Goal: Task Accomplishment & Management: Use online tool/utility

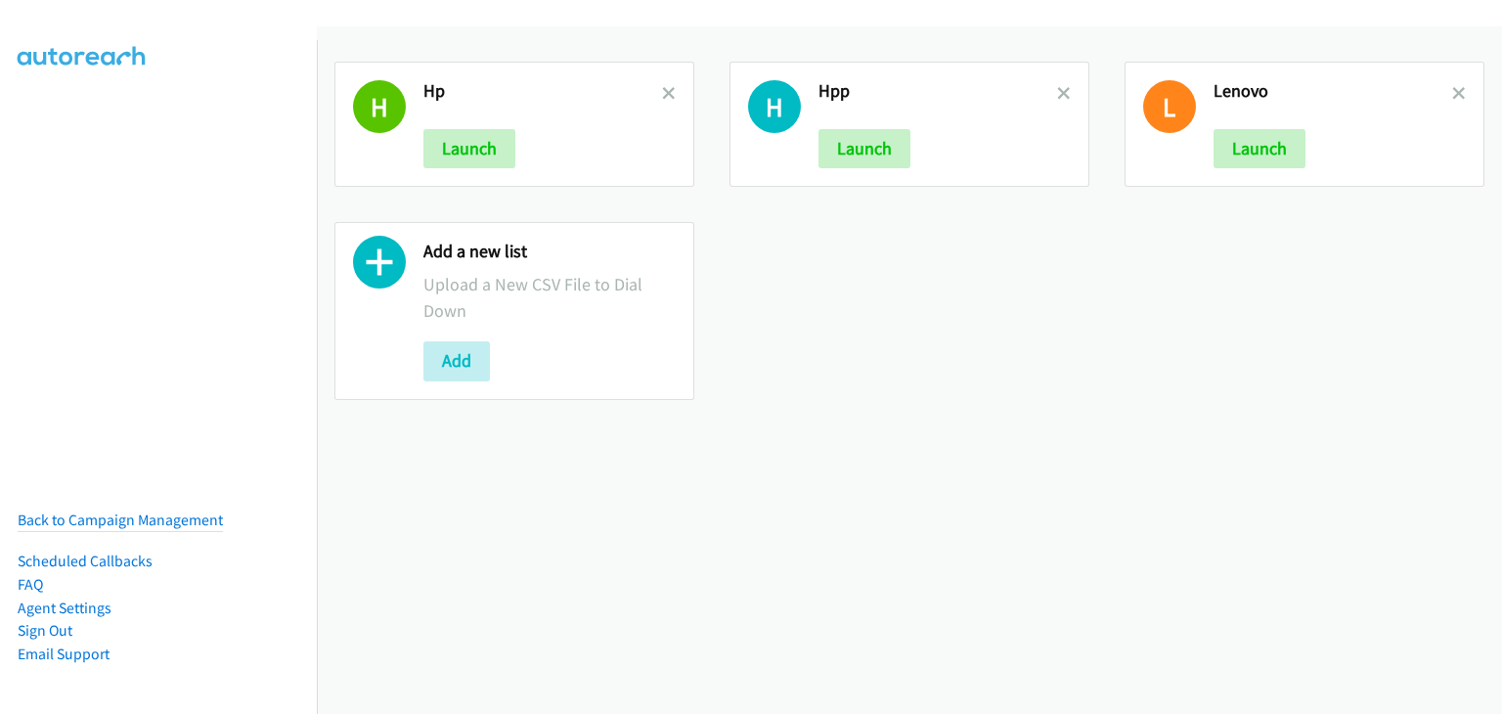
click at [465, 552] on div "H Hp Launch H Hpp Launch L Lenovo Launch Add a new list Upload a New CSV File t…" at bounding box center [909, 369] width 1185 height 687
click at [1302, 379] on div "H Hp Launch H Hpp Launch L Lenovo Launch Add a new list Upload a New CSV File t…" at bounding box center [909, 231] width 1185 height 374
click at [669, 94] on icon at bounding box center [669, 95] width 14 height 14
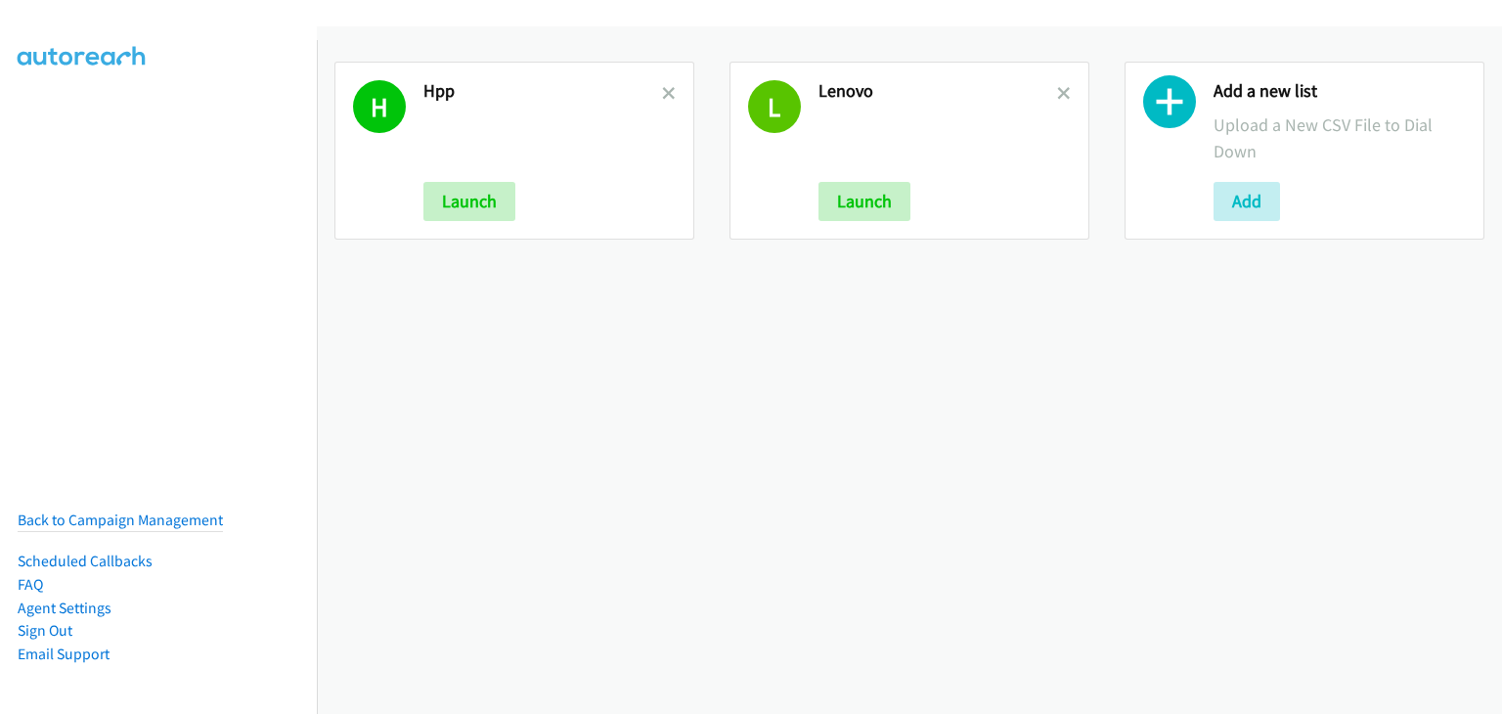
click at [669, 94] on icon at bounding box center [669, 95] width 14 height 14
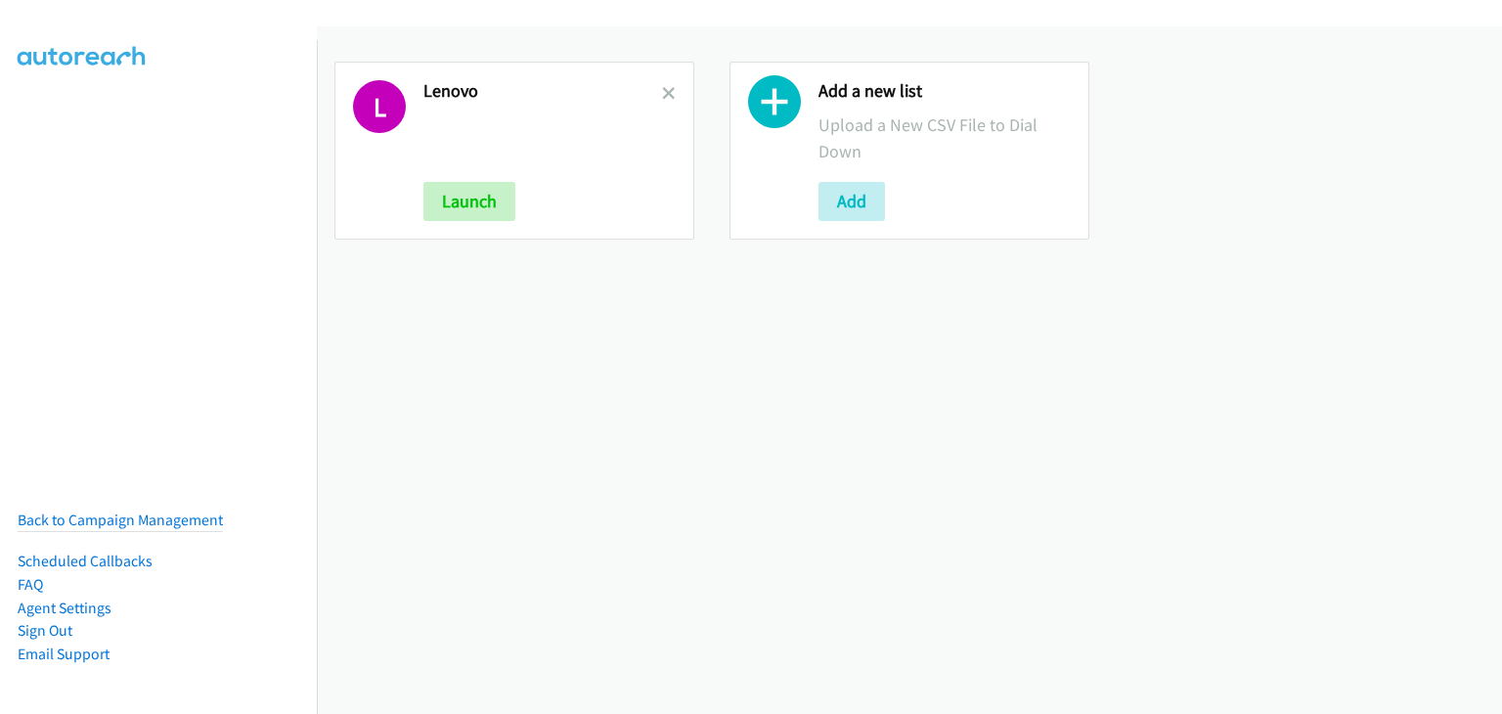
click at [669, 94] on icon at bounding box center [669, 95] width 14 height 14
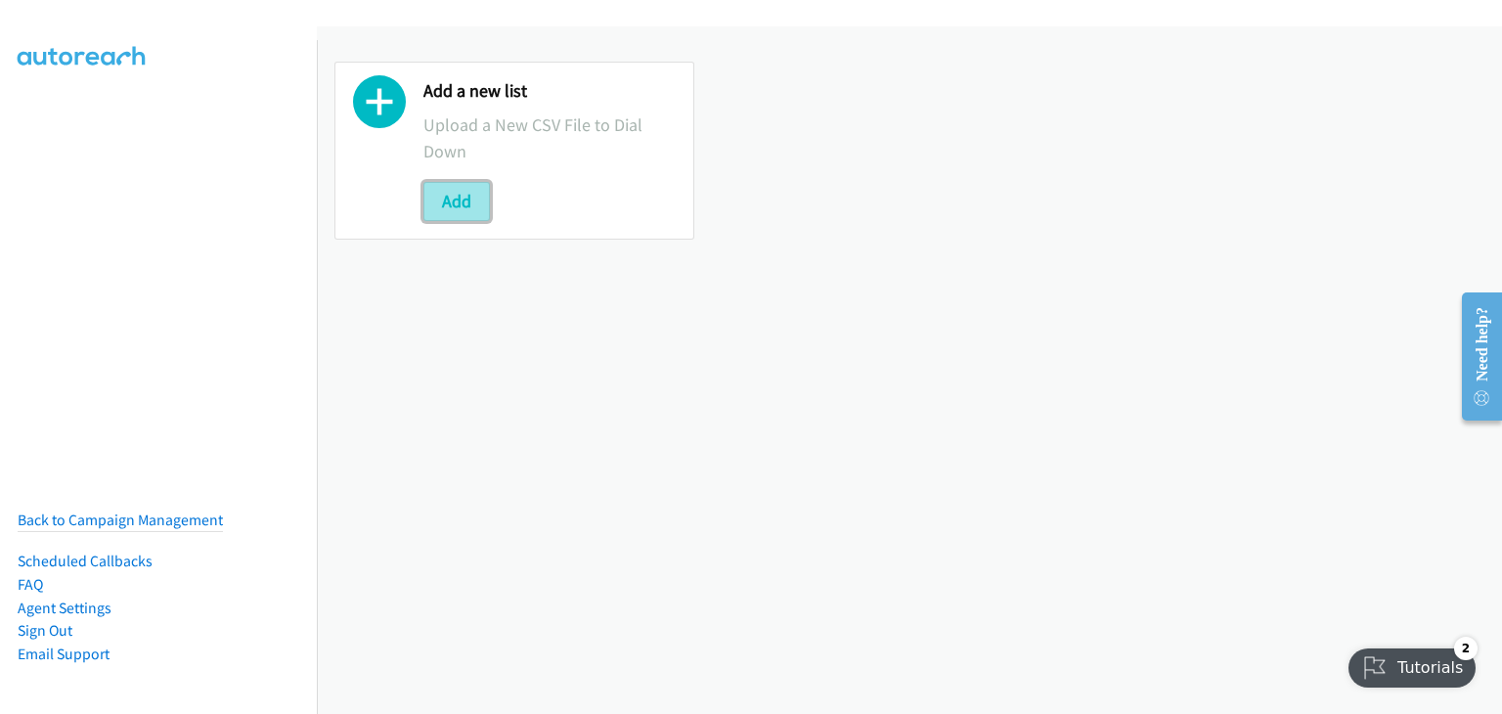
click at [459, 192] on button "Add" at bounding box center [456, 201] width 66 height 39
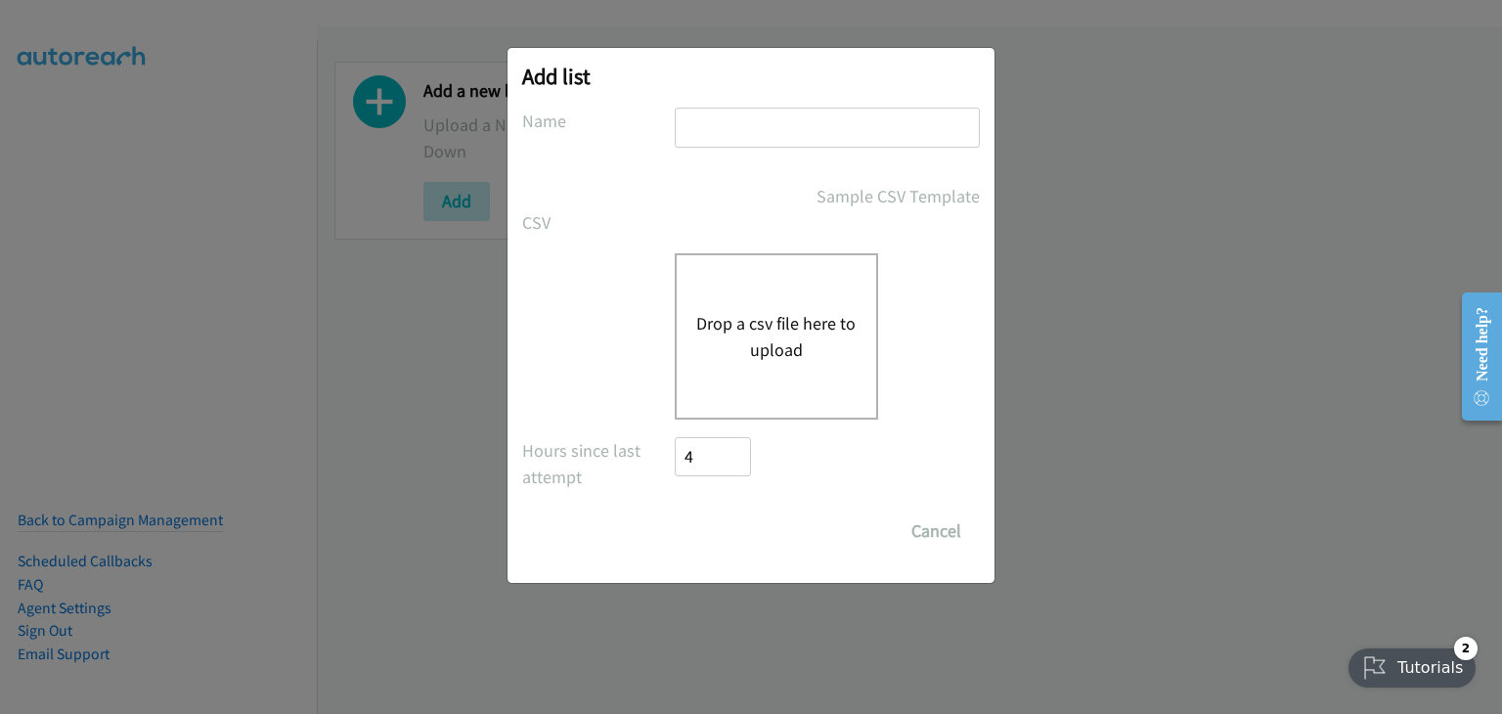
click at [797, 368] on div "Drop a csv file here to upload" at bounding box center [776, 336] width 203 height 166
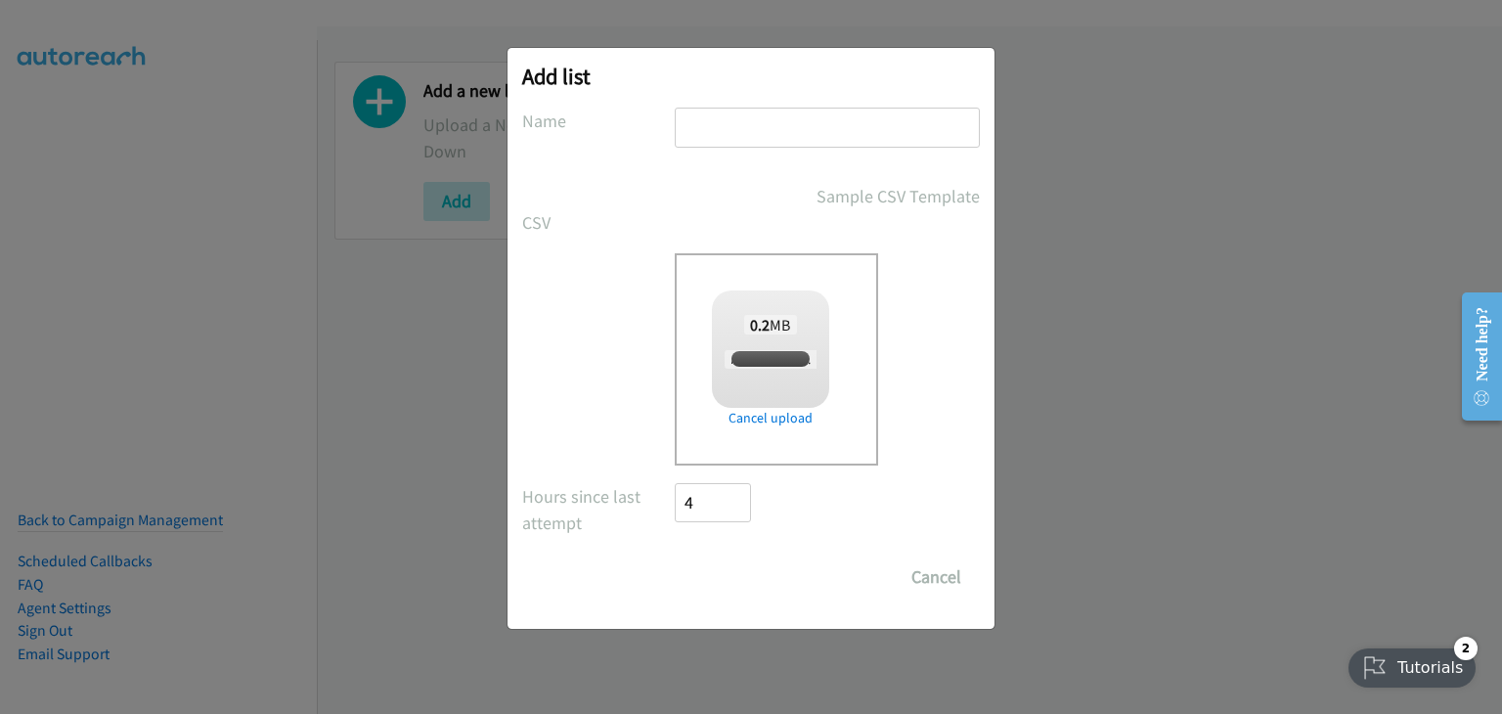
checkbox input "true"
click at [772, 138] on input "text" at bounding box center [827, 128] width 305 height 40
type input "HP"
click at [736, 588] on input "Save List" at bounding box center [726, 576] width 103 height 39
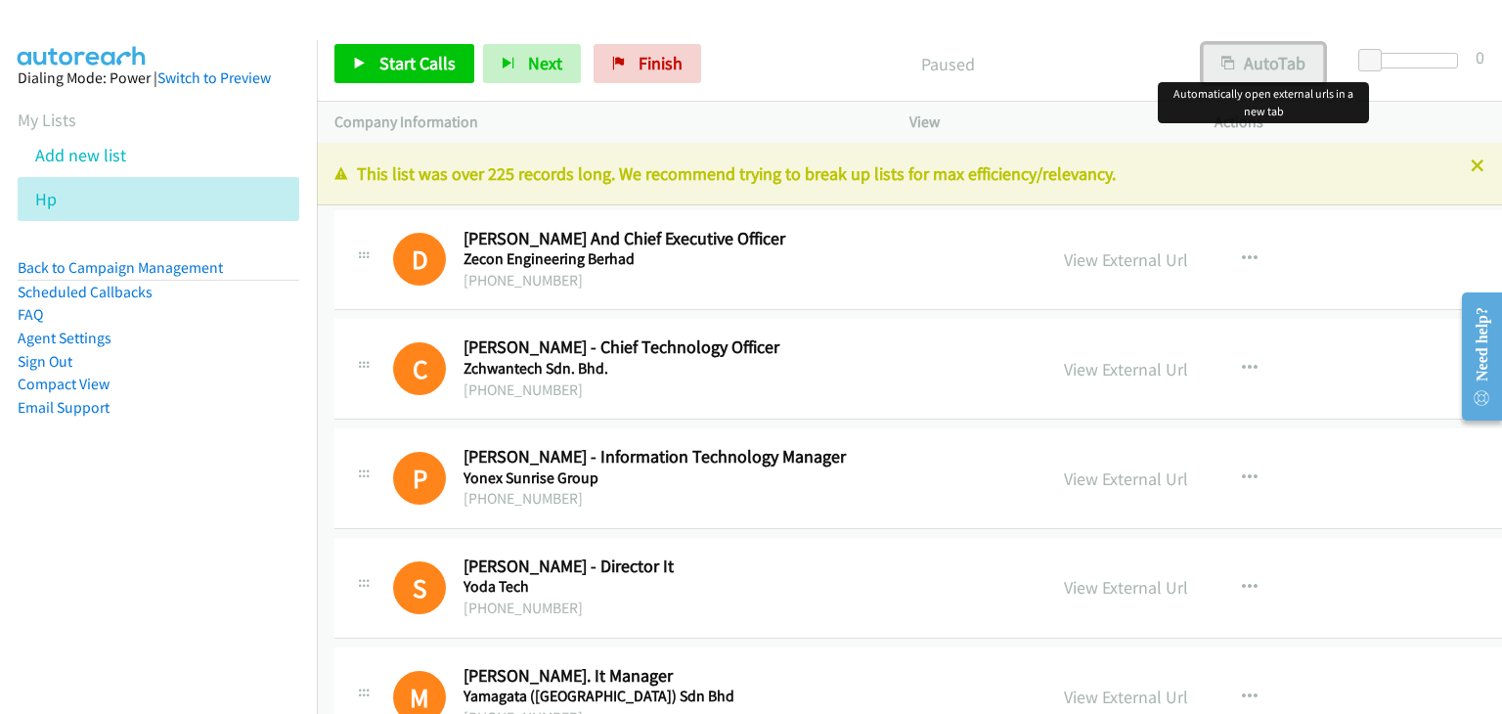
click at [1263, 65] on button "AutoTab" at bounding box center [1263, 63] width 121 height 39
click at [1064, 256] on link "View External Url" at bounding box center [1126, 259] width 124 height 22
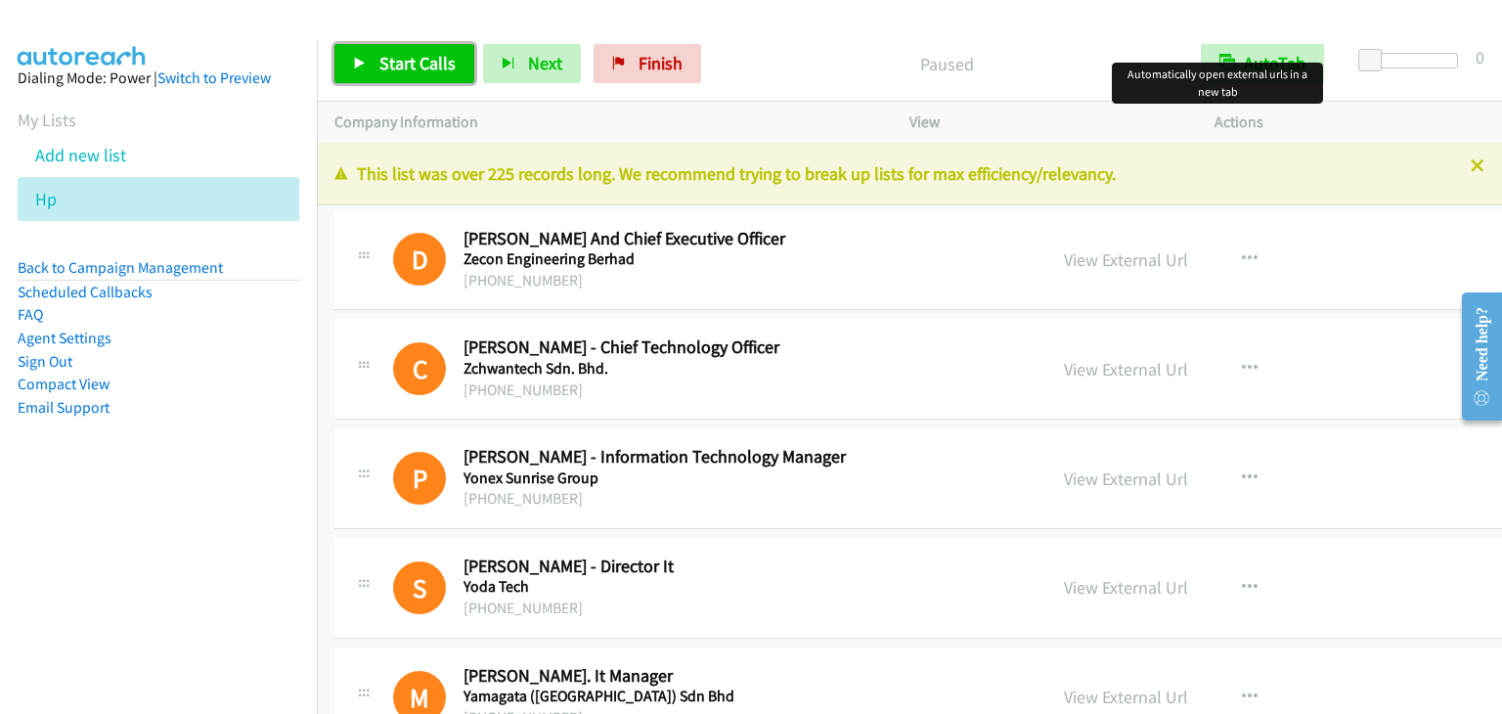
click at [446, 63] on span "Start Calls" at bounding box center [417, 63] width 76 height 22
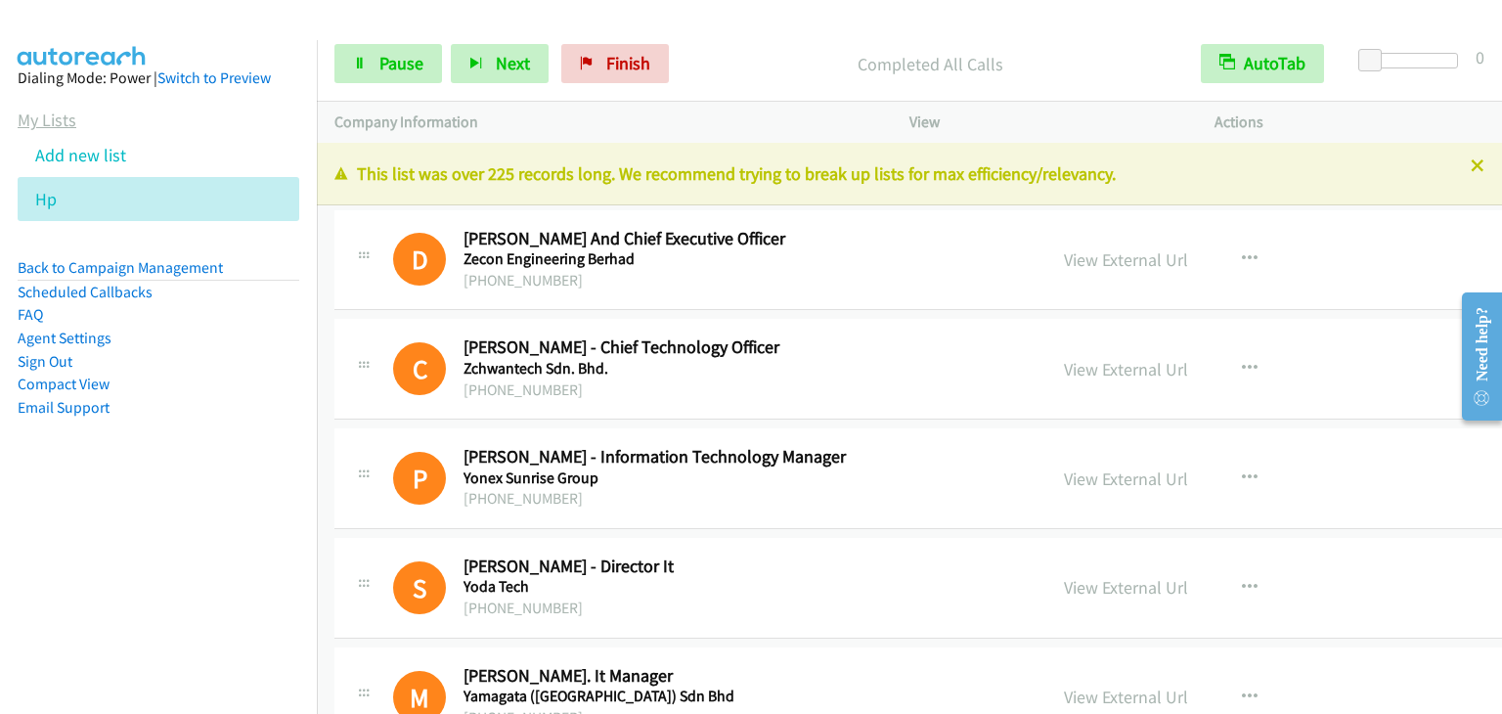
click at [62, 121] on link "My Lists" at bounding box center [47, 120] width 59 height 22
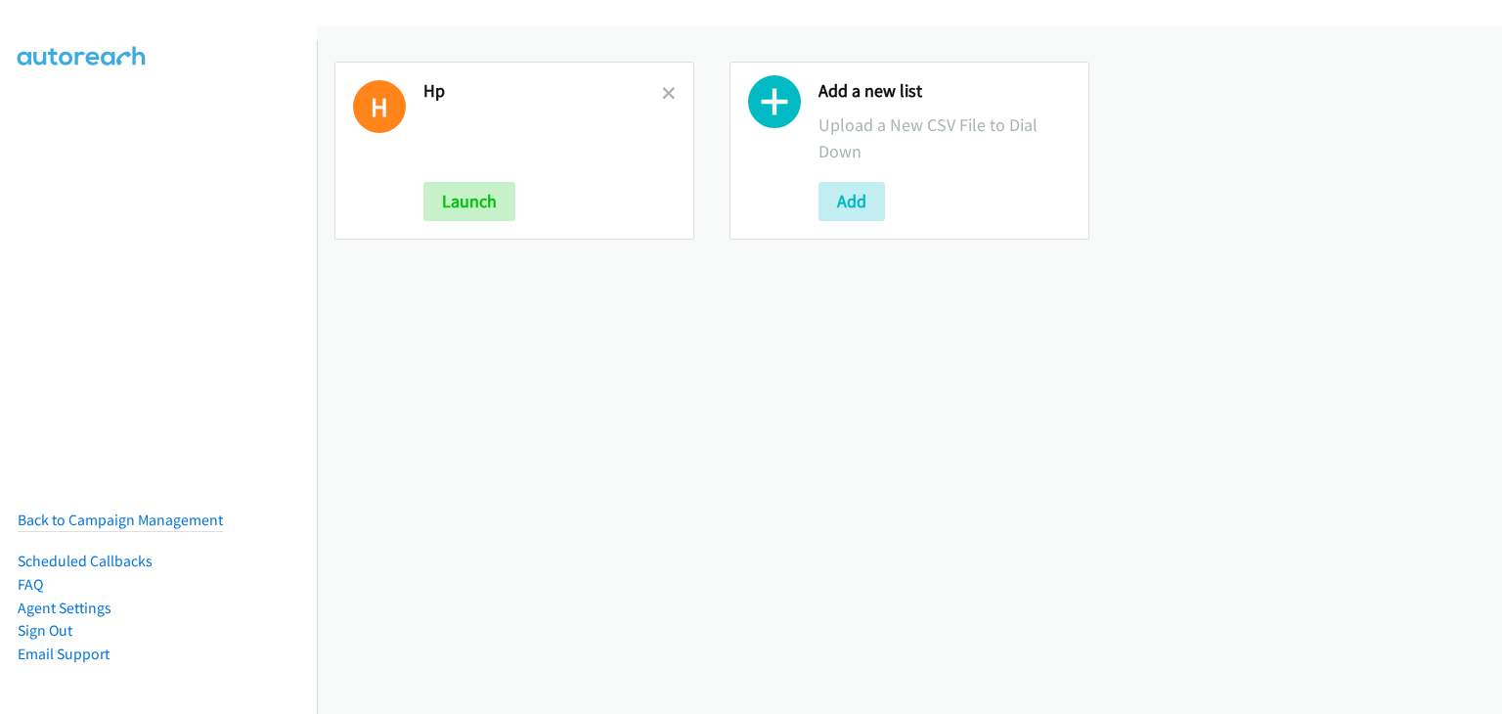
click at [653, 91] on h2 "Hp" at bounding box center [542, 91] width 239 height 22
click at [662, 88] on icon at bounding box center [669, 95] width 14 height 14
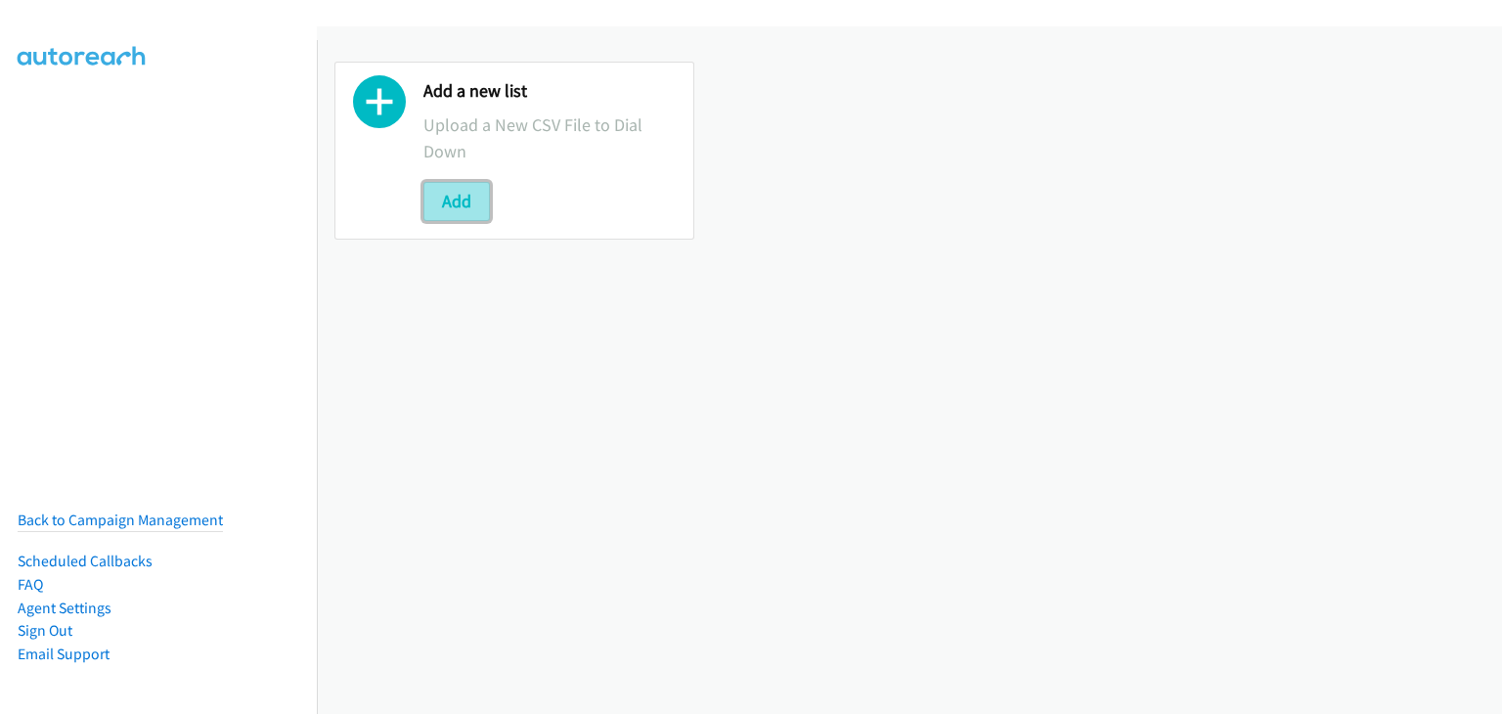
click at [455, 198] on button "Add" at bounding box center [456, 201] width 66 height 39
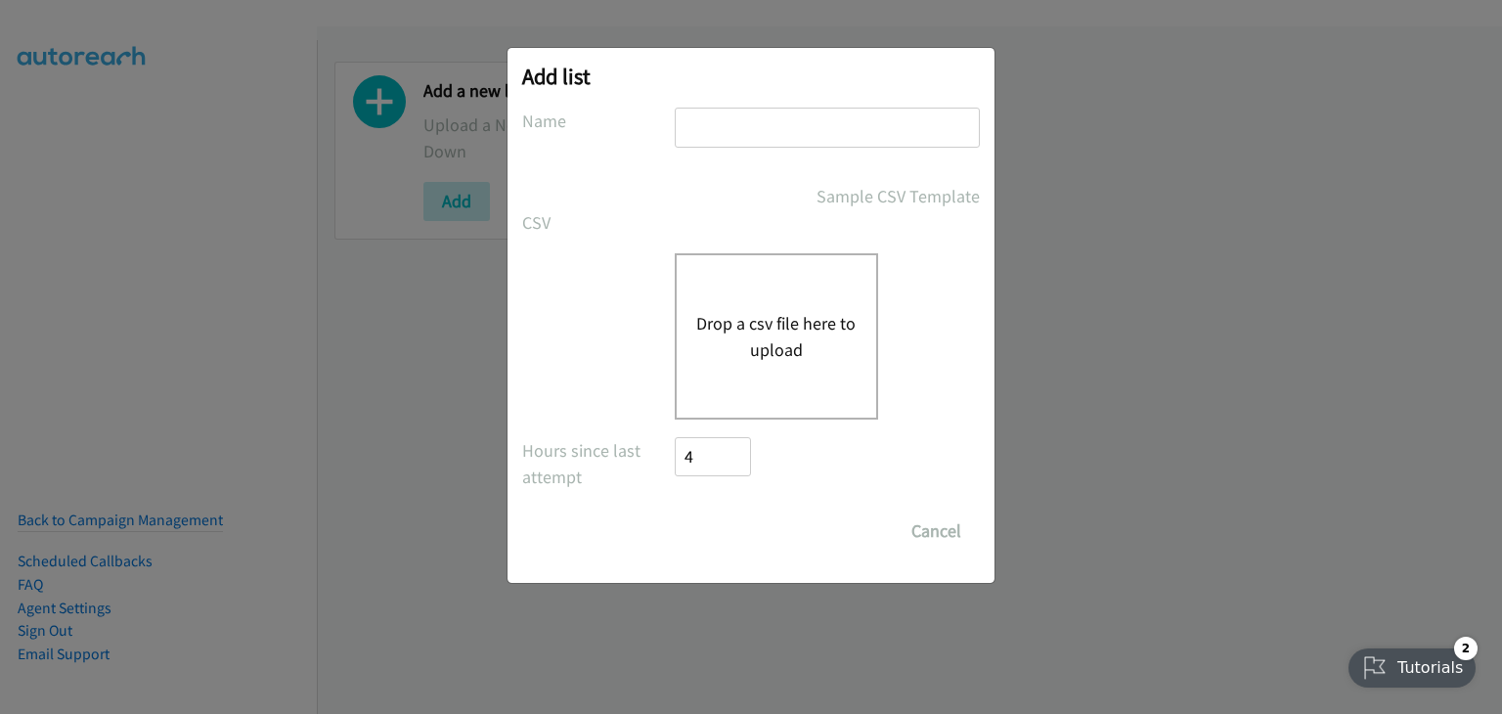
click at [699, 307] on div "Drop a csv file here to upload" at bounding box center [776, 336] width 203 height 166
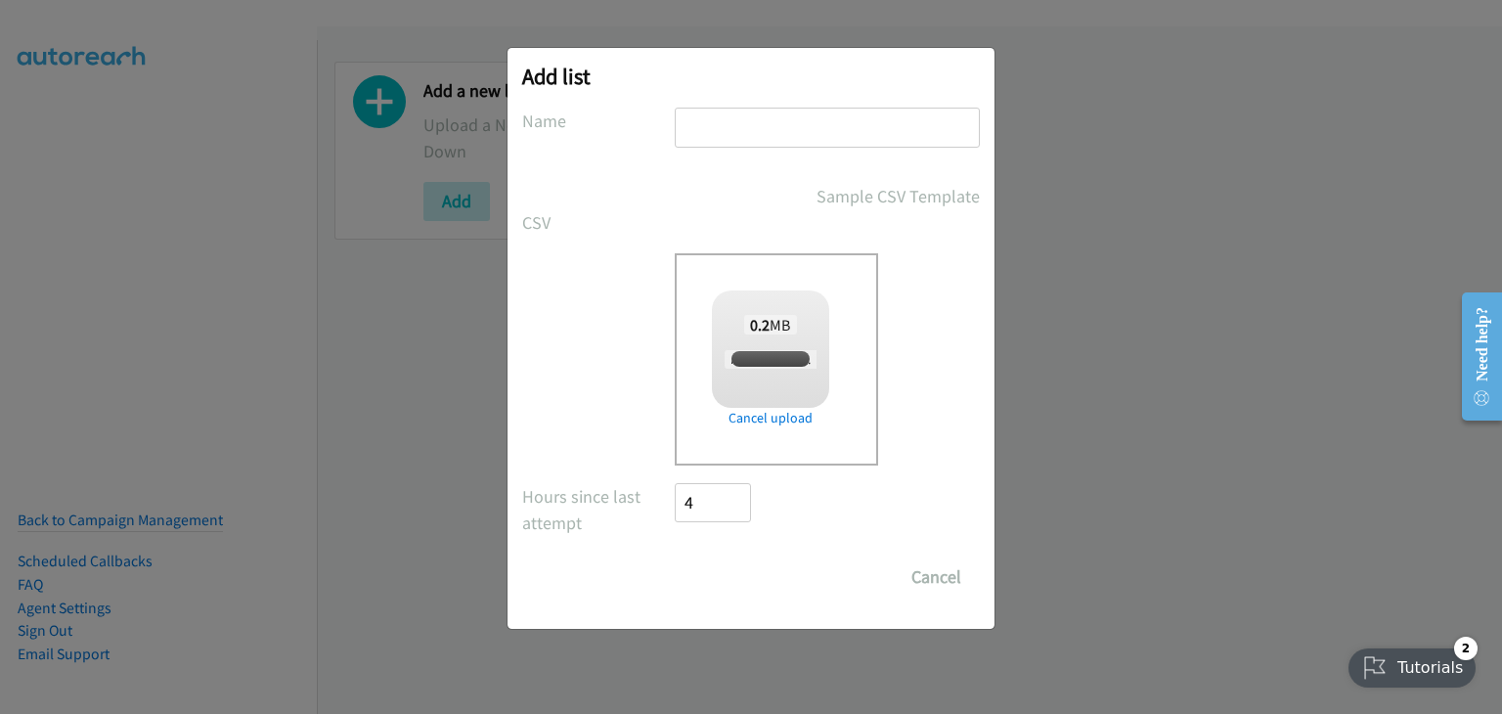
checkbox input "true"
click at [783, 127] on input "text" at bounding box center [827, 128] width 305 height 40
type input "Hp"
click at [735, 572] on input "Save List" at bounding box center [726, 576] width 103 height 39
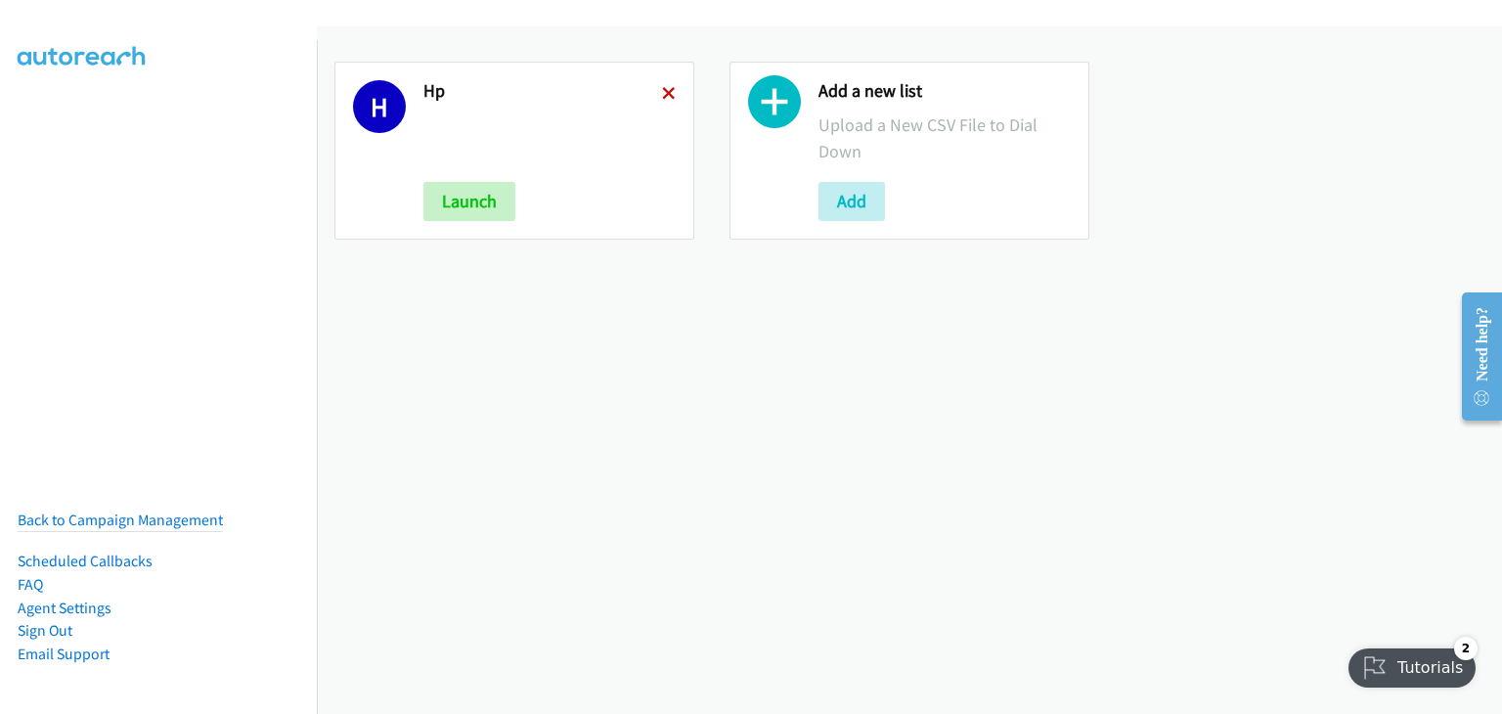
click at [662, 91] on icon at bounding box center [669, 95] width 14 height 14
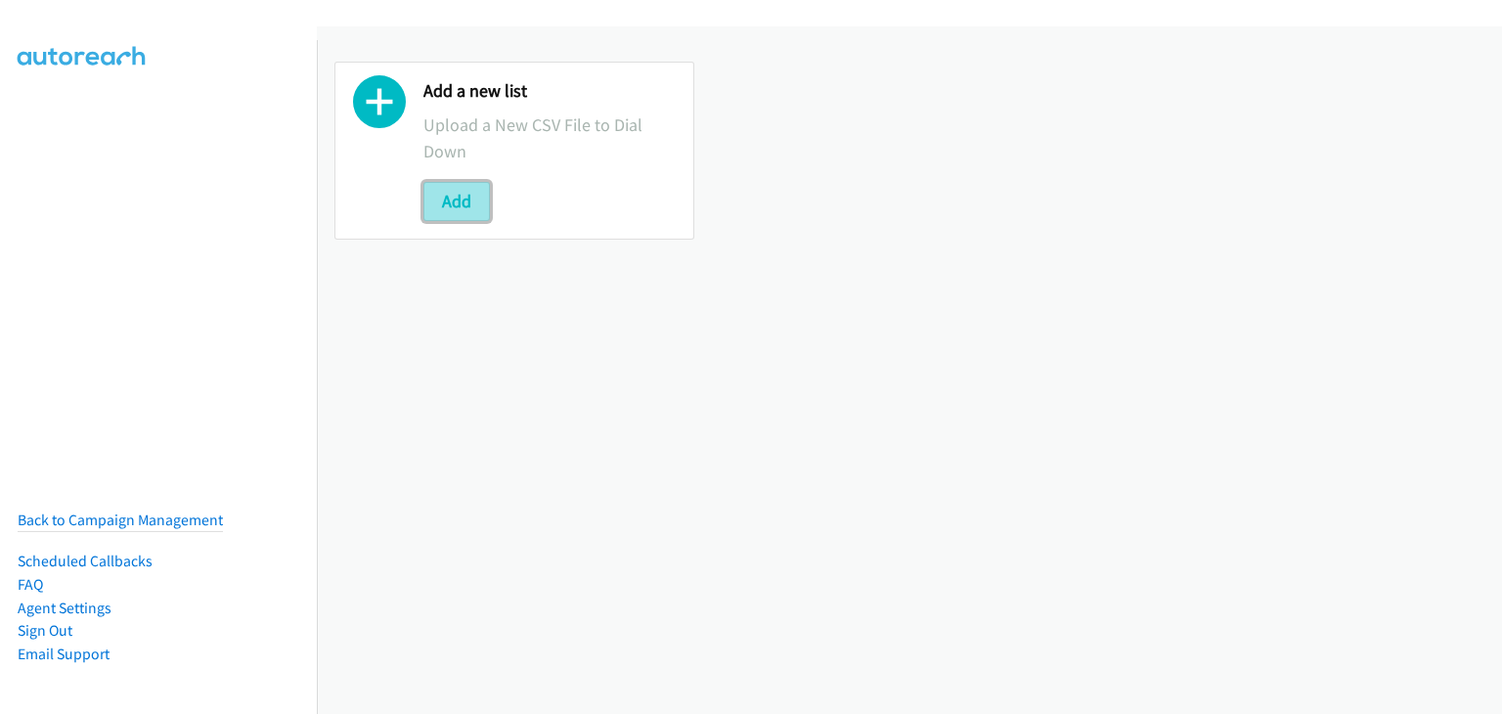
click at [448, 203] on button "Add" at bounding box center [456, 201] width 66 height 39
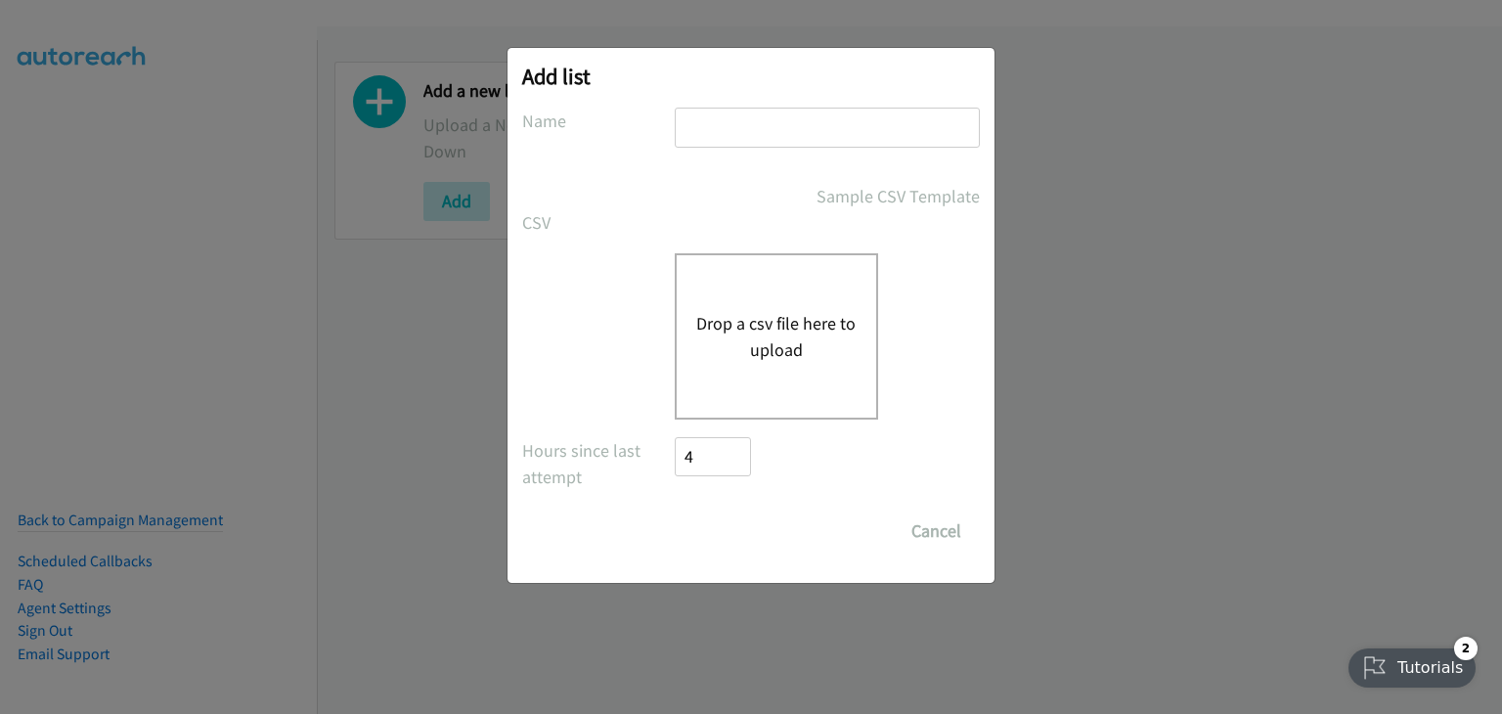
click at [809, 341] on button "Drop a csv file here to upload" at bounding box center [776, 336] width 160 height 53
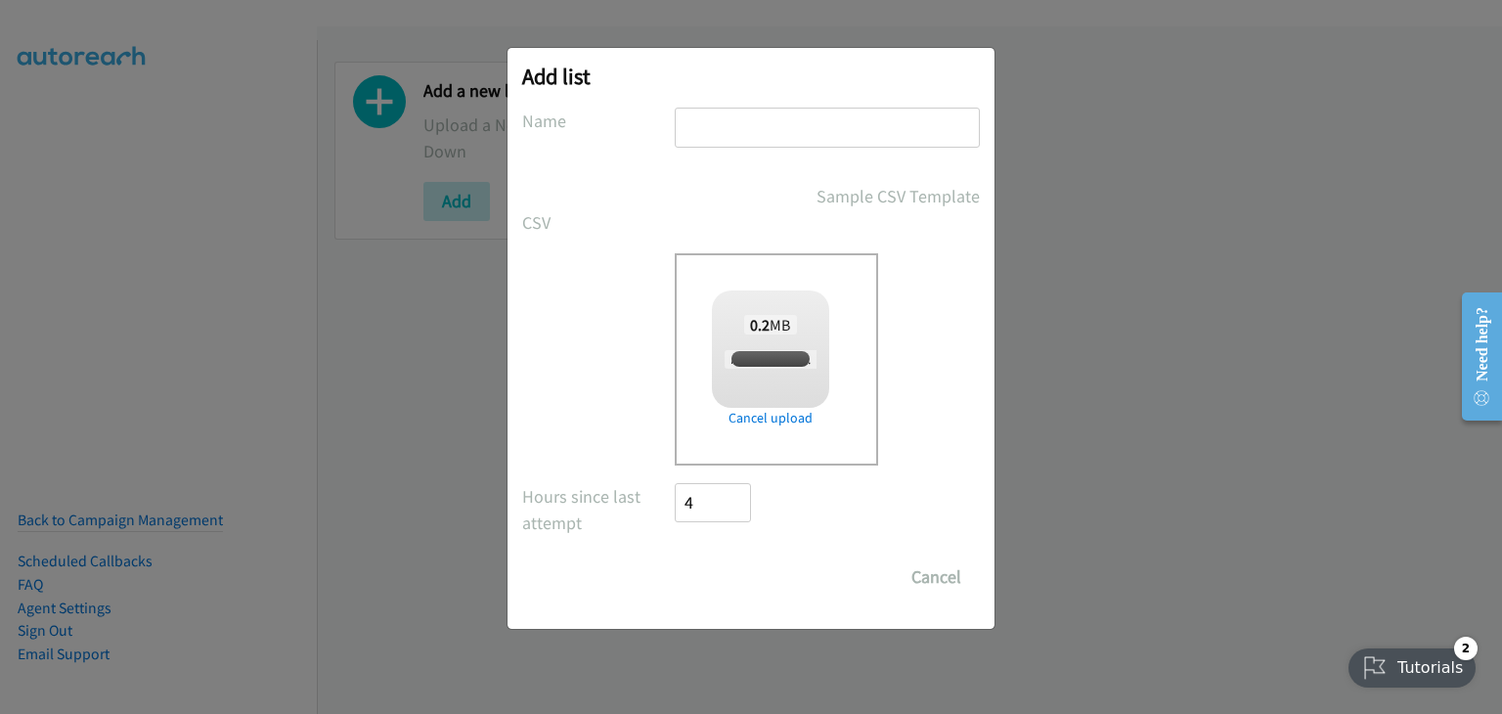
checkbox input "true"
click at [763, 126] on input "text" at bounding box center [827, 128] width 305 height 40
type input "Hp"
click at [729, 578] on input "Save List" at bounding box center [726, 576] width 103 height 39
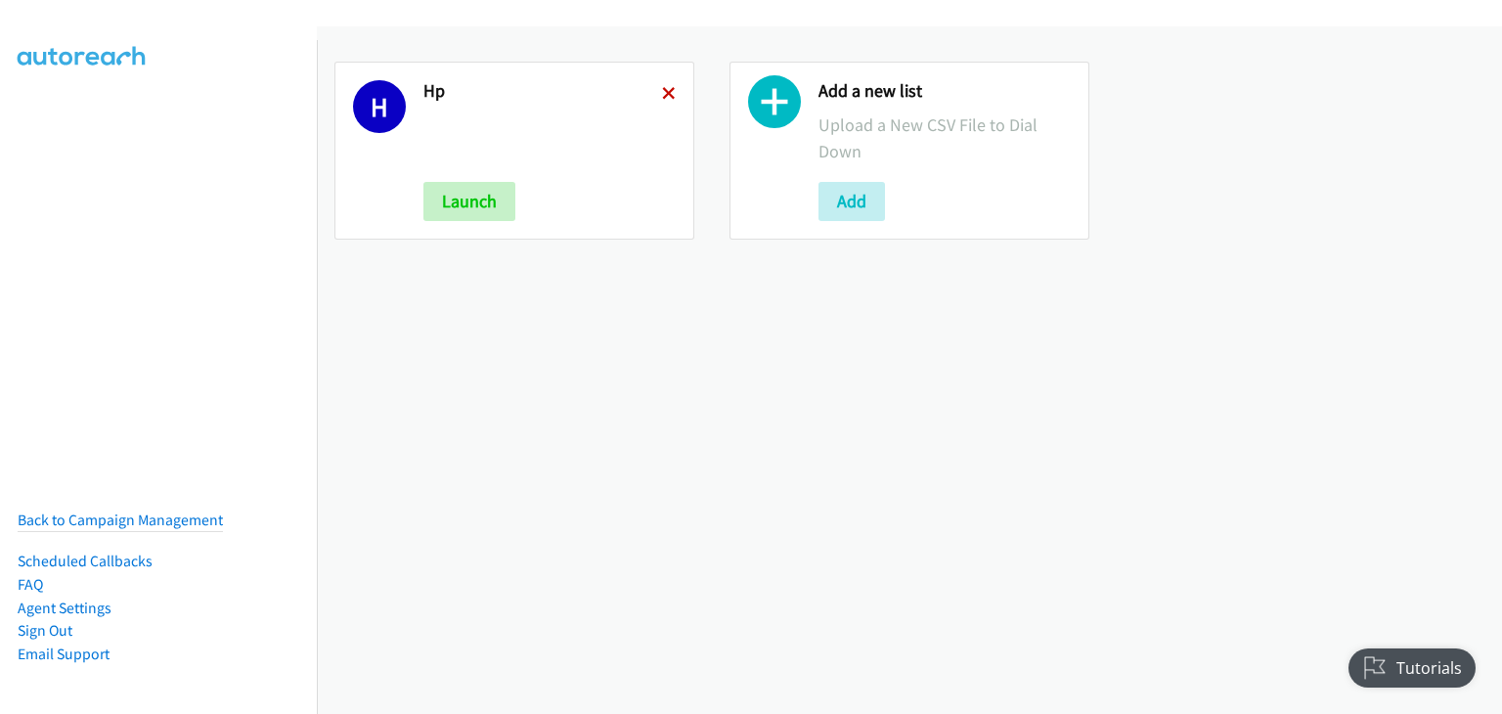
click at [665, 99] on icon at bounding box center [669, 95] width 14 height 14
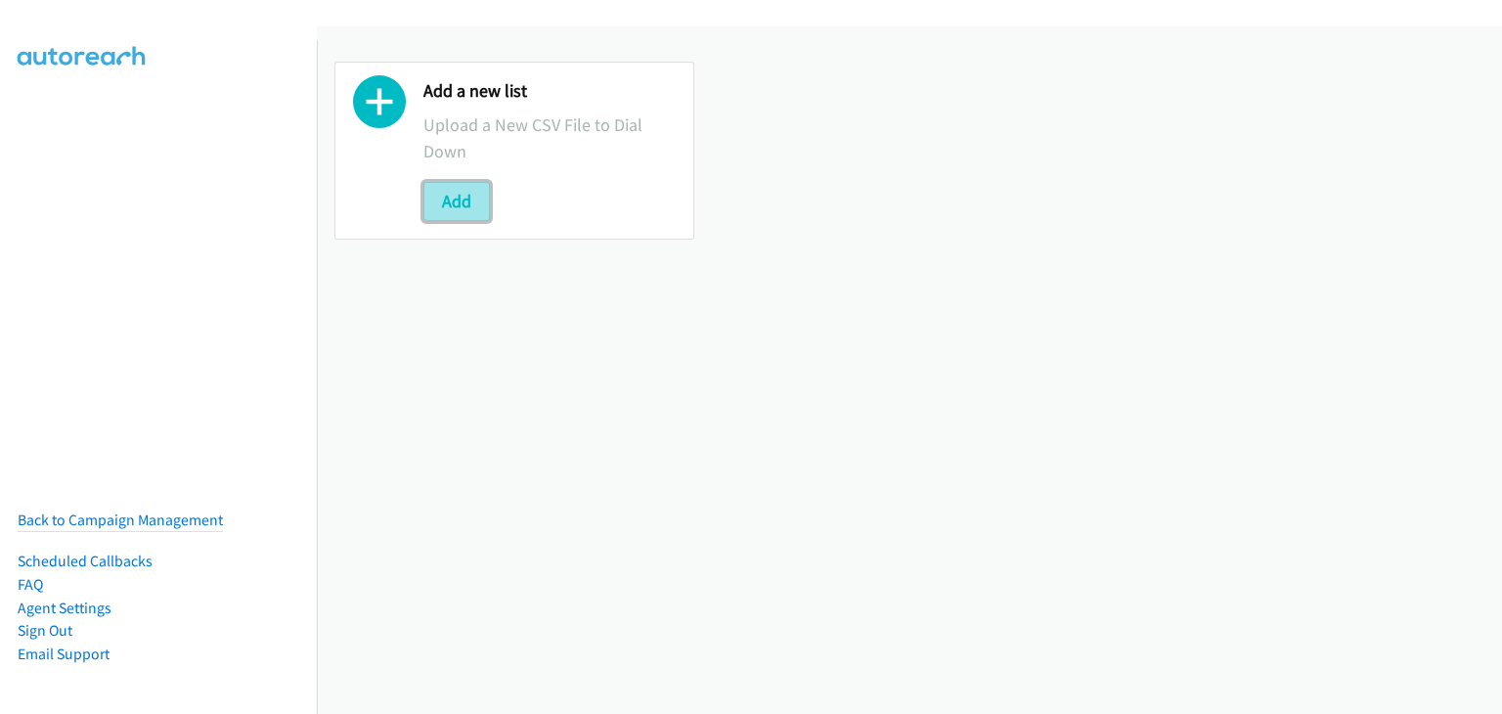
click at [442, 199] on button "Add" at bounding box center [456, 201] width 66 height 39
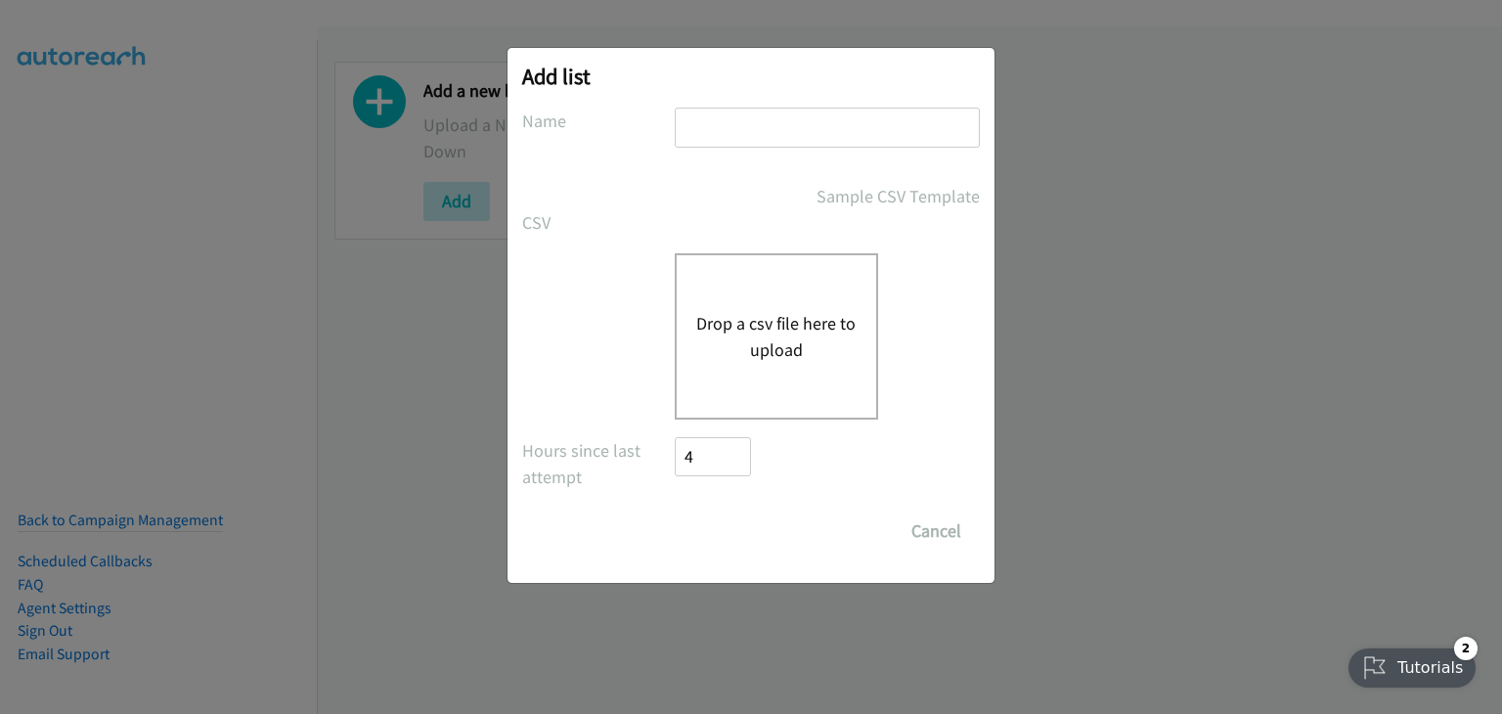
click at [728, 328] on button "Drop a csv file here to upload" at bounding box center [776, 336] width 160 height 53
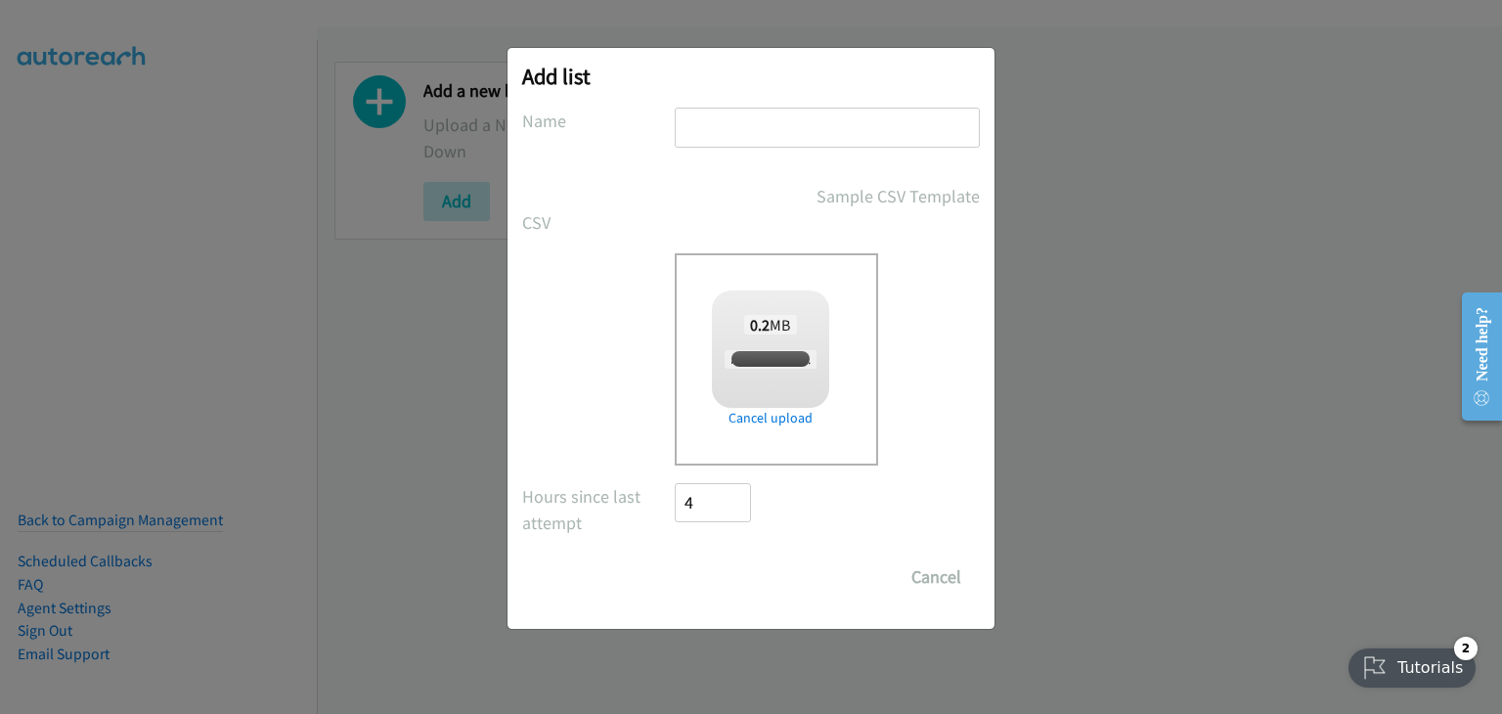
checkbox input "true"
click at [794, 140] on input "text" at bounding box center [827, 128] width 305 height 40
type input "Hp"
click at [743, 569] on input "Save List" at bounding box center [726, 576] width 103 height 39
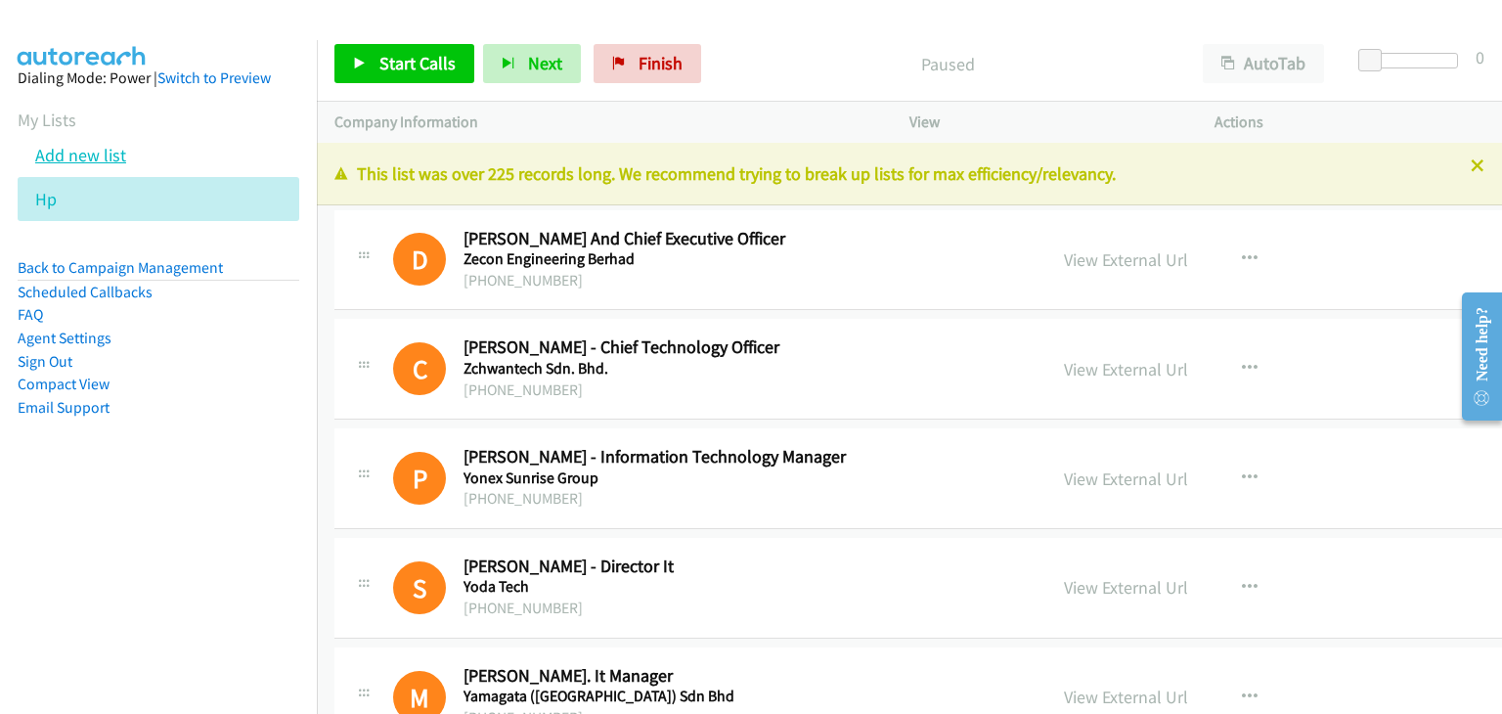
click at [67, 156] on link "Add new list" at bounding box center [80, 155] width 91 height 22
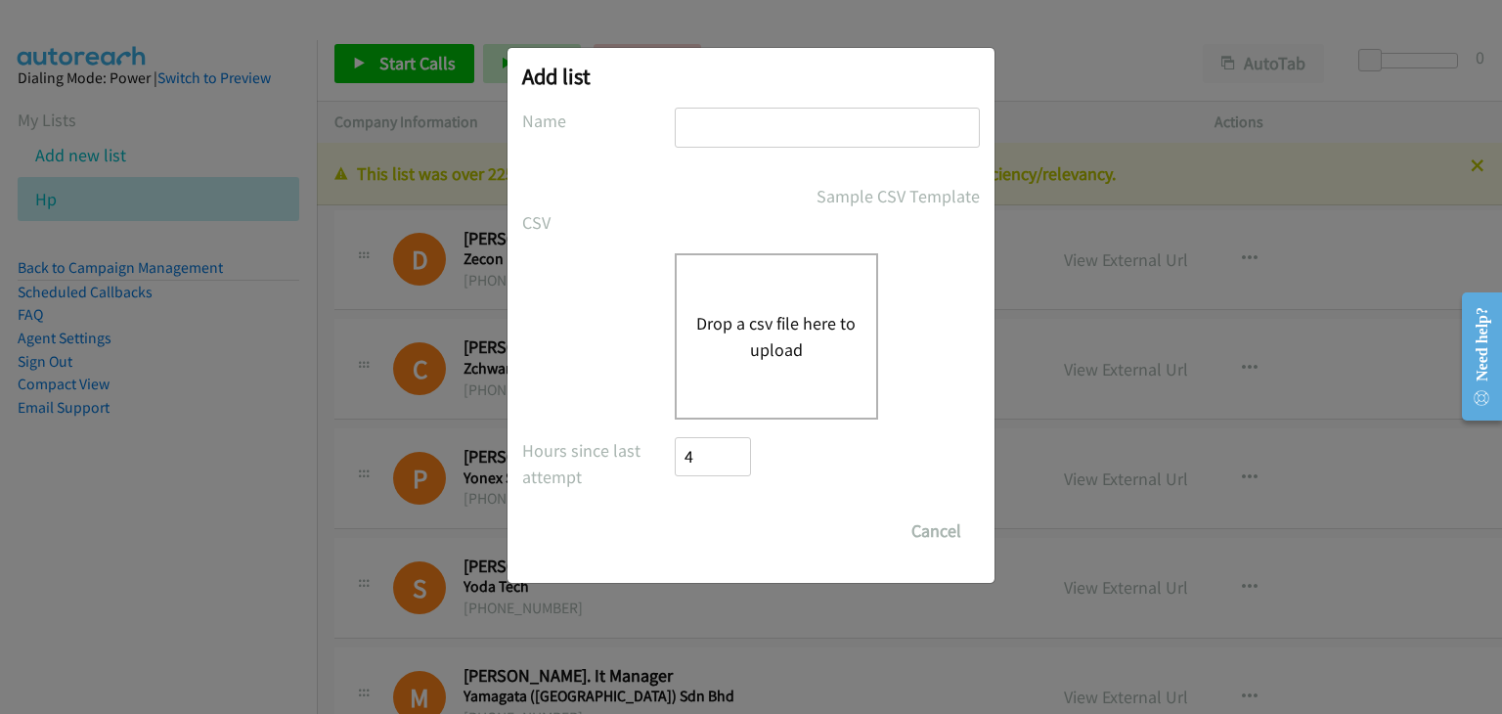
click at [758, 304] on div "Drop a csv file here to upload" at bounding box center [776, 336] width 203 height 166
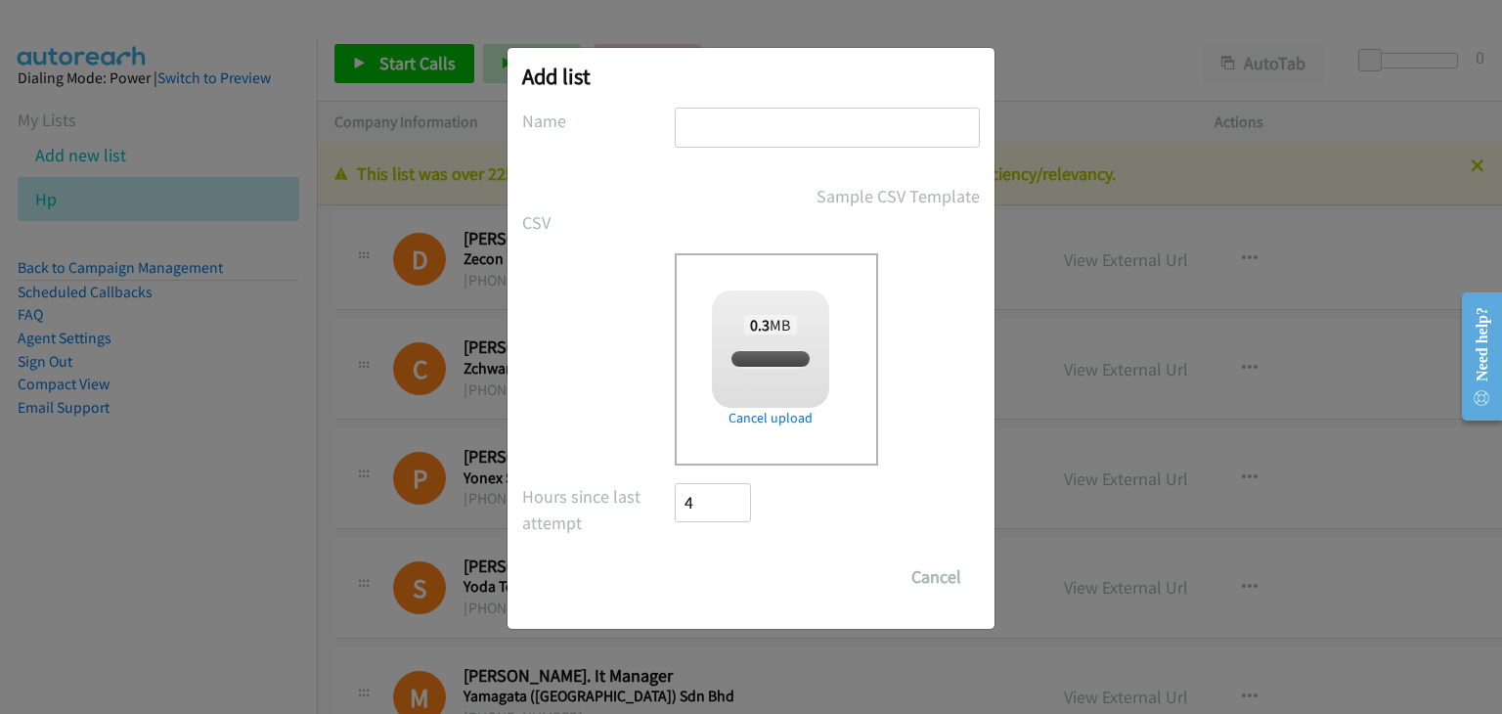
checkbox input "true"
click at [737, 122] on input "text" at bounding box center [827, 128] width 305 height 40
type input "df"
click at [747, 576] on input "Save List" at bounding box center [726, 576] width 103 height 39
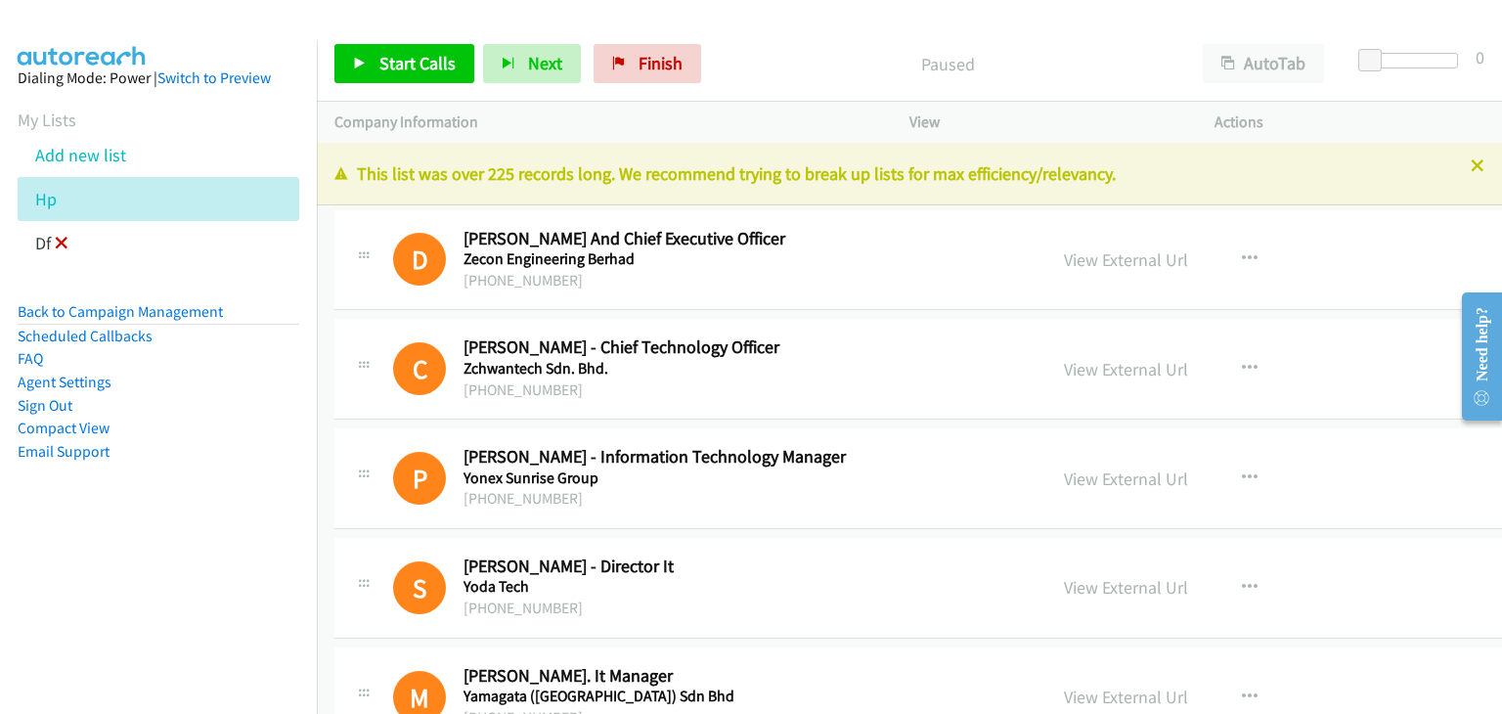
click at [56, 241] on icon at bounding box center [62, 245] width 14 height 14
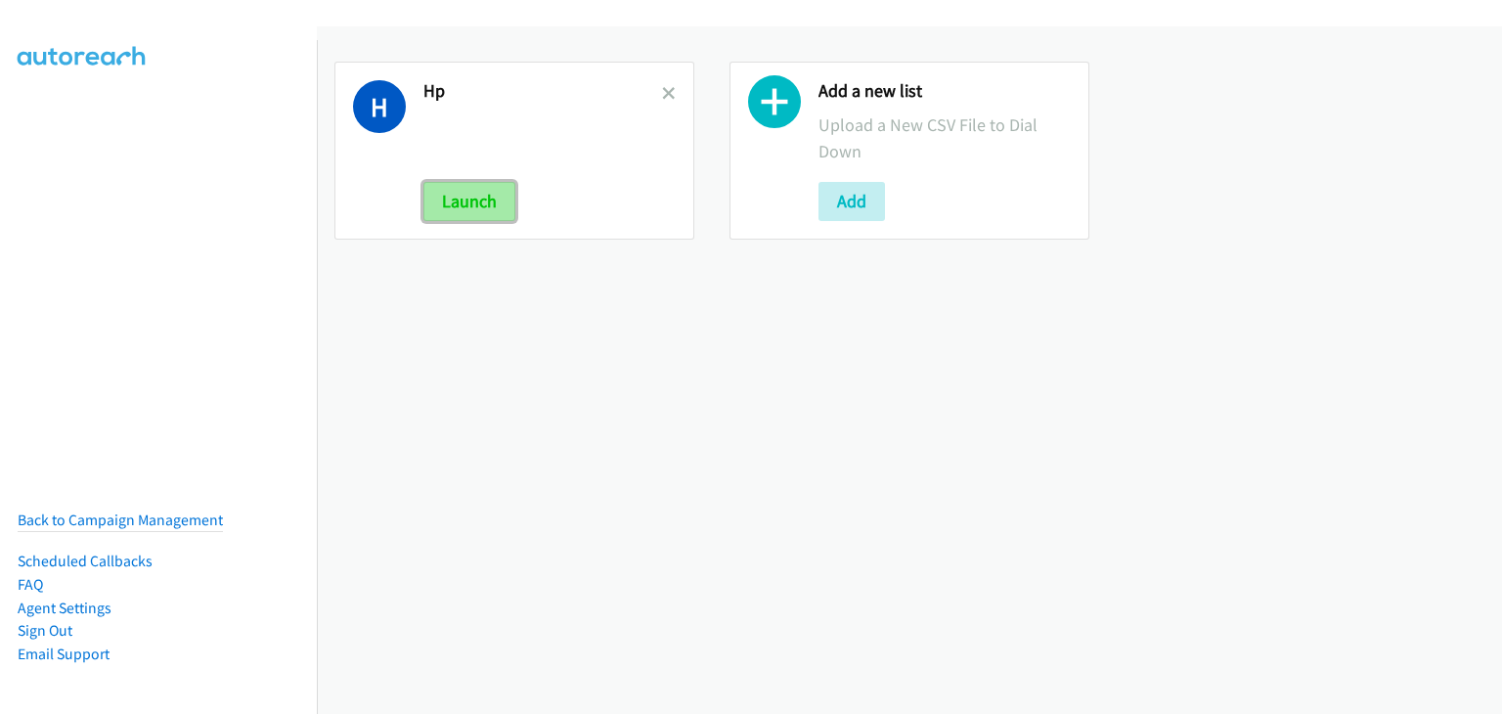
click at [457, 197] on button "Launch" at bounding box center [469, 201] width 92 height 39
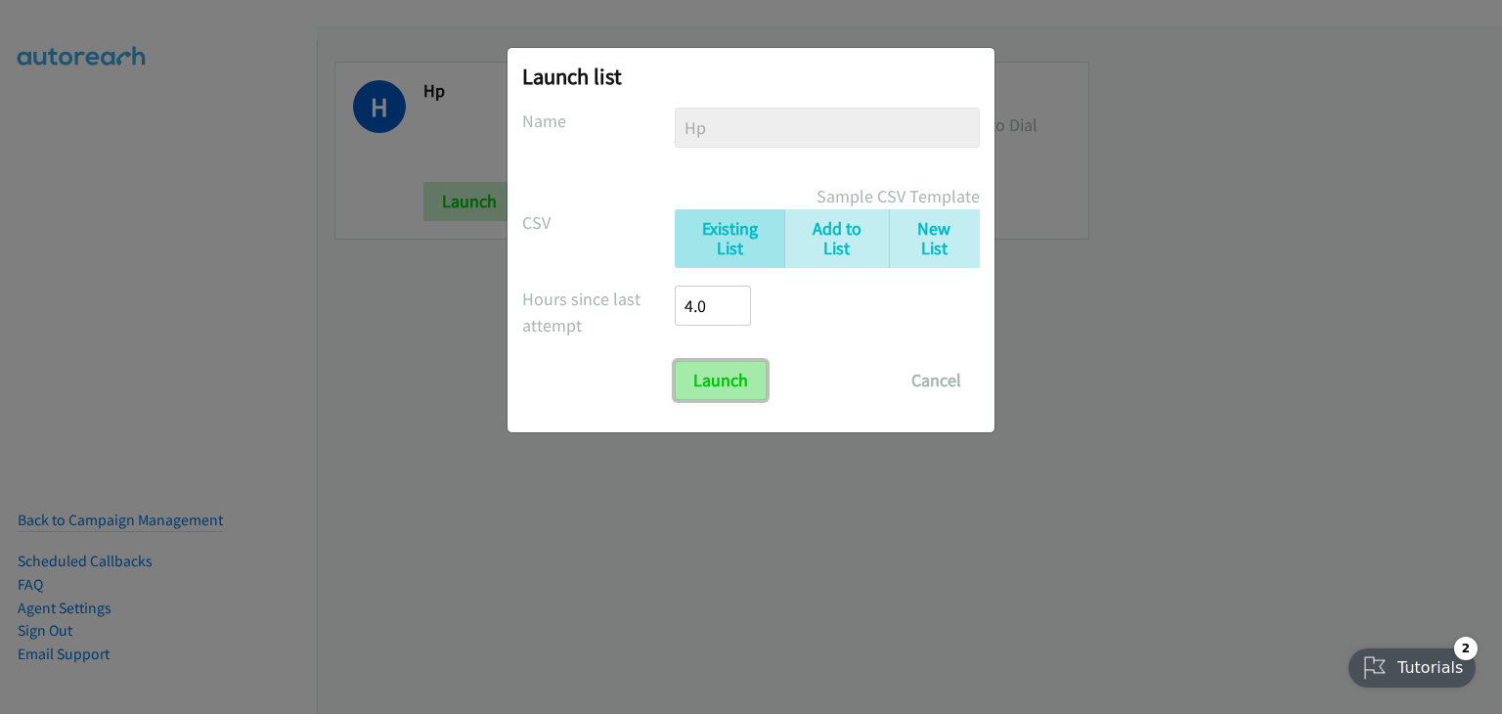
click at [731, 393] on input "Launch" at bounding box center [721, 380] width 92 height 39
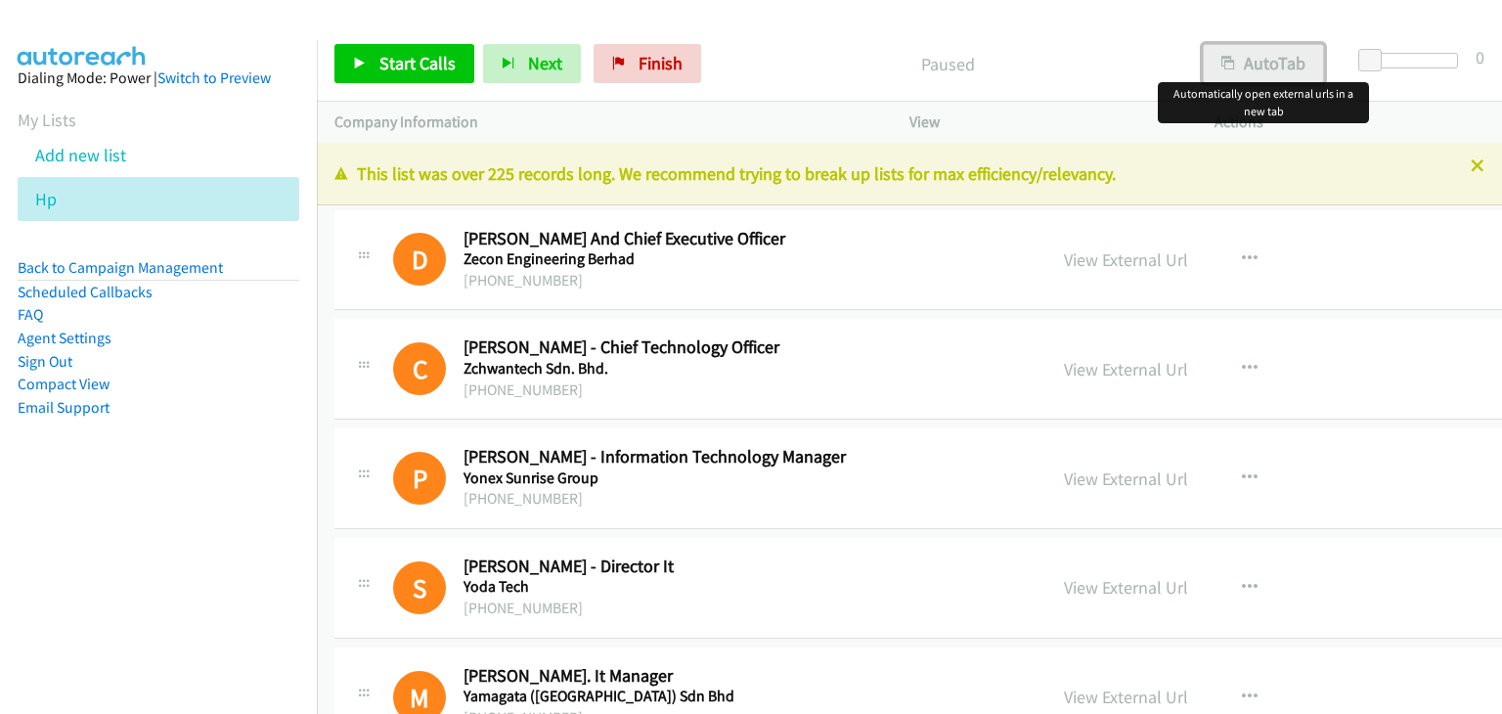
click at [1271, 57] on button "AutoTab" at bounding box center [1263, 63] width 121 height 39
click at [1064, 362] on link "View External Url" at bounding box center [1126, 369] width 124 height 22
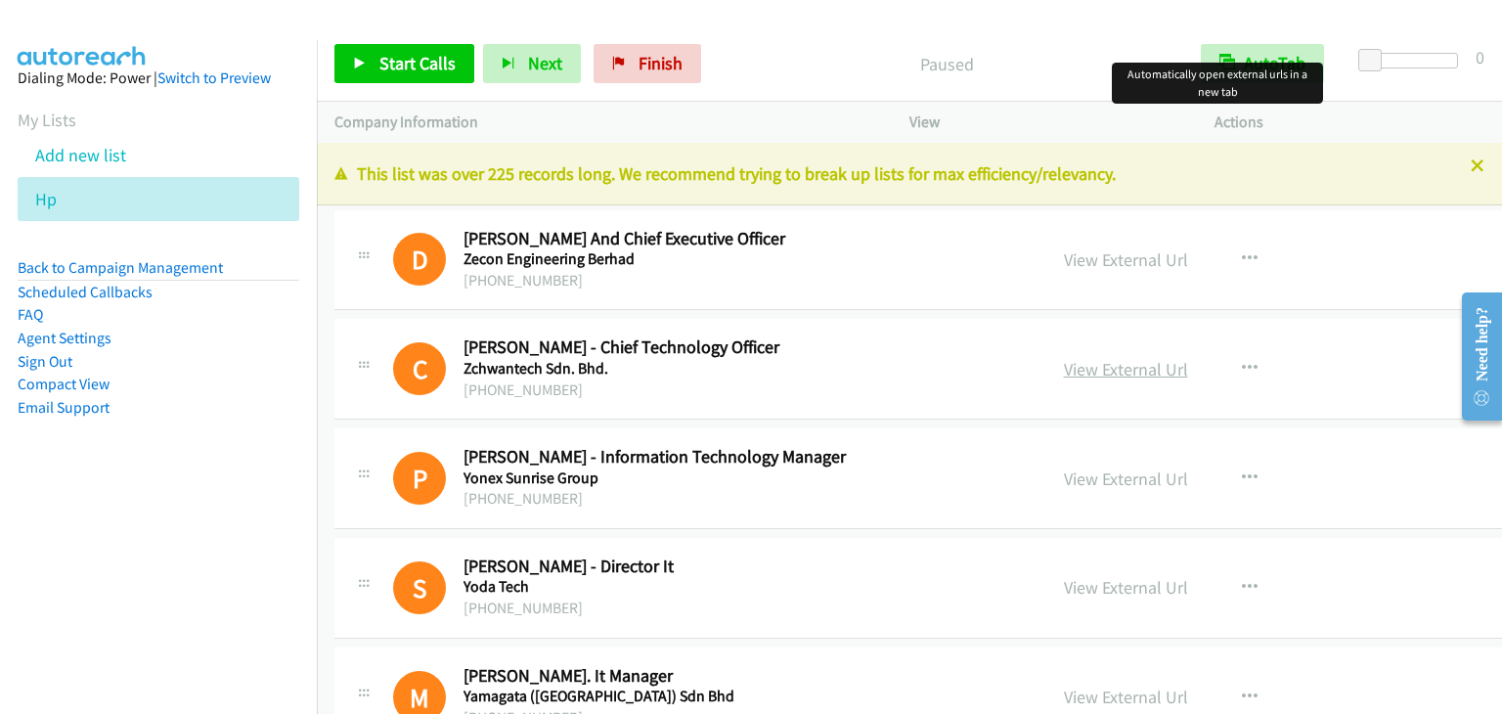
click at [1089, 366] on link "View External Url" at bounding box center [1126, 369] width 124 height 22
click at [1068, 475] on link "View External Url" at bounding box center [1126, 478] width 124 height 22
click at [1071, 585] on link "View External Url" at bounding box center [1126, 587] width 124 height 22
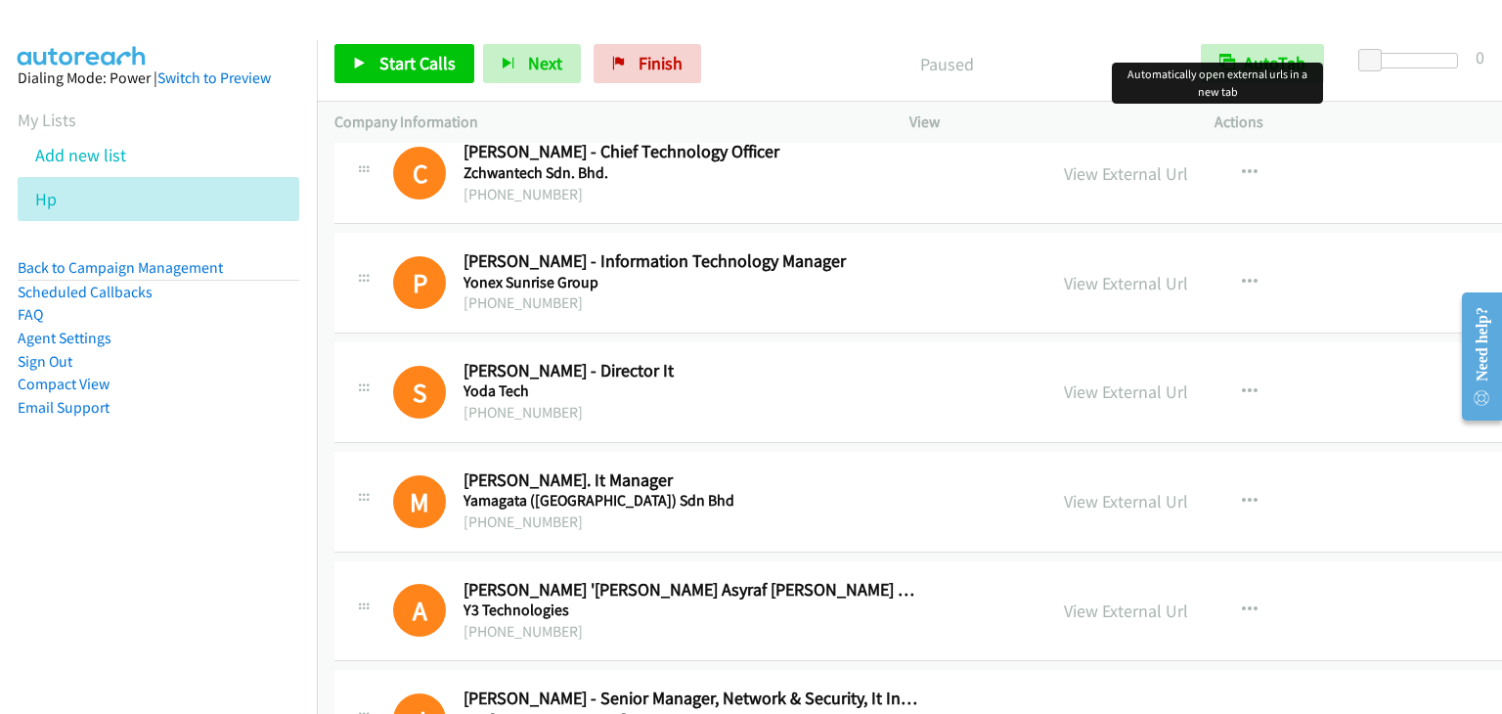
scroll to position [293, 0]
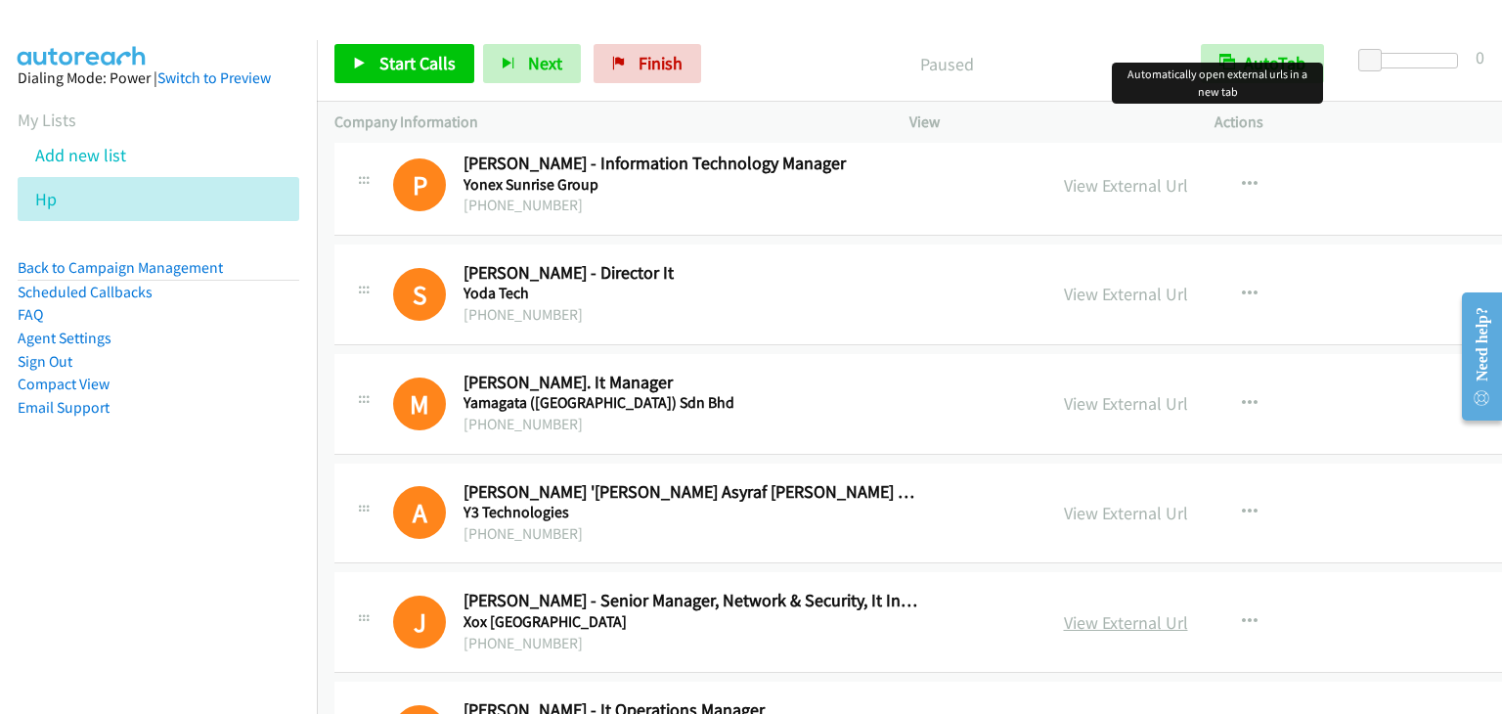
click at [1064, 618] on link "View External Url" at bounding box center [1126, 622] width 124 height 22
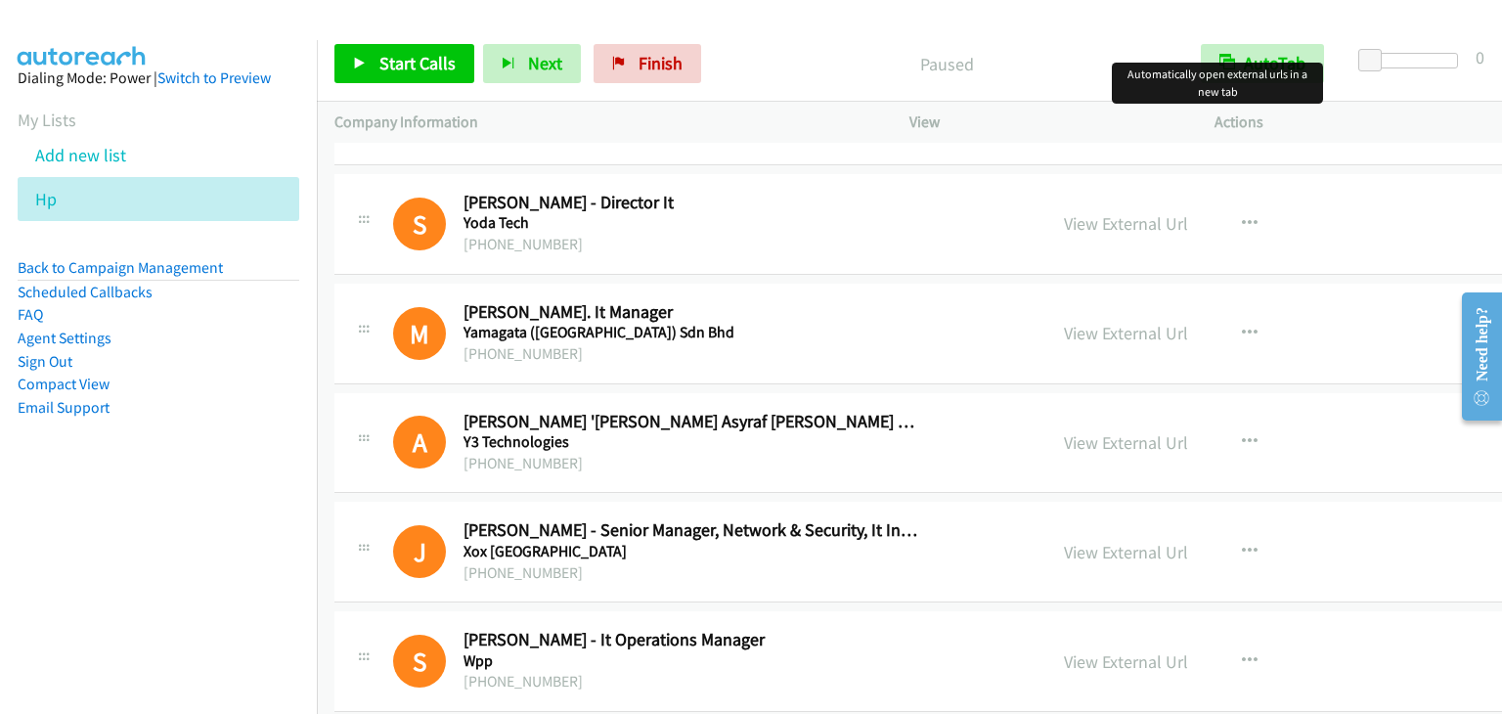
scroll to position [489, 0]
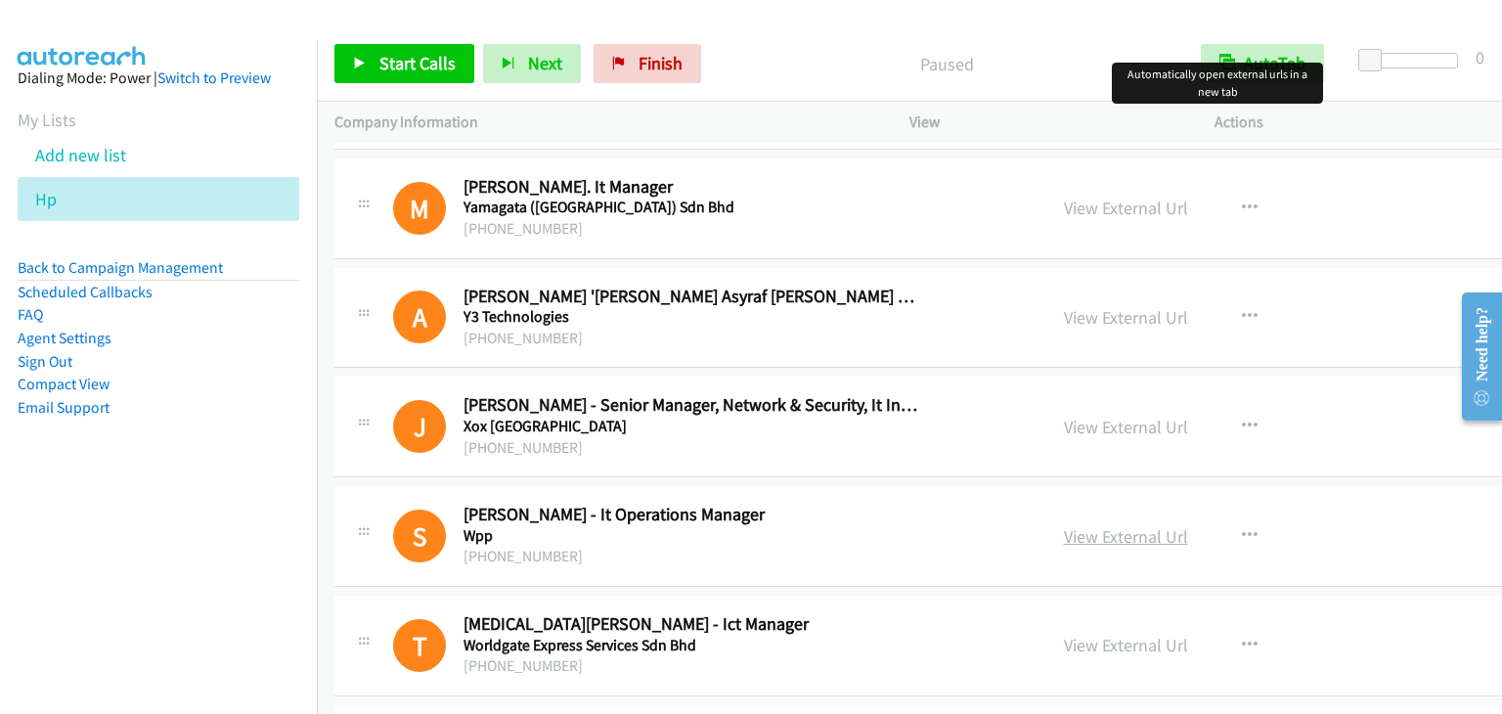
click at [1064, 525] on link "View External Url" at bounding box center [1126, 536] width 124 height 22
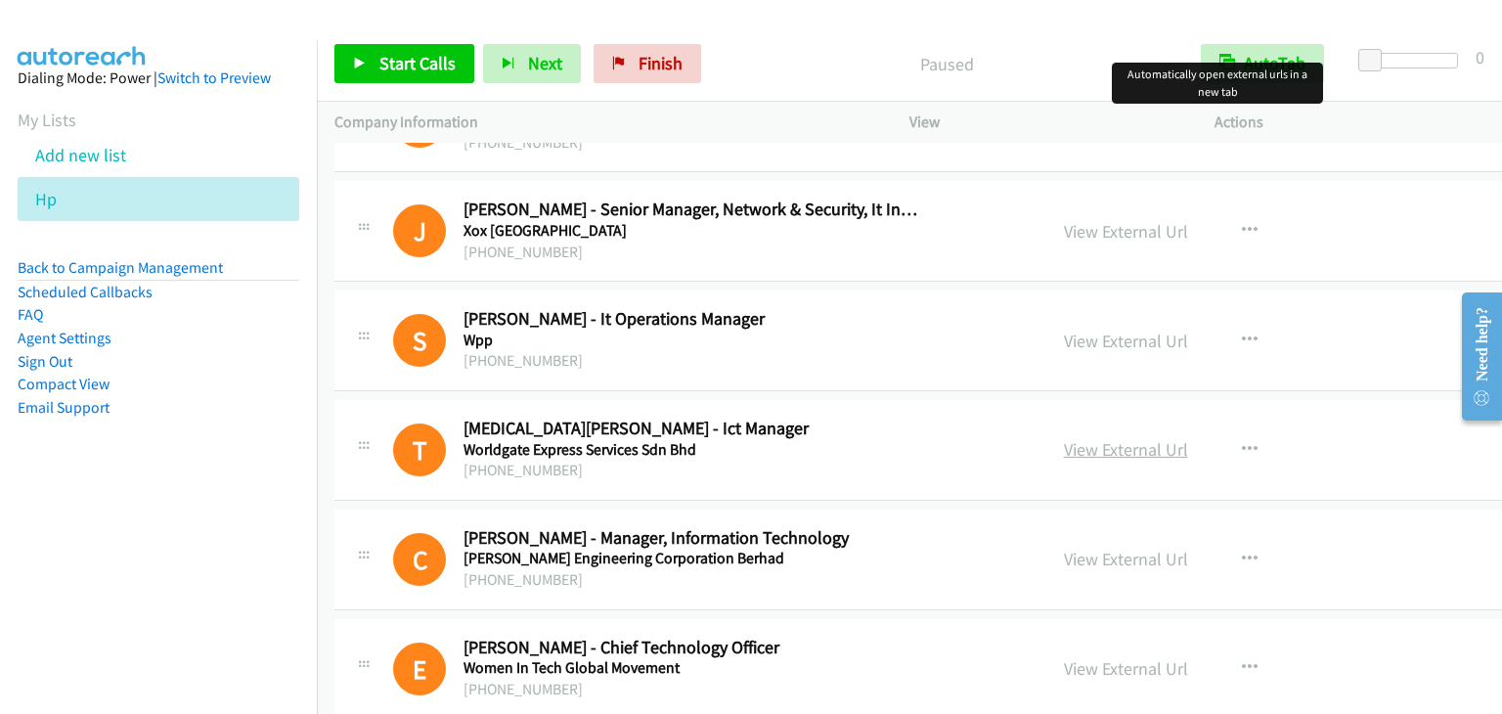
click at [1074, 443] on link "View External Url" at bounding box center [1126, 449] width 124 height 22
click at [1076, 558] on link "View External Url" at bounding box center [1126, 559] width 124 height 22
click at [1064, 666] on link "View External Url" at bounding box center [1126, 668] width 124 height 22
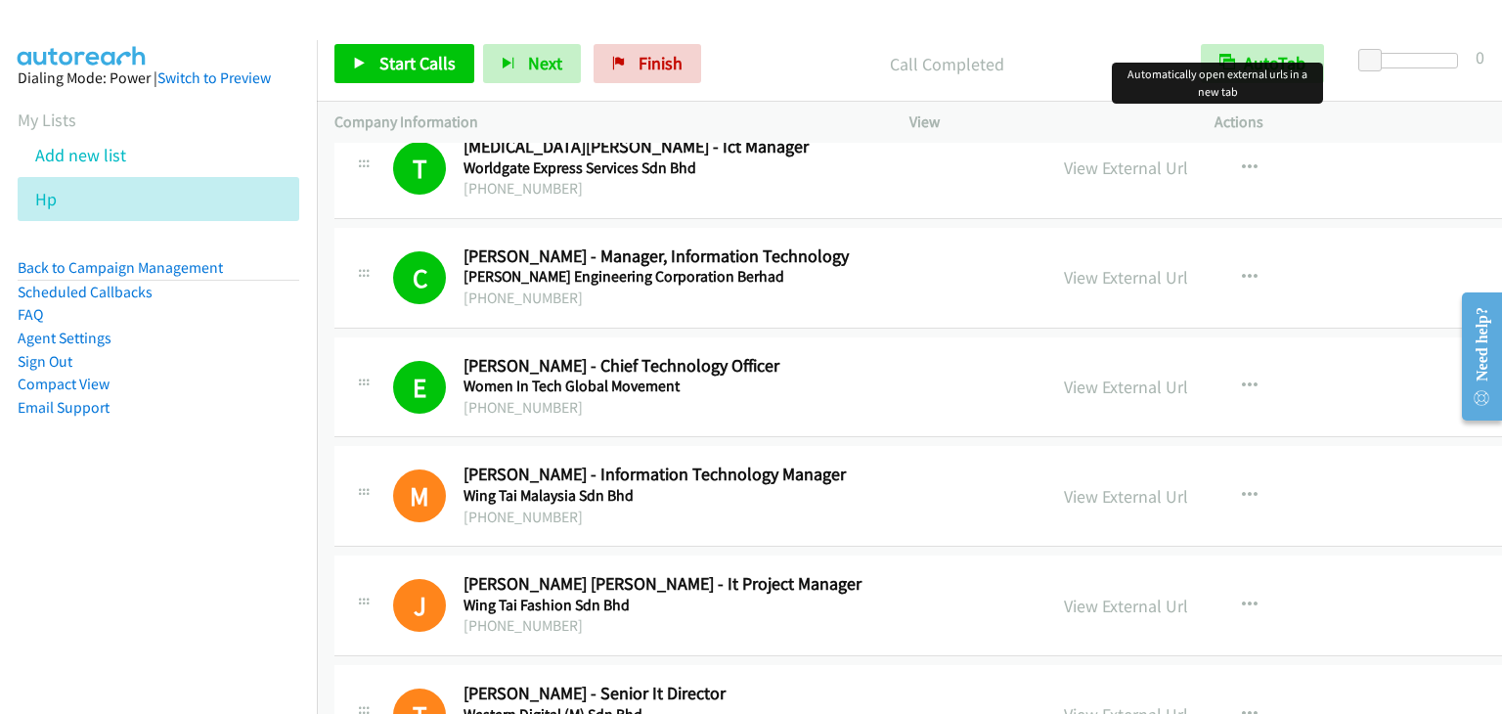
scroll to position [978, 0]
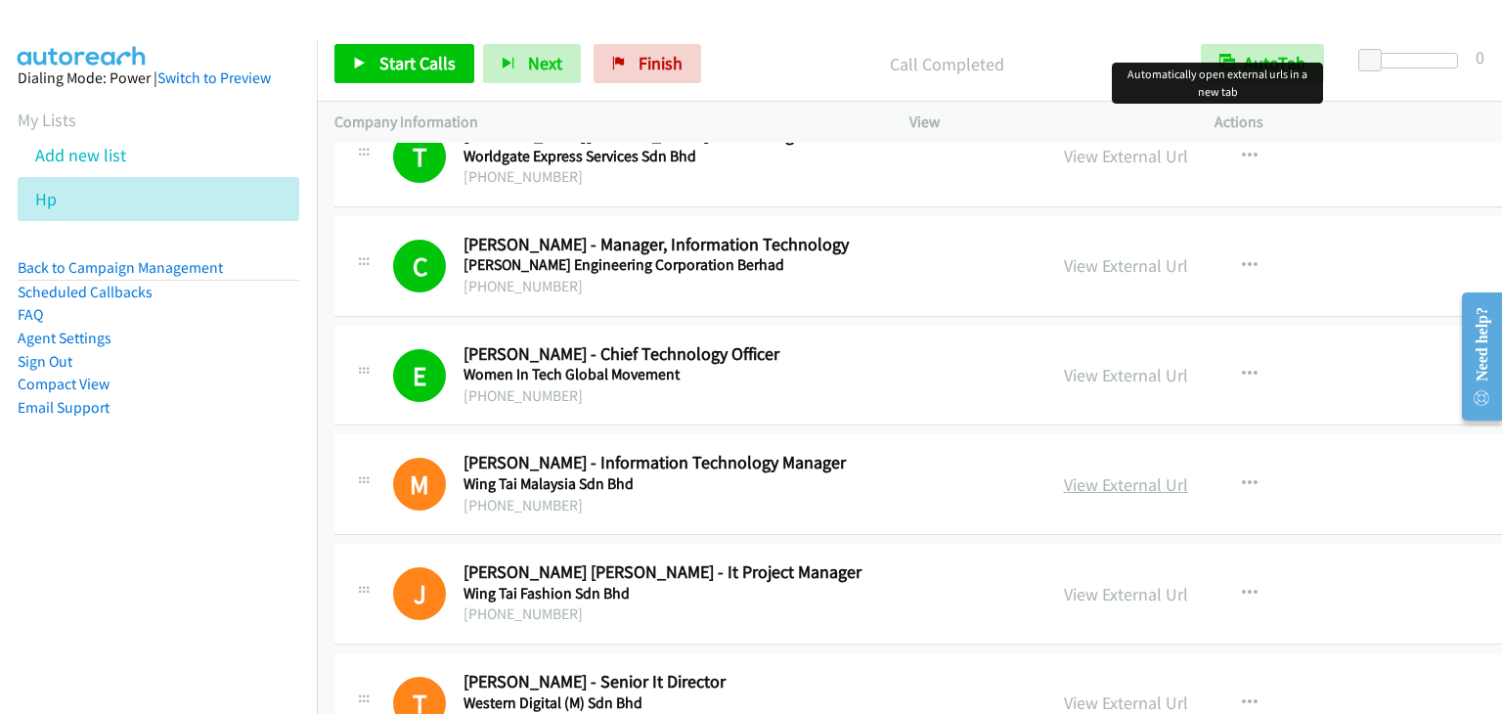
click at [1075, 482] on link "View External Url" at bounding box center [1126, 484] width 124 height 22
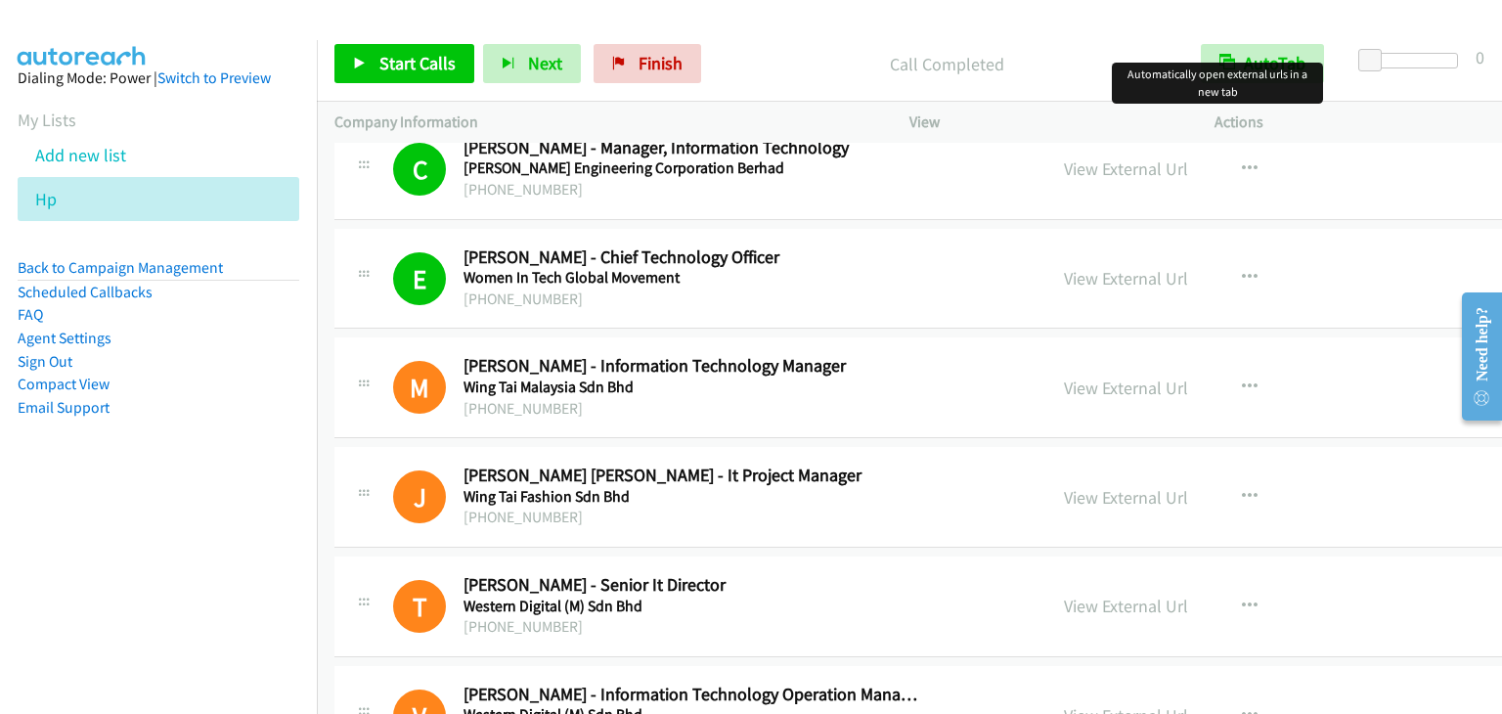
scroll to position [1076, 0]
click at [1064, 602] on link "View External Url" at bounding box center [1126, 605] width 124 height 22
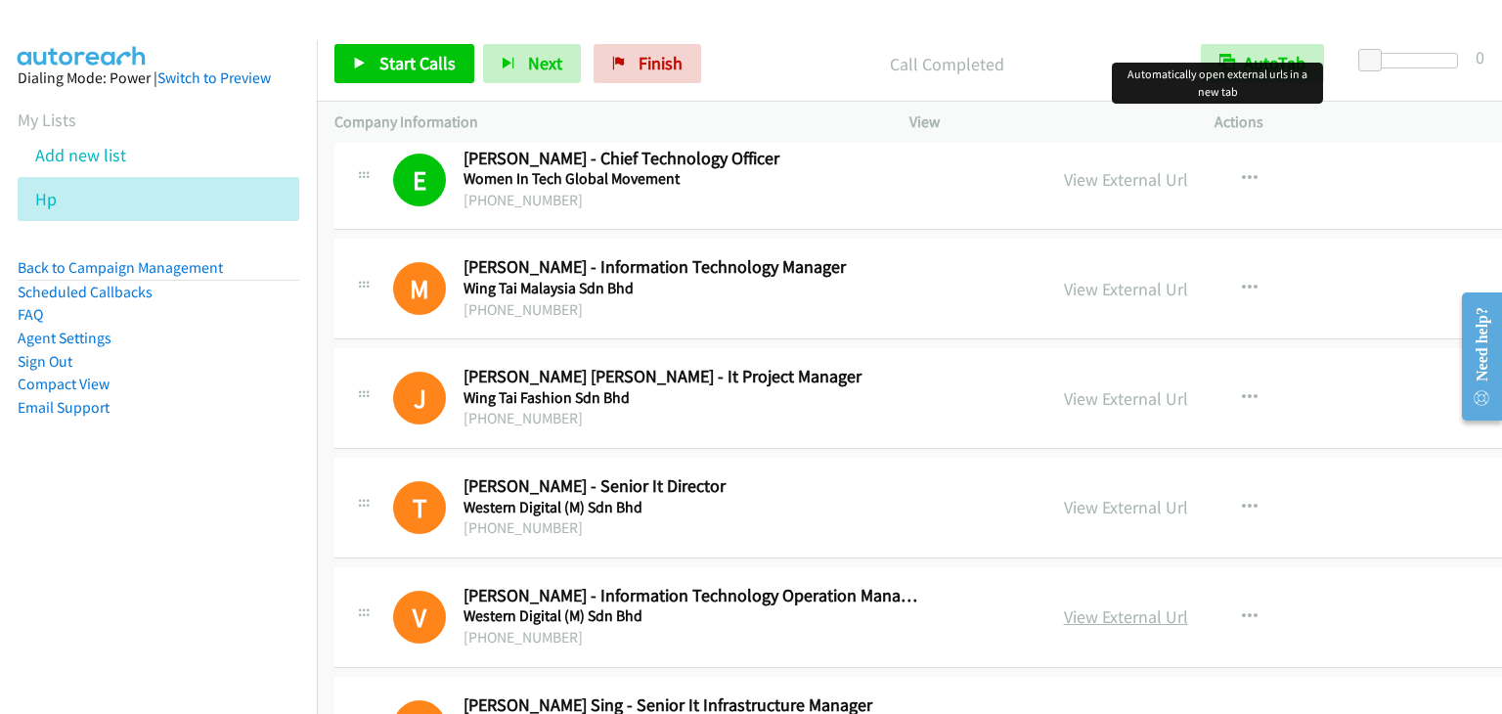
click at [1064, 607] on link "View External Url" at bounding box center [1126, 616] width 124 height 22
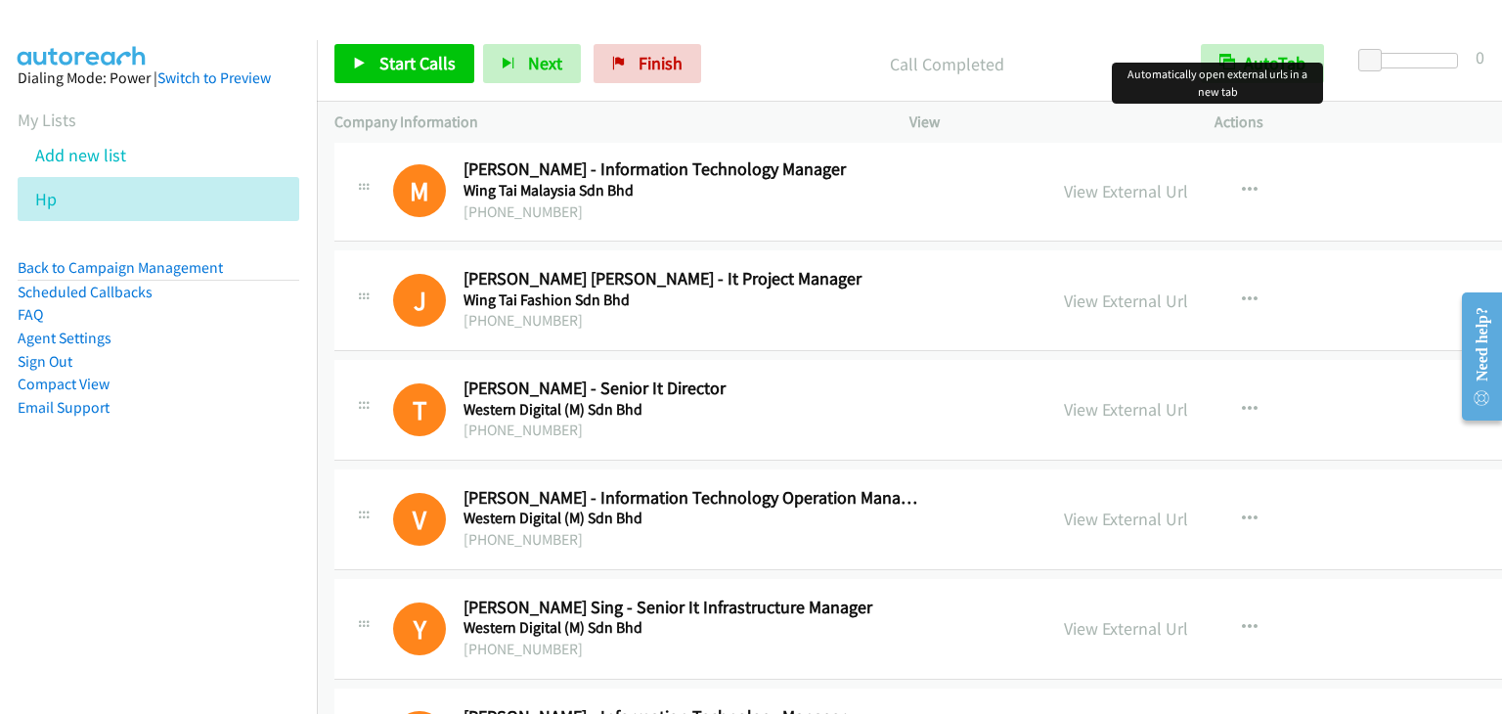
scroll to position [1369, 0]
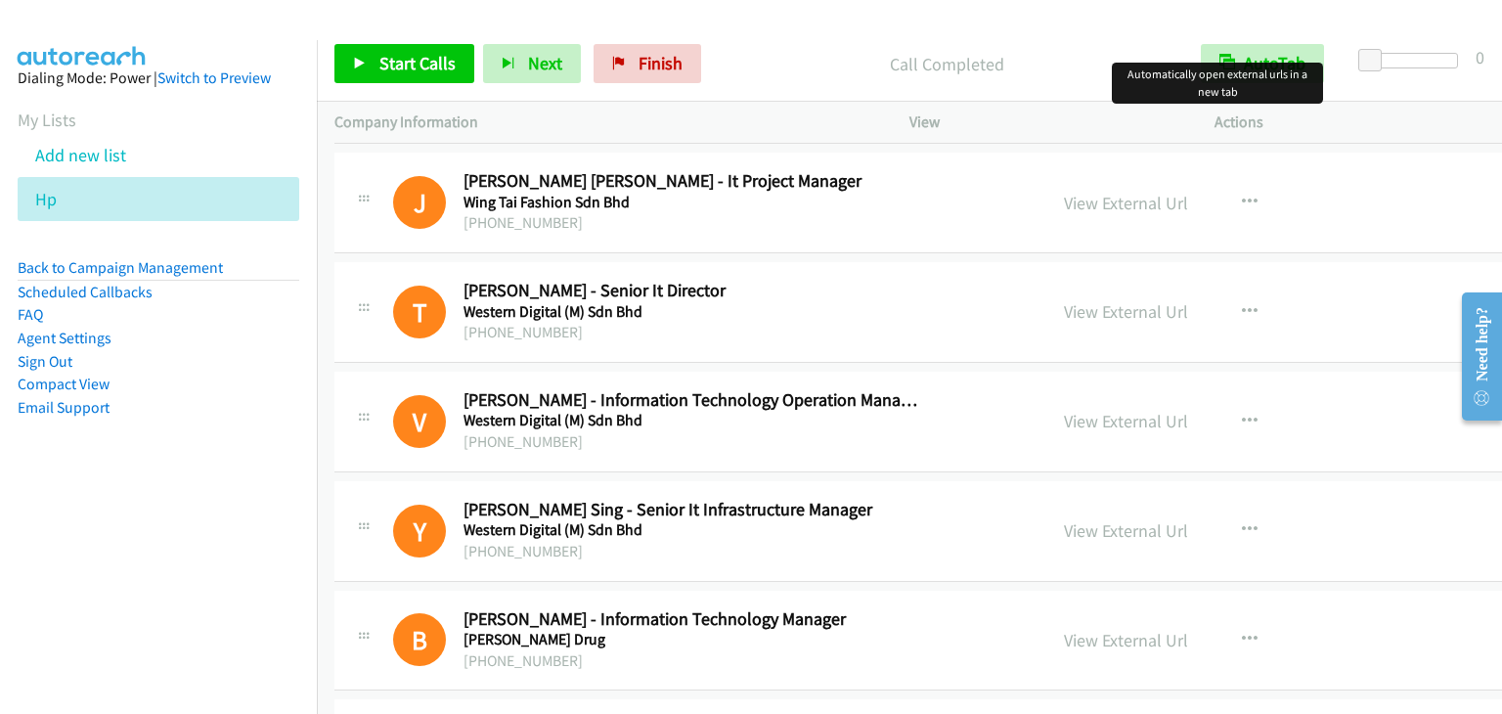
click at [1083, 527] on link "View External Url" at bounding box center [1126, 530] width 124 height 22
click at [1064, 635] on link "View External Url" at bounding box center [1126, 640] width 124 height 22
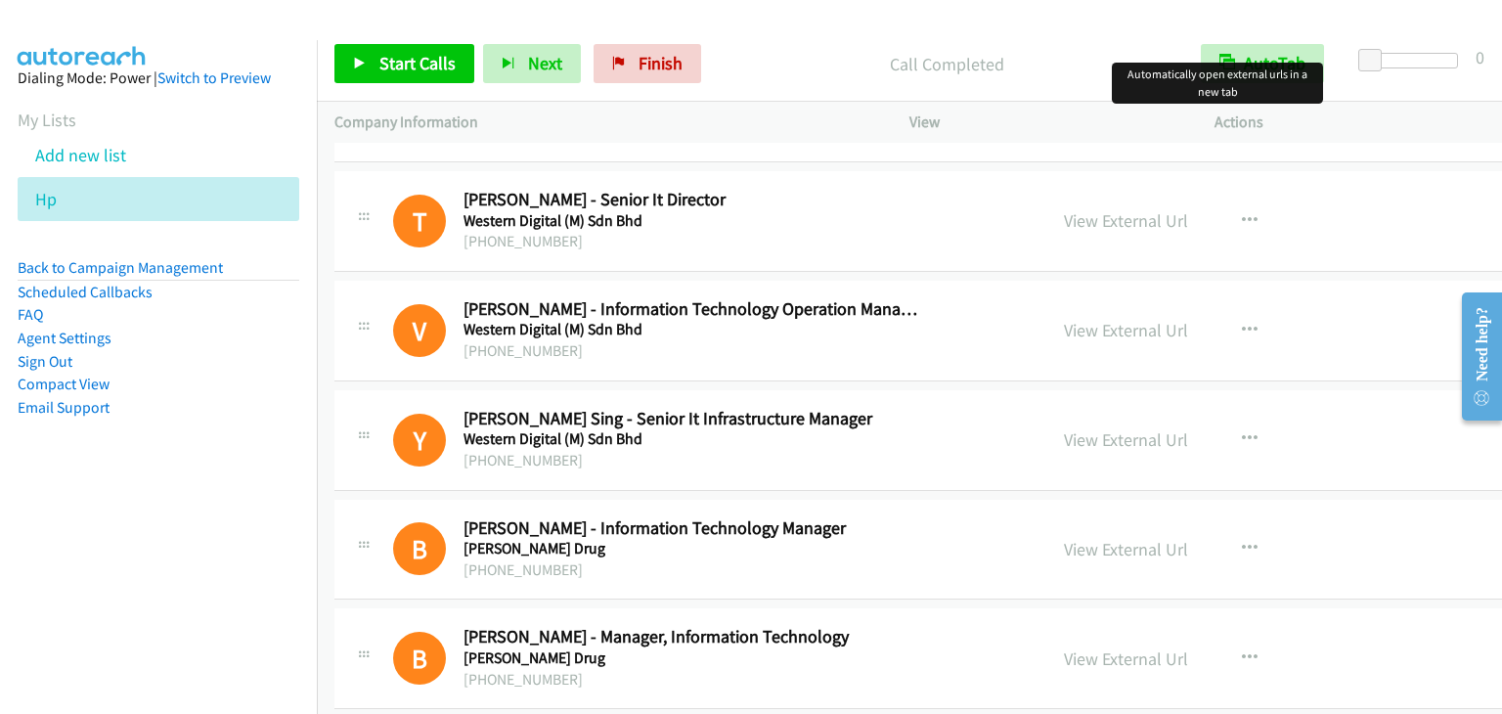
scroll to position [1467, 0]
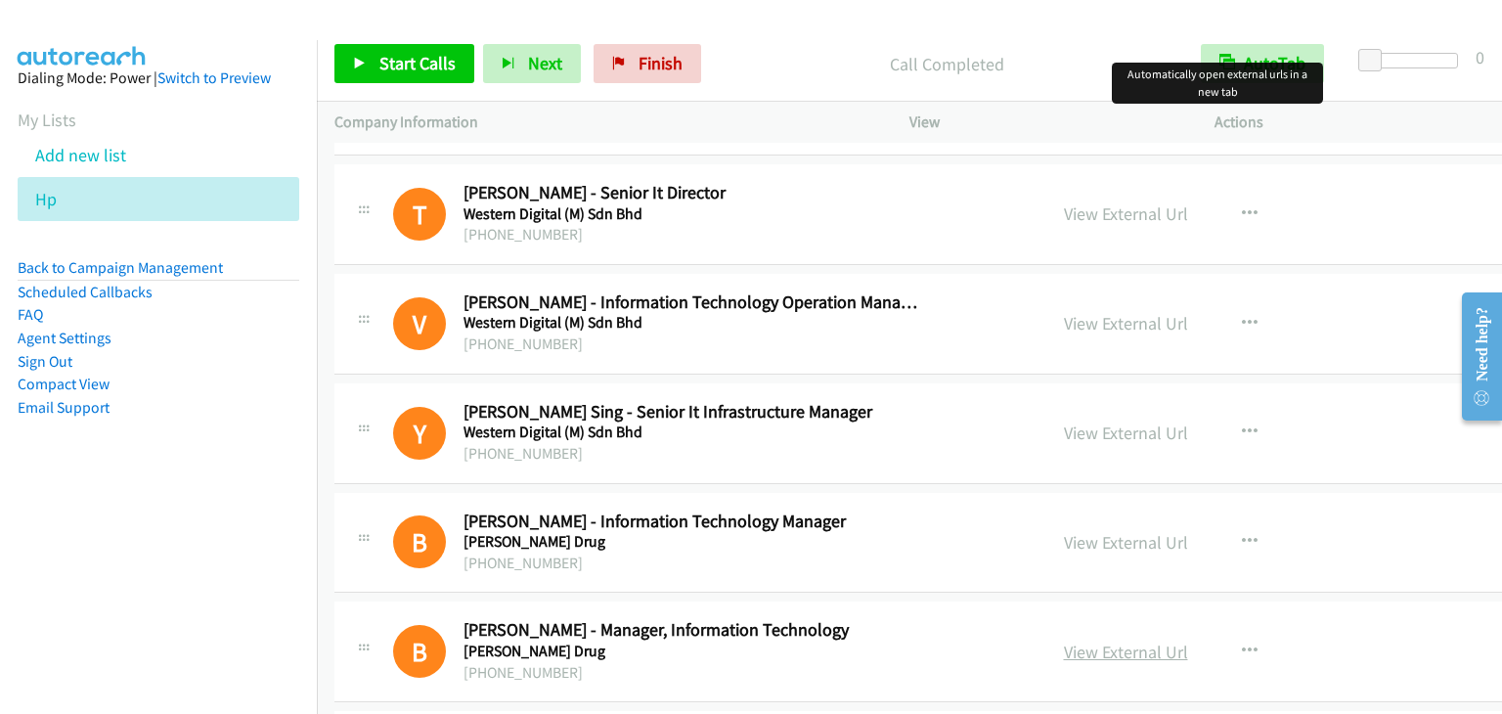
click at [1064, 652] on link "View External Url" at bounding box center [1126, 651] width 124 height 22
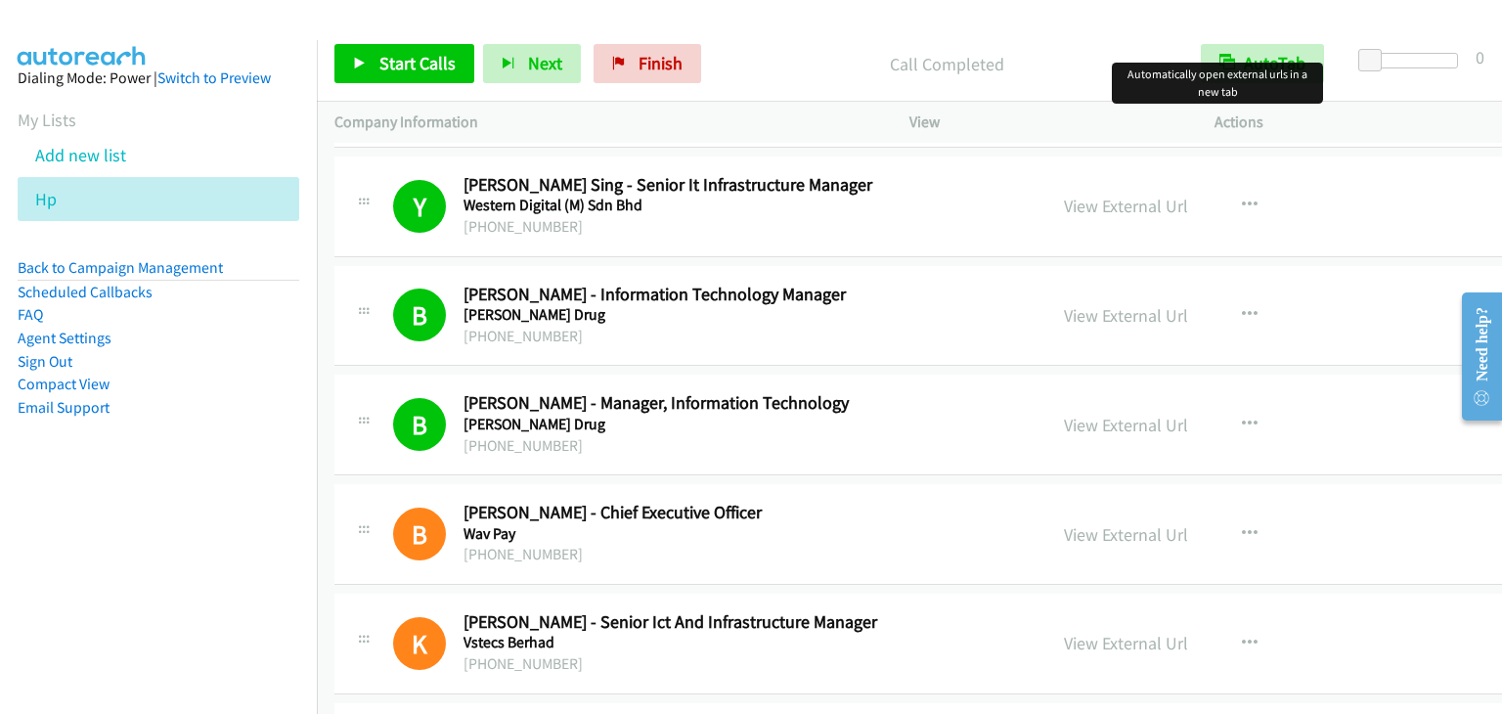
scroll to position [1858, 0]
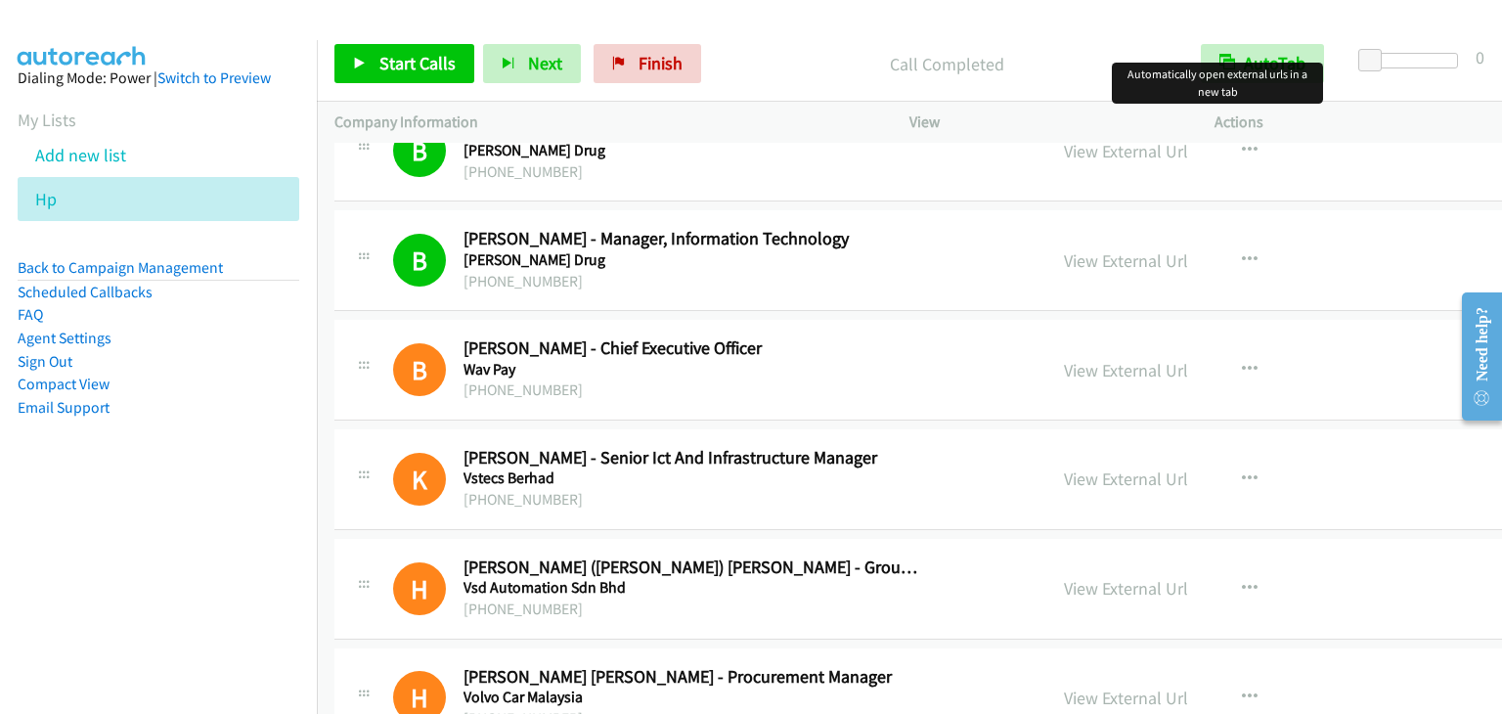
drag, startPoint x: 1092, startPoint y: 477, endPoint x: 239, endPoint y: 4, distance: 976.1
click at [1068, 474] on link "View External Url" at bounding box center [1126, 478] width 124 height 22
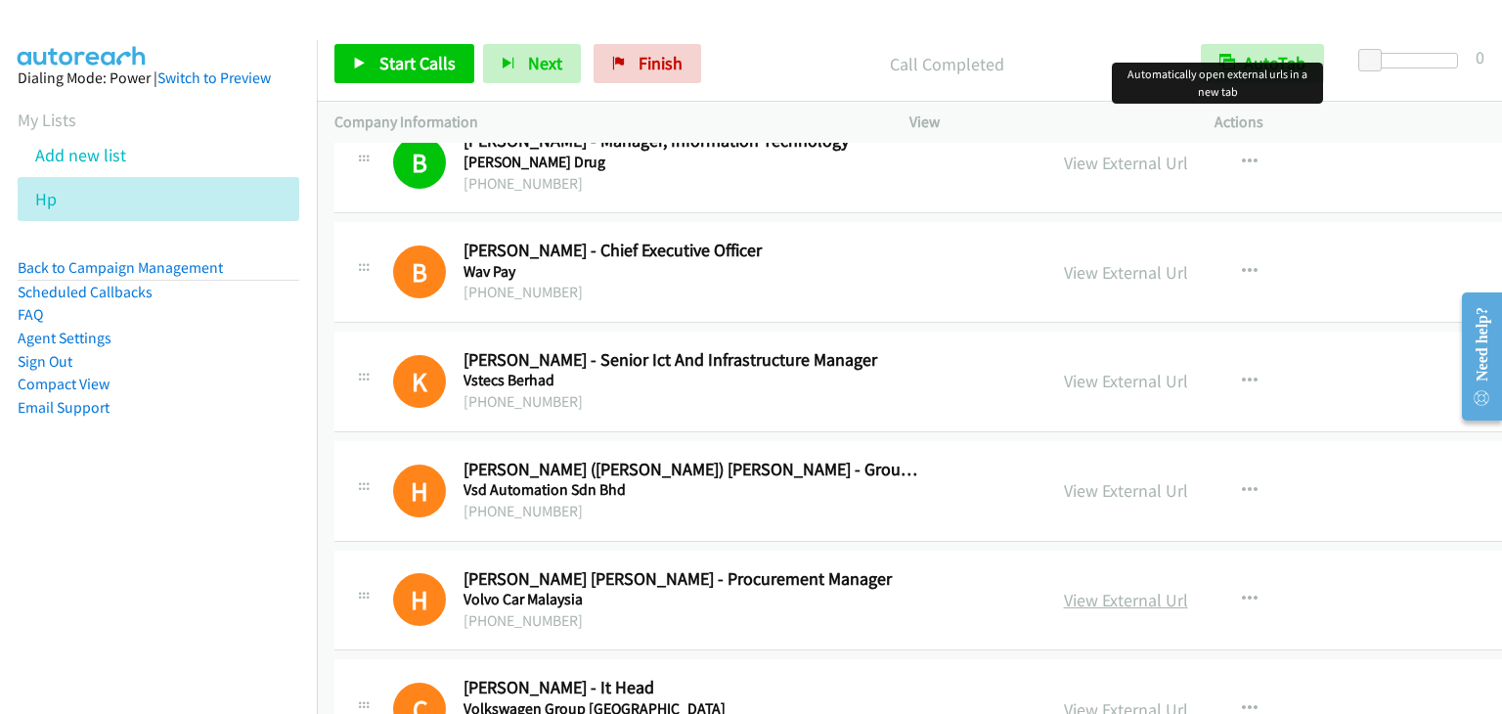
click at [1076, 589] on link "View External Url" at bounding box center [1126, 600] width 124 height 22
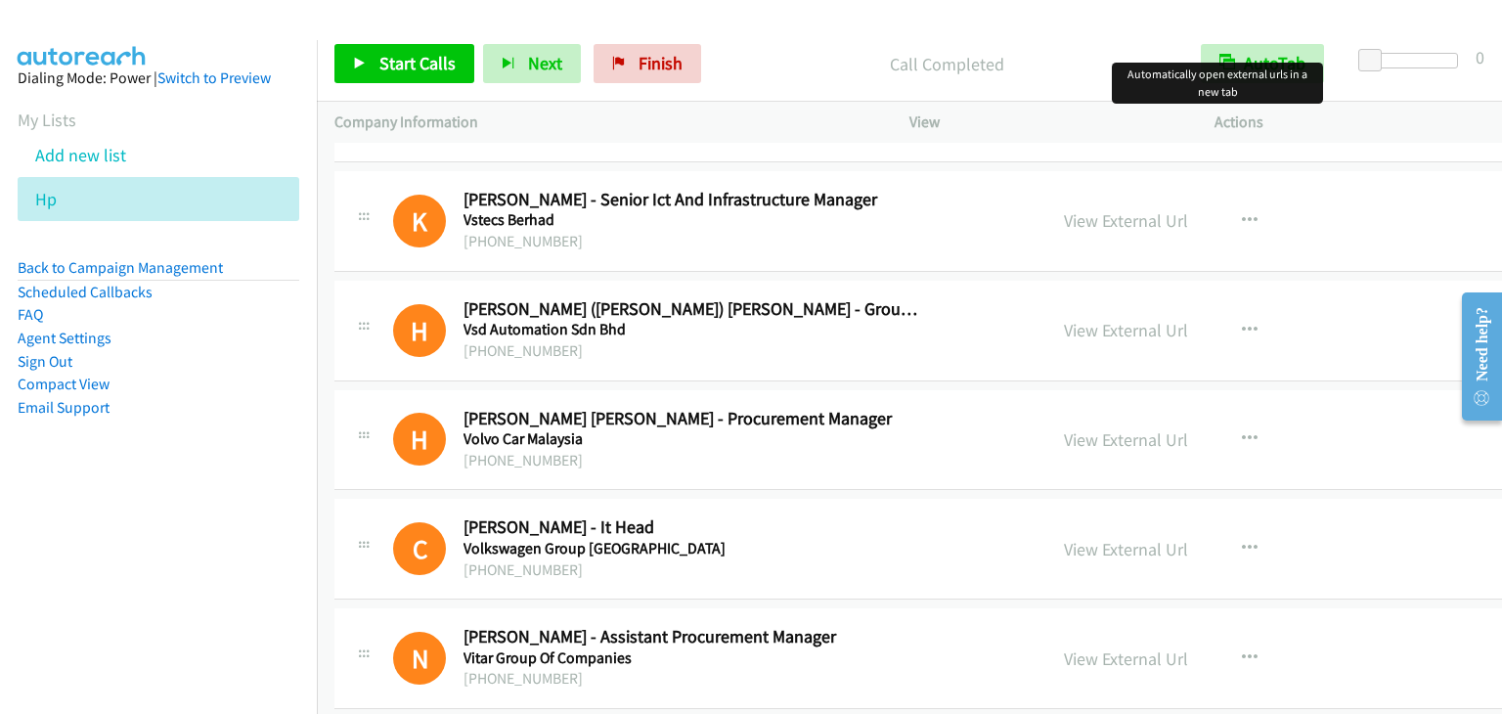
scroll to position [2151, 0]
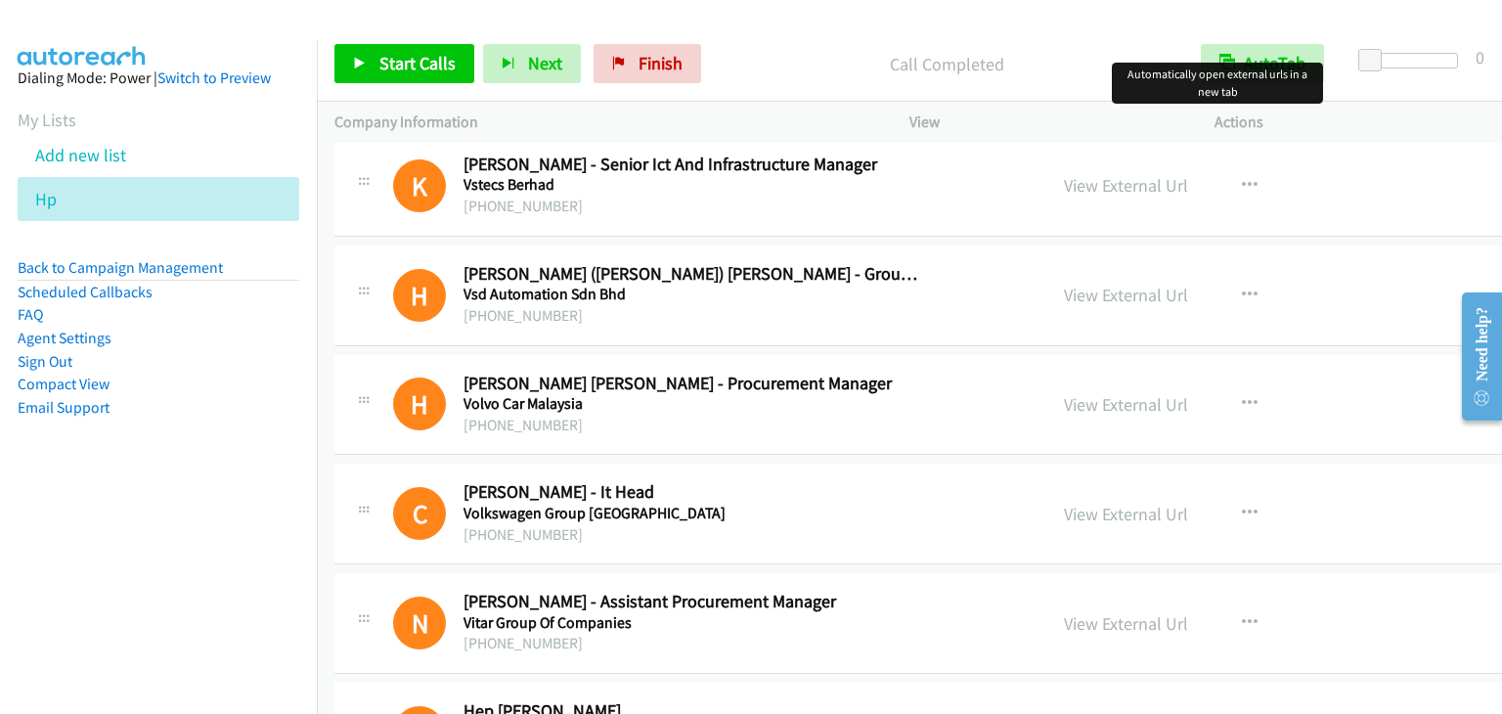
click at [1068, 503] on link "View External Url" at bounding box center [1126, 514] width 124 height 22
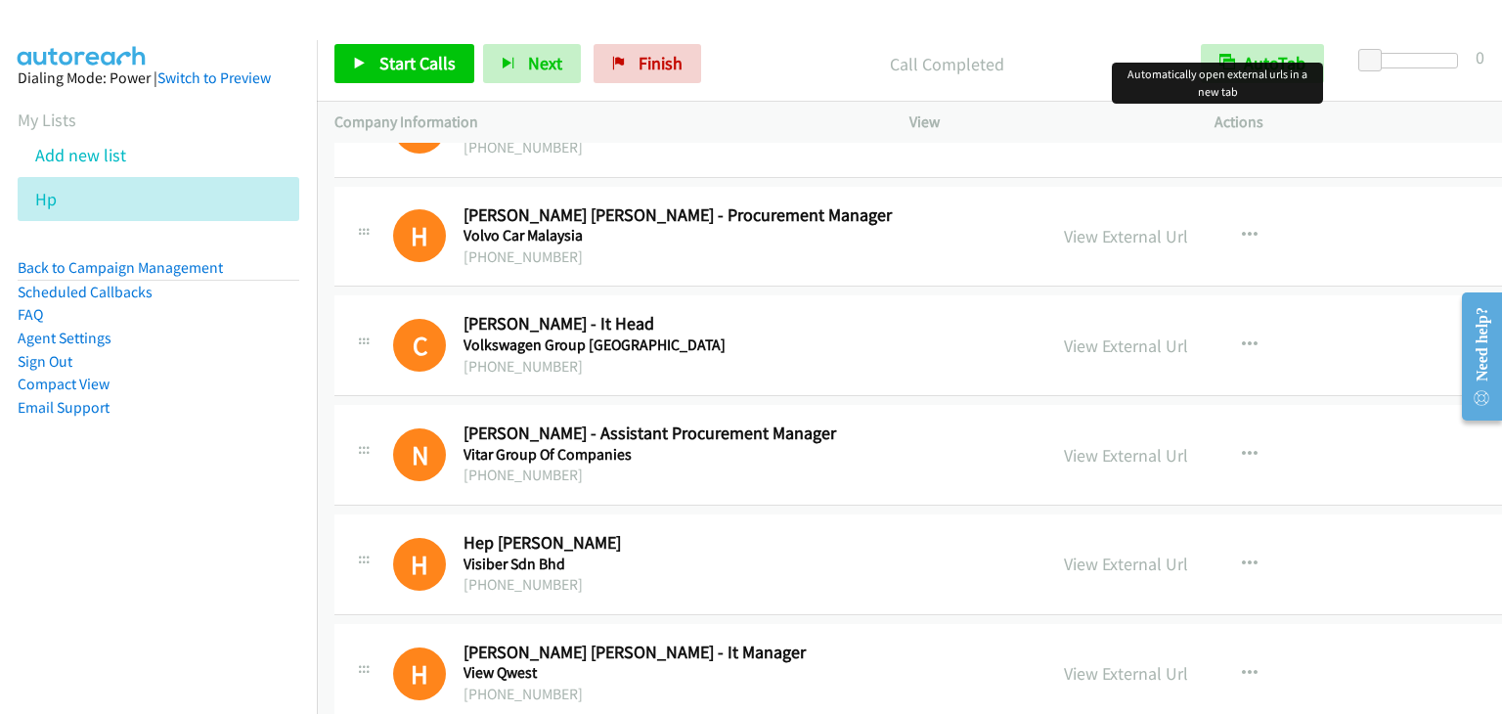
scroll to position [2347, 0]
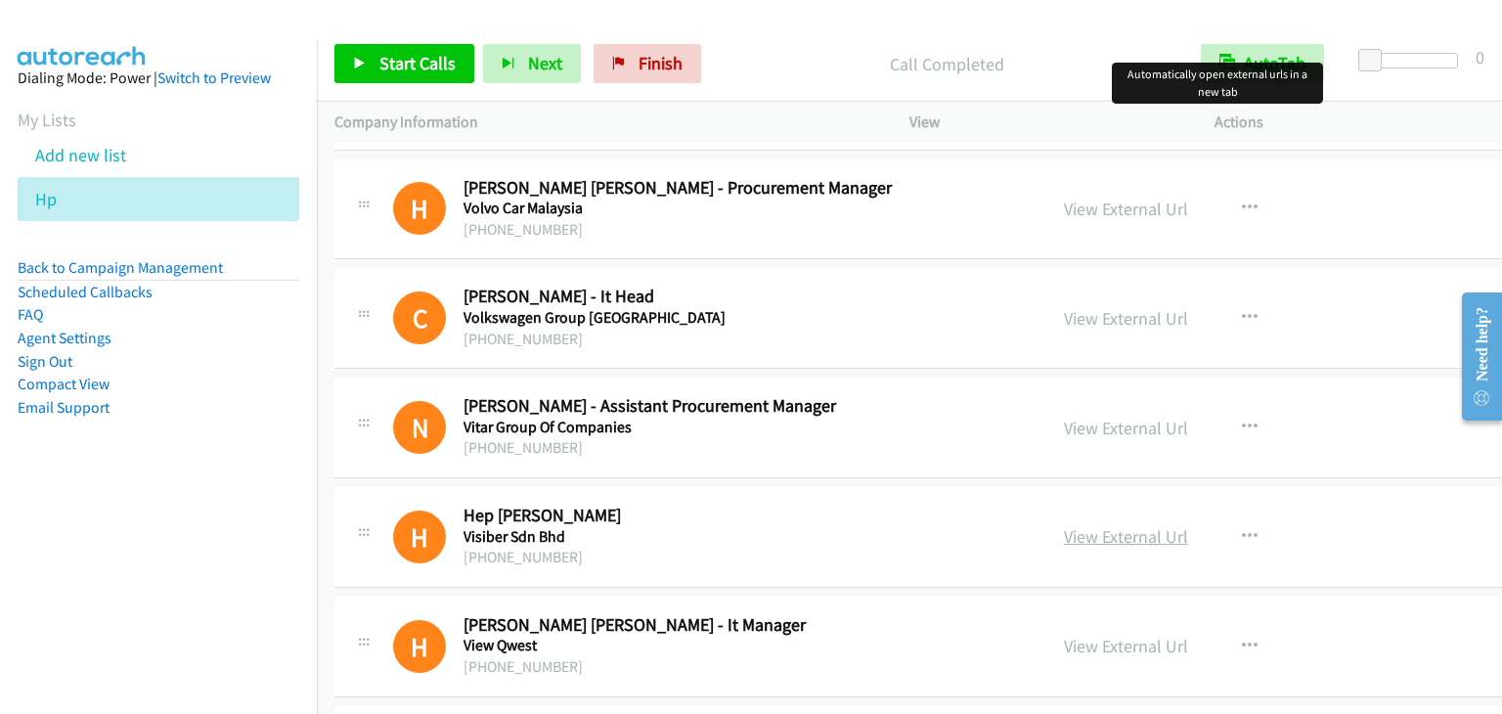
click at [1088, 525] on link "View External Url" at bounding box center [1126, 536] width 124 height 22
click at [1083, 640] on link "View External Url" at bounding box center [1126, 646] width 124 height 22
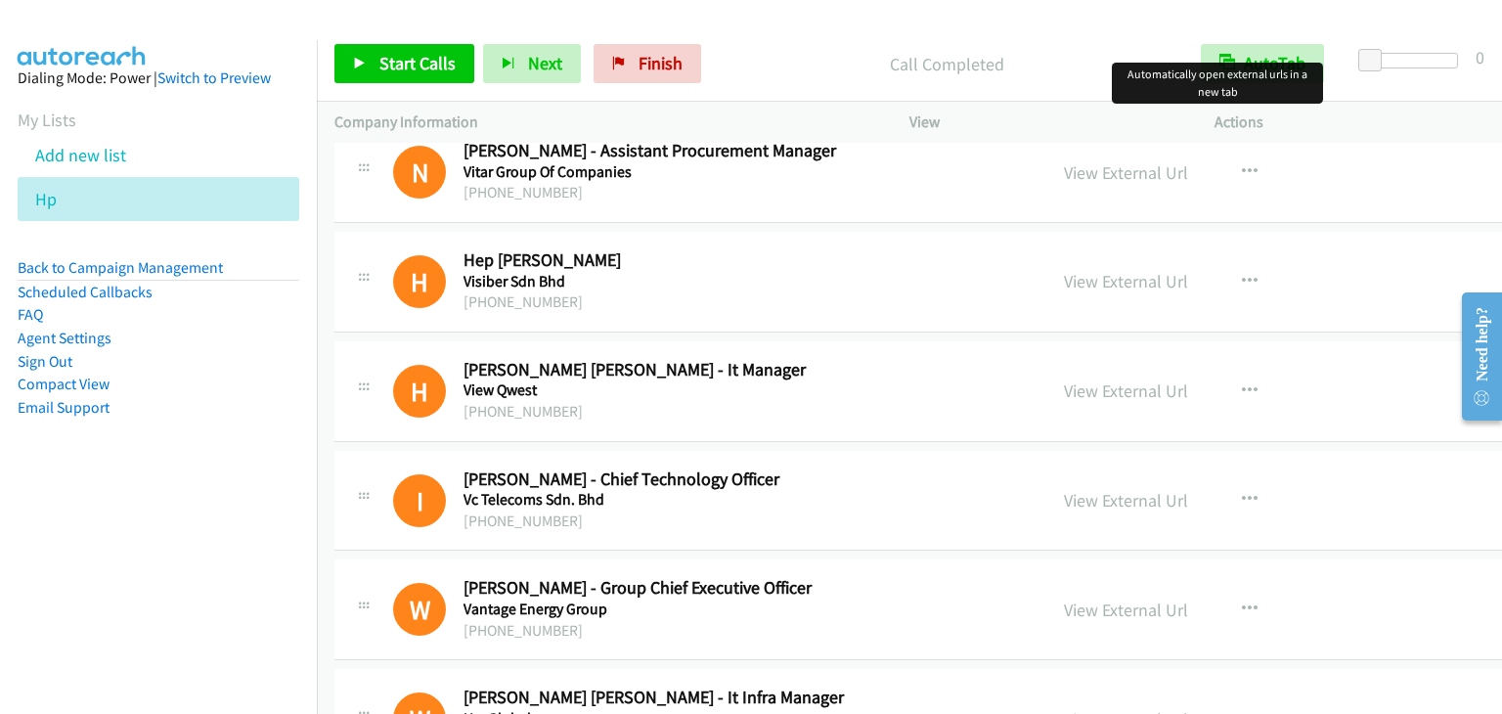
scroll to position [2640, 0]
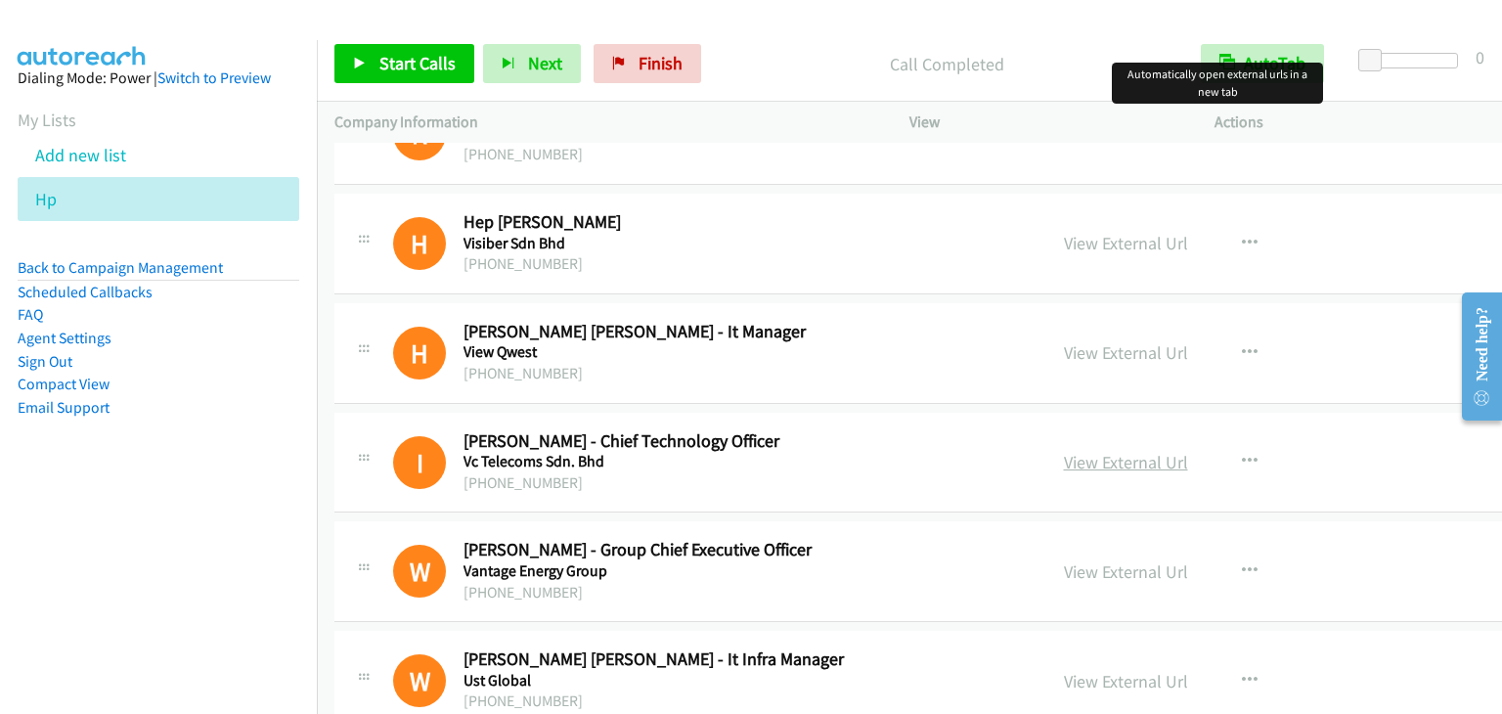
click at [1078, 451] on link "View External Url" at bounding box center [1126, 462] width 124 height 22
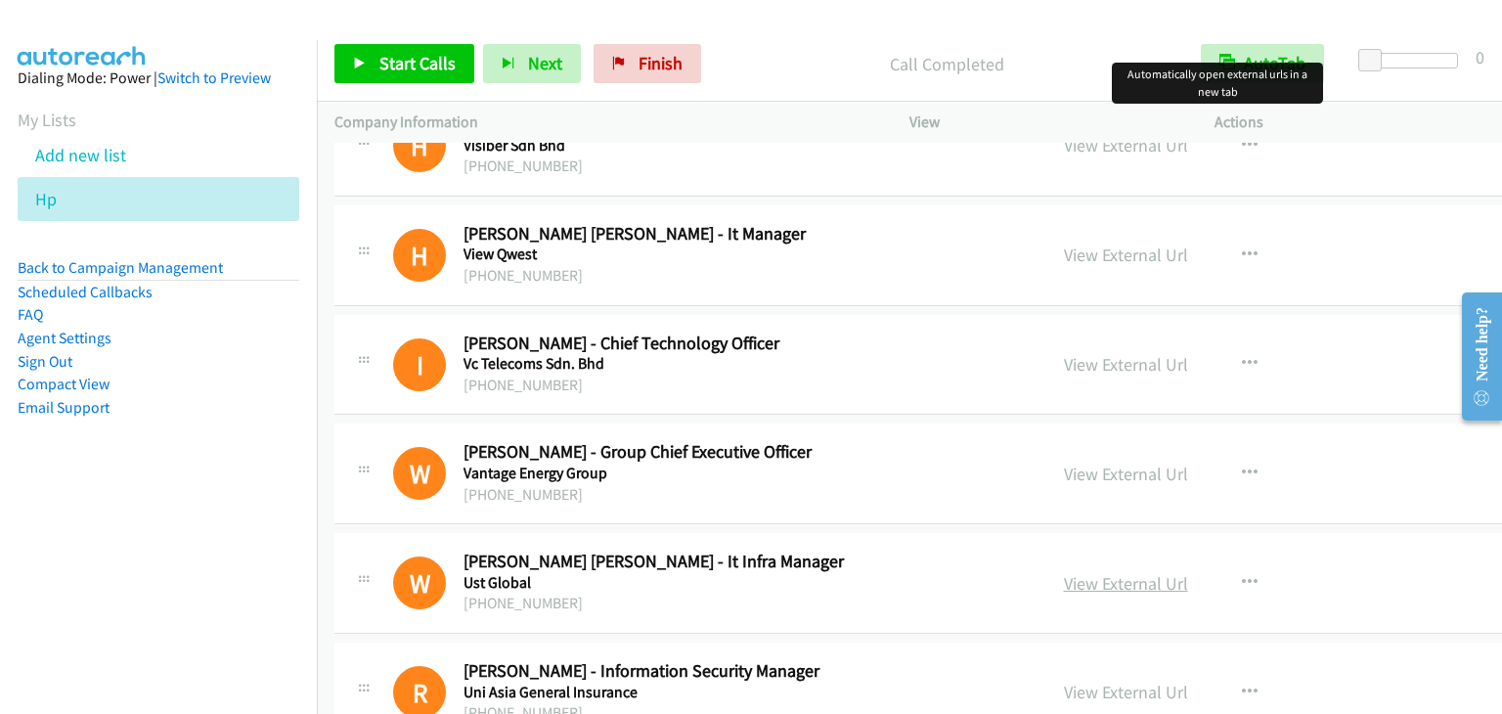
click at [1085, 574] on link "View External Url" at bounding box center [1126, 583] width 124 height 22
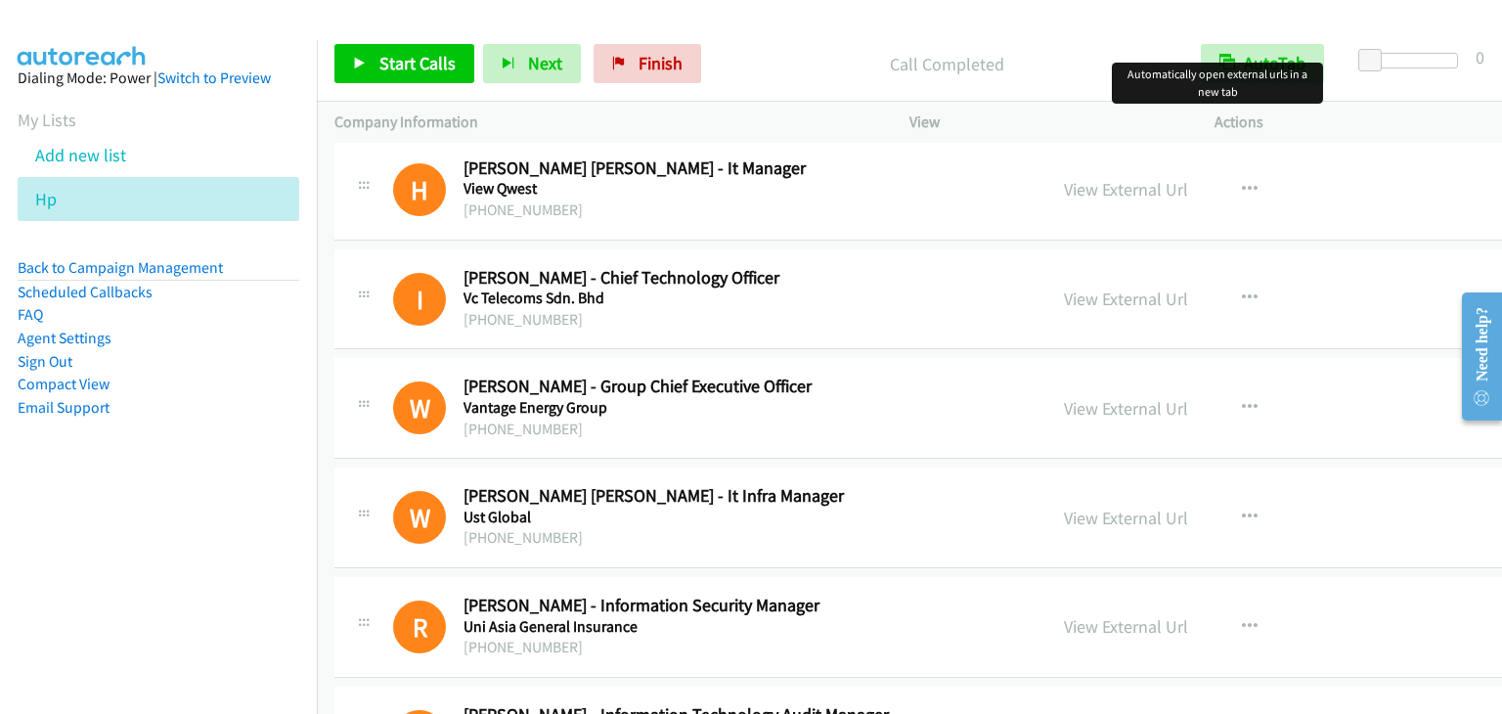
scroll to position [2836, 0]
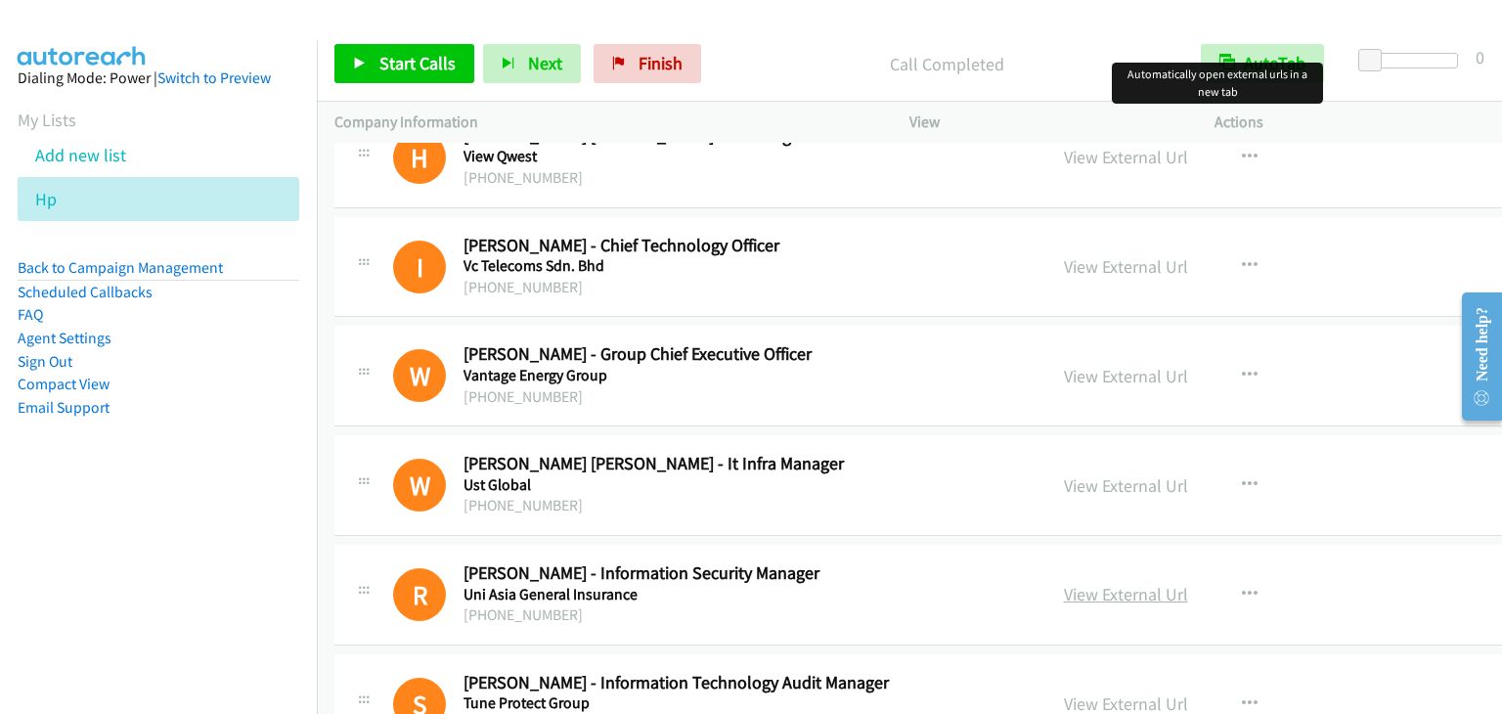
click at [1064, 583] on link "View External Url" at bounding box center [1126, 594] width 124 height 22
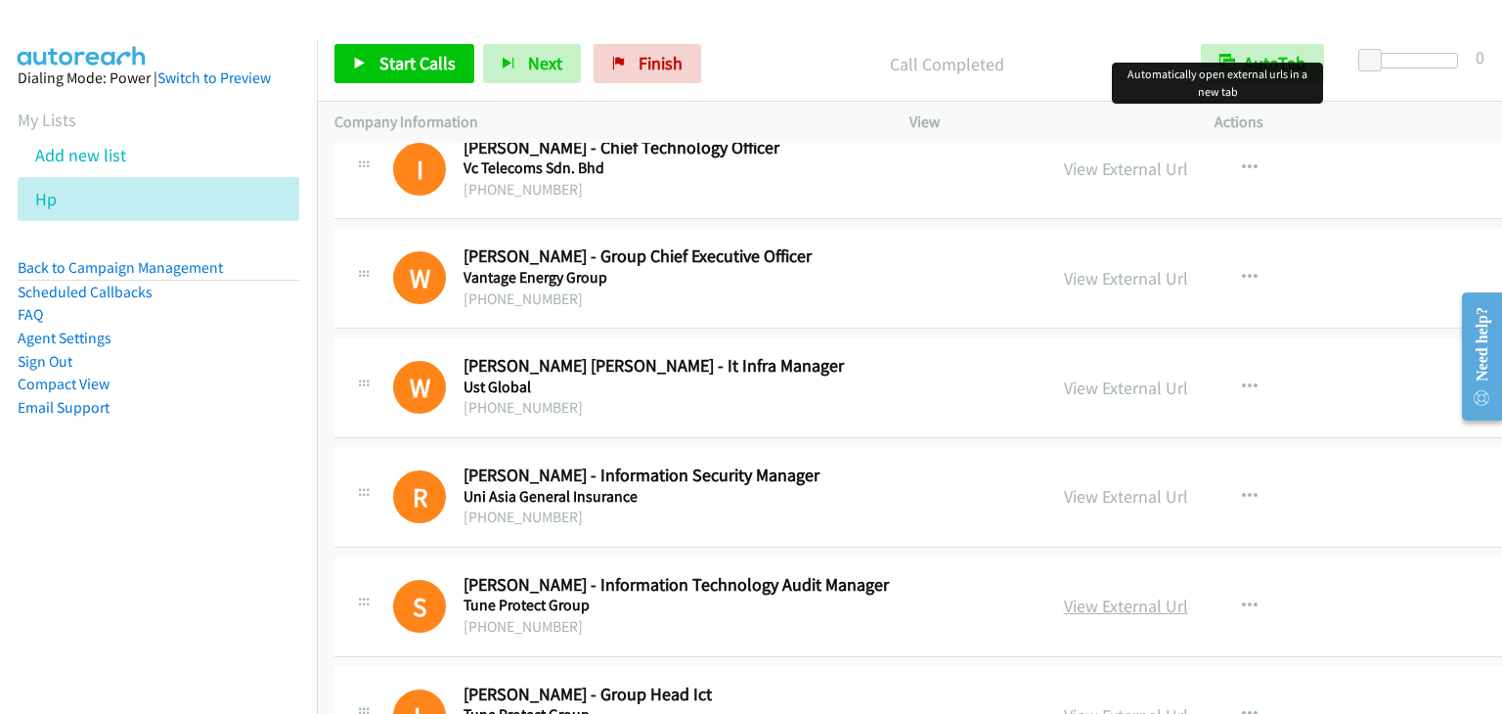
click at [1064, 599] on link "View External Url" at bounding box center [1126, 606] width 124 height 22
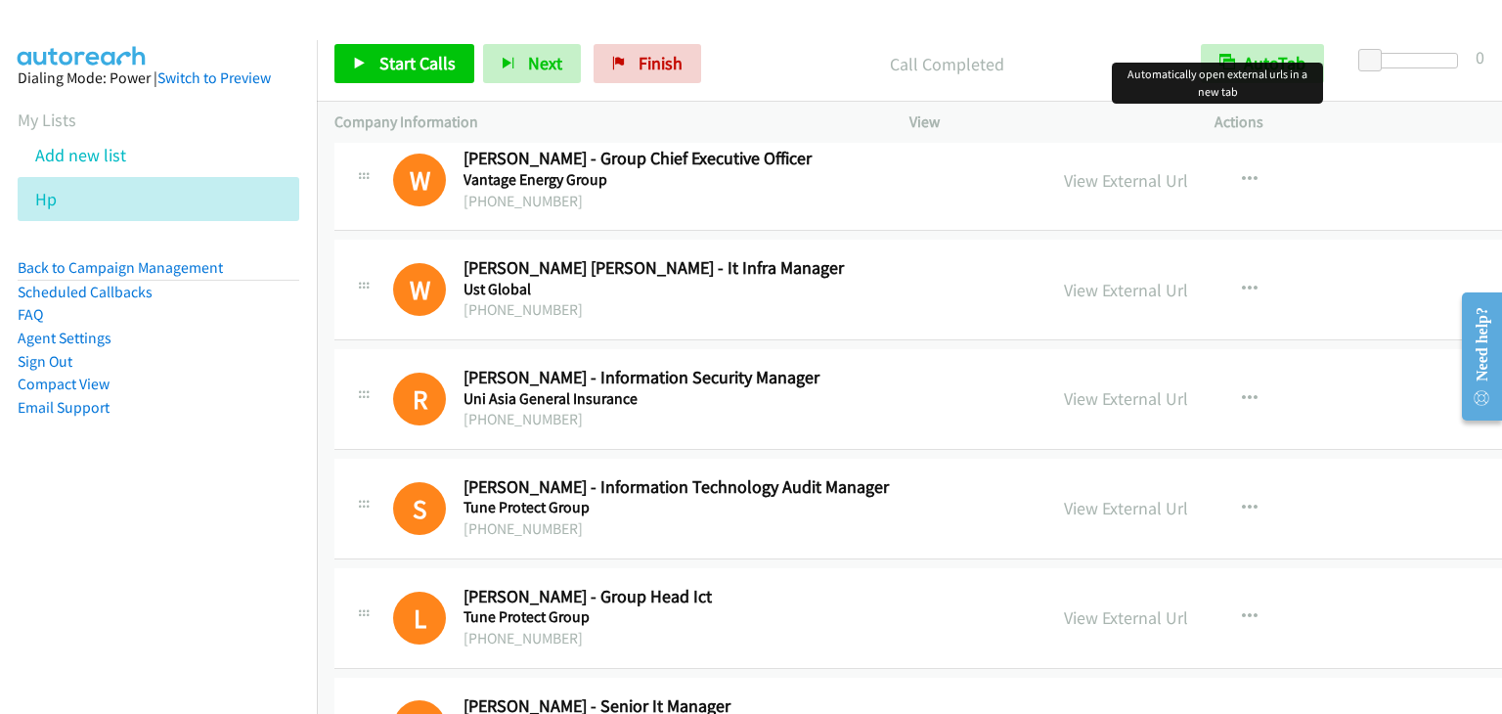
scroll to position [3129, 0]
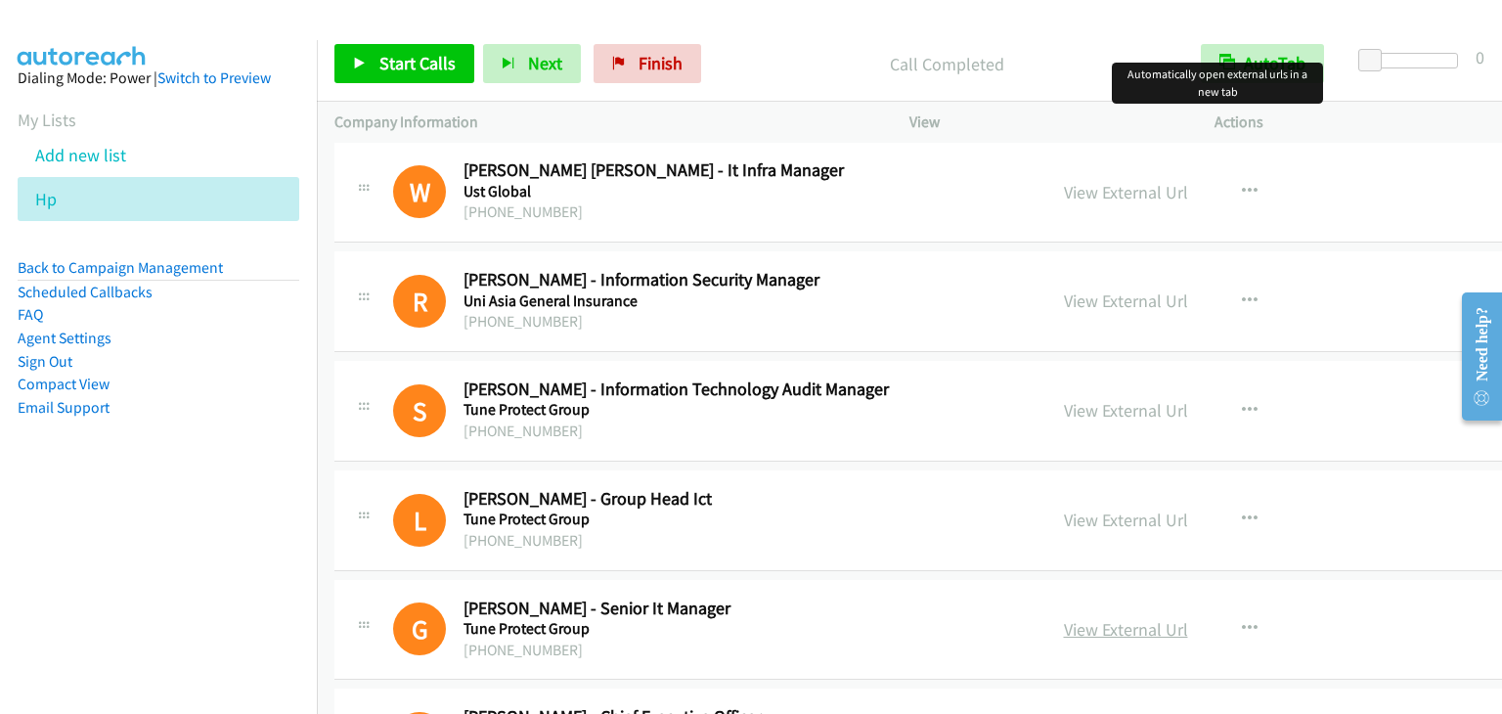
click at [1064, 631] on link "View External Url" at bounding box center [1126, 629] width 124 height 22
drag, startPoint x: 1034, startPoint y: 631, endPoint x: 246, endPoint y: 464, distance: 804.5
click at [246, 464] on aside "Dialing Mode: Power | Switch to Preview My Lists Add new list Hp Back to Campai…" at bounding box center [158, 273] width 317 height 467
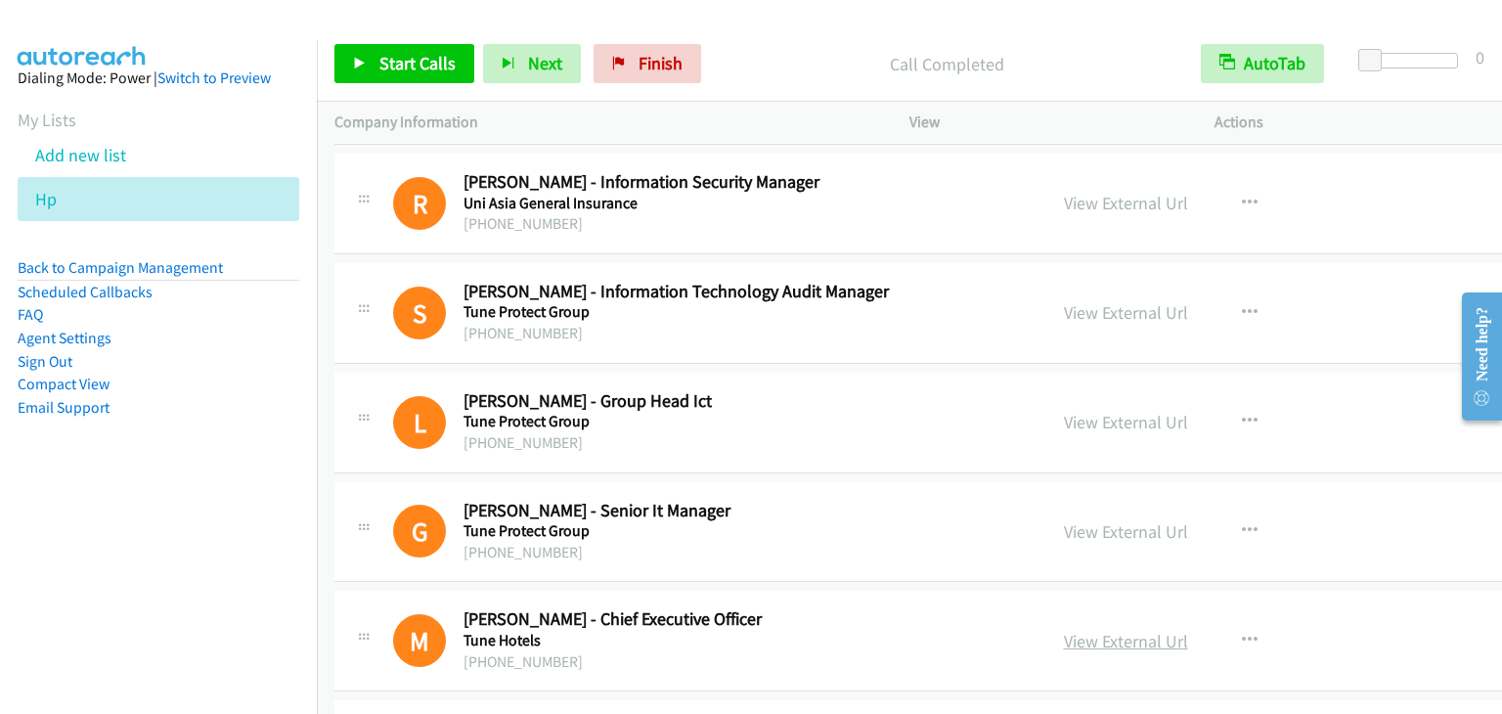
click at [1074, 630] on link "View External Url" at bounding box center [1126, 641] width 124 height 22
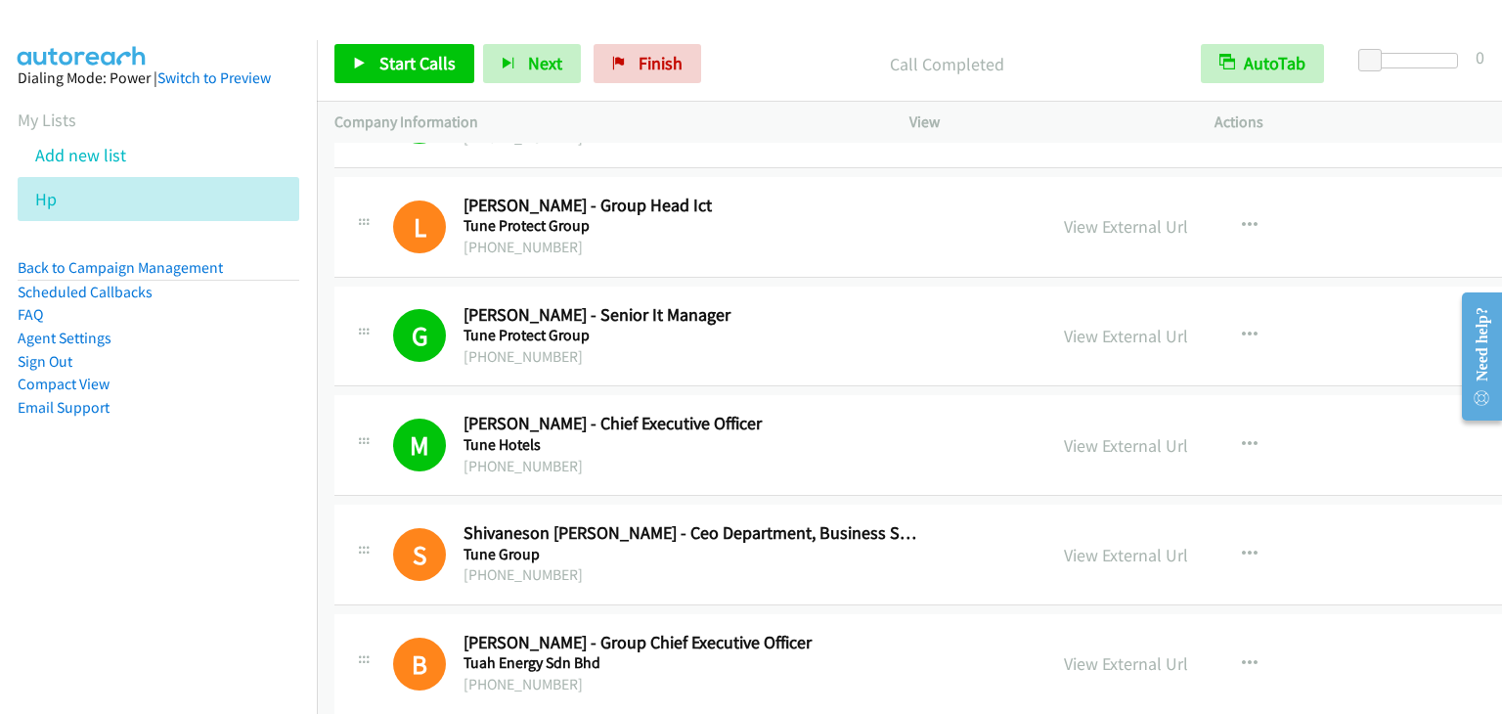
scroll to position [3618, 0]
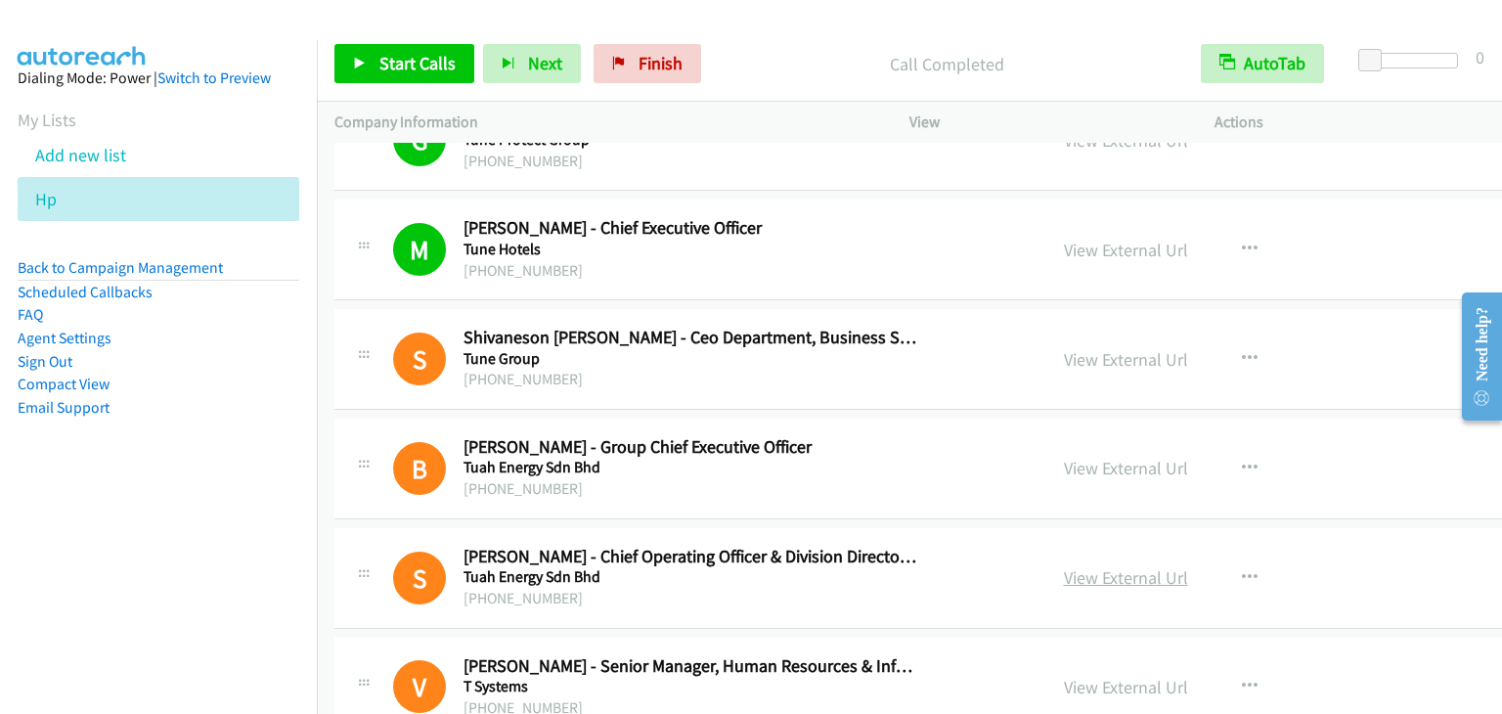
click at [1071, 572] on link "View External Url" at bounding box center [1126, 577] width 124 height 22
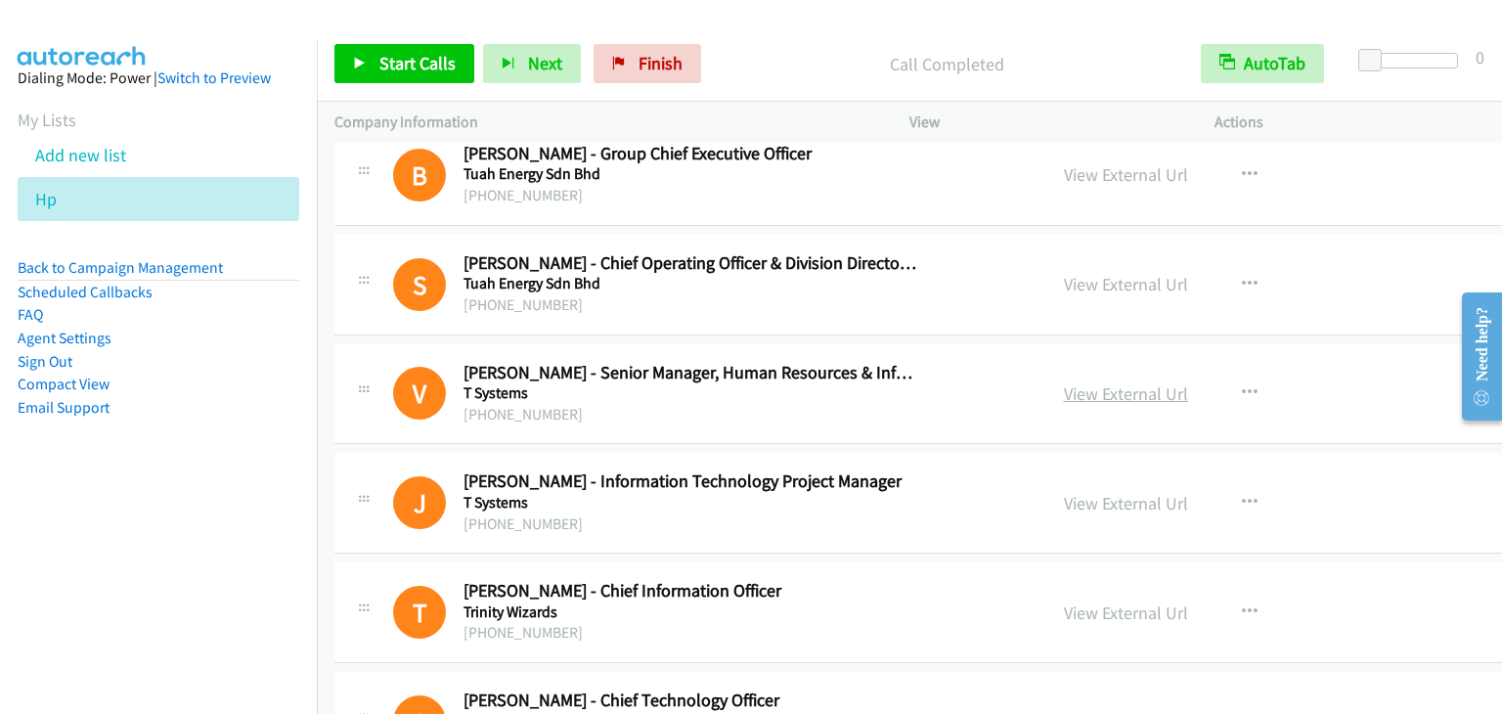
click at [1066, 383] on link "View External Url" at bounding box center [1126, 393] width 124 height 22
click at [1064, 492] on link "View External Url" at bounding box center [1126, 503] width 124 height 22
click at [1064, 493] on link "View External Url" at bounding box center [1126, 503] width 124 height 22
click at [1064, 601] on link "View External Url" at bounding box center [1126, 612] width 124 height 22
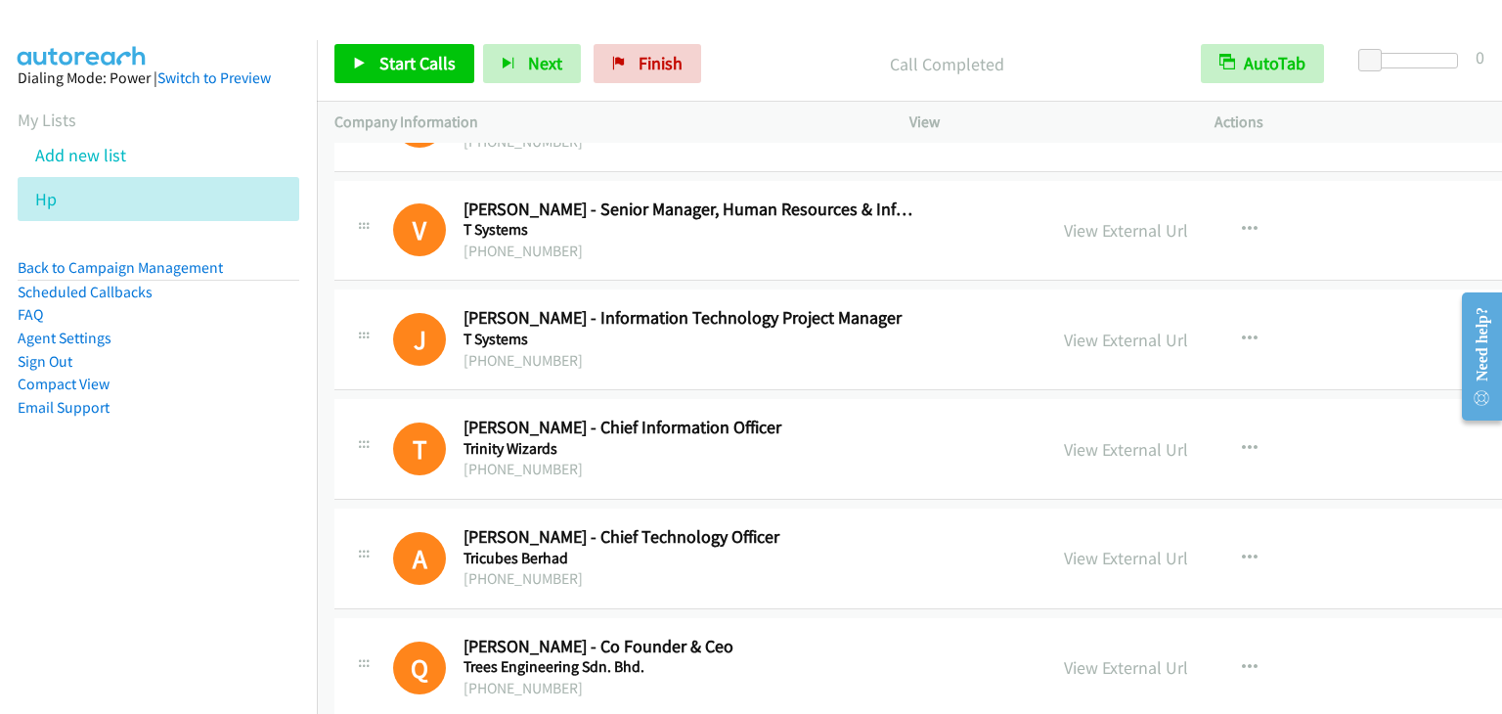
scroll to position [4107, 0]
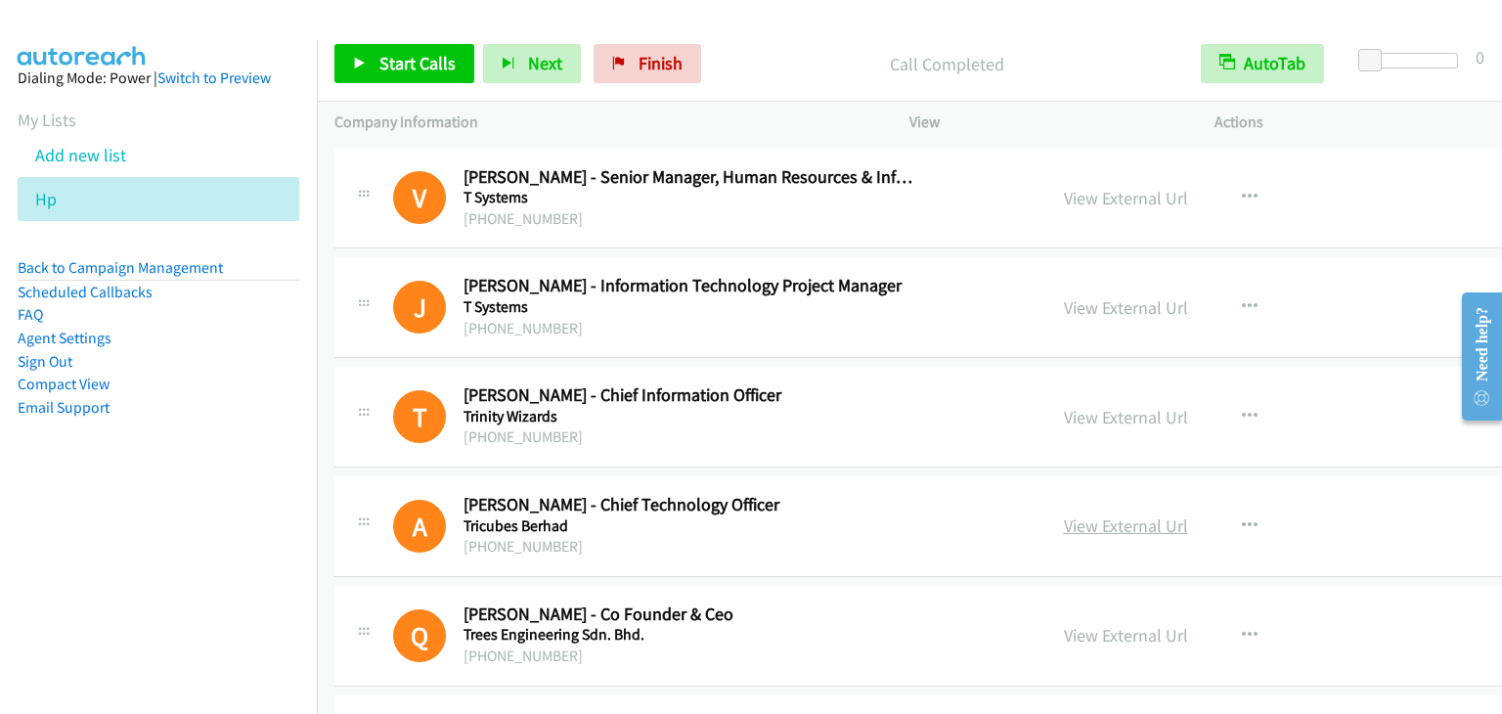
click at [1064, 515] on link "View External Url" at bounding box center [1126, 525] width 124 height 22
click at [1064, 624] on link "View External Url" at bounding box center [1126, 635] width 124 height 22
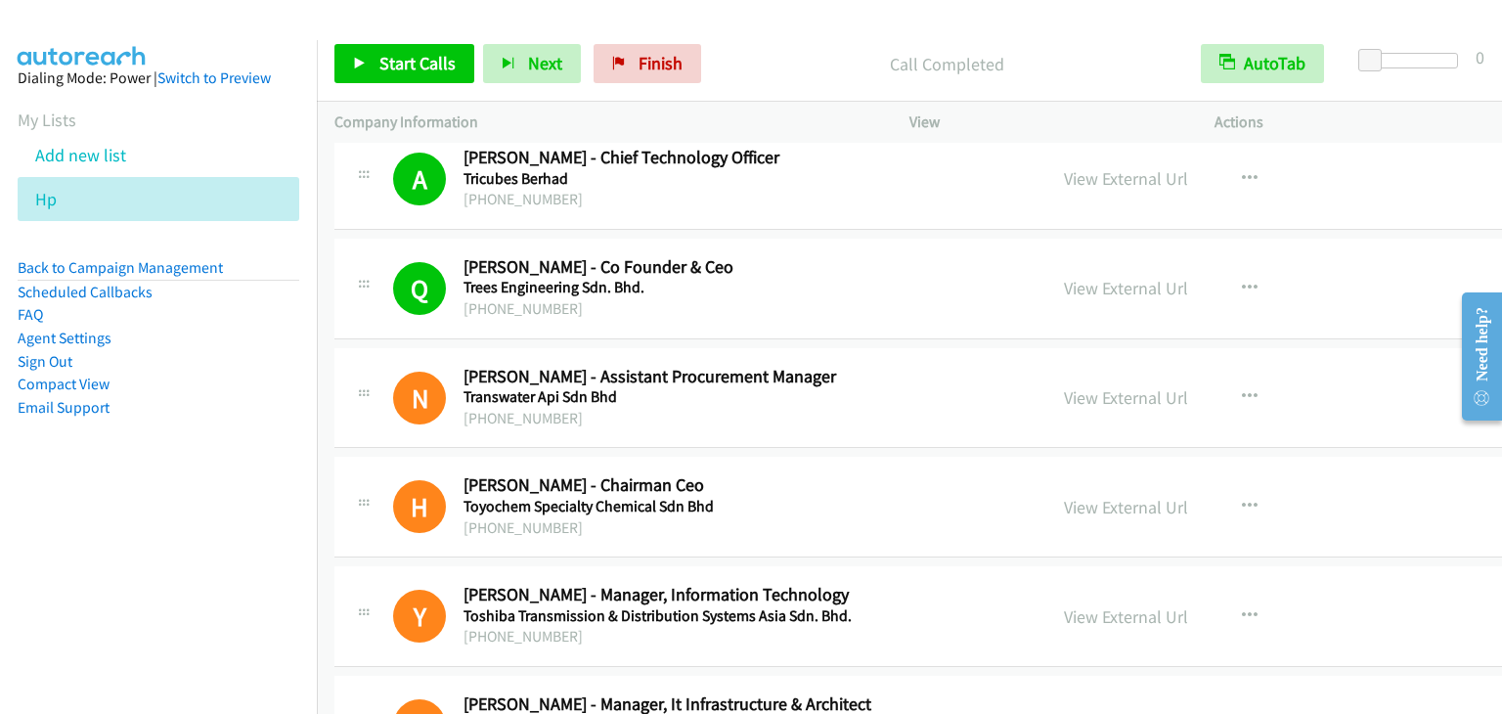
scroll to position [4498, 0]
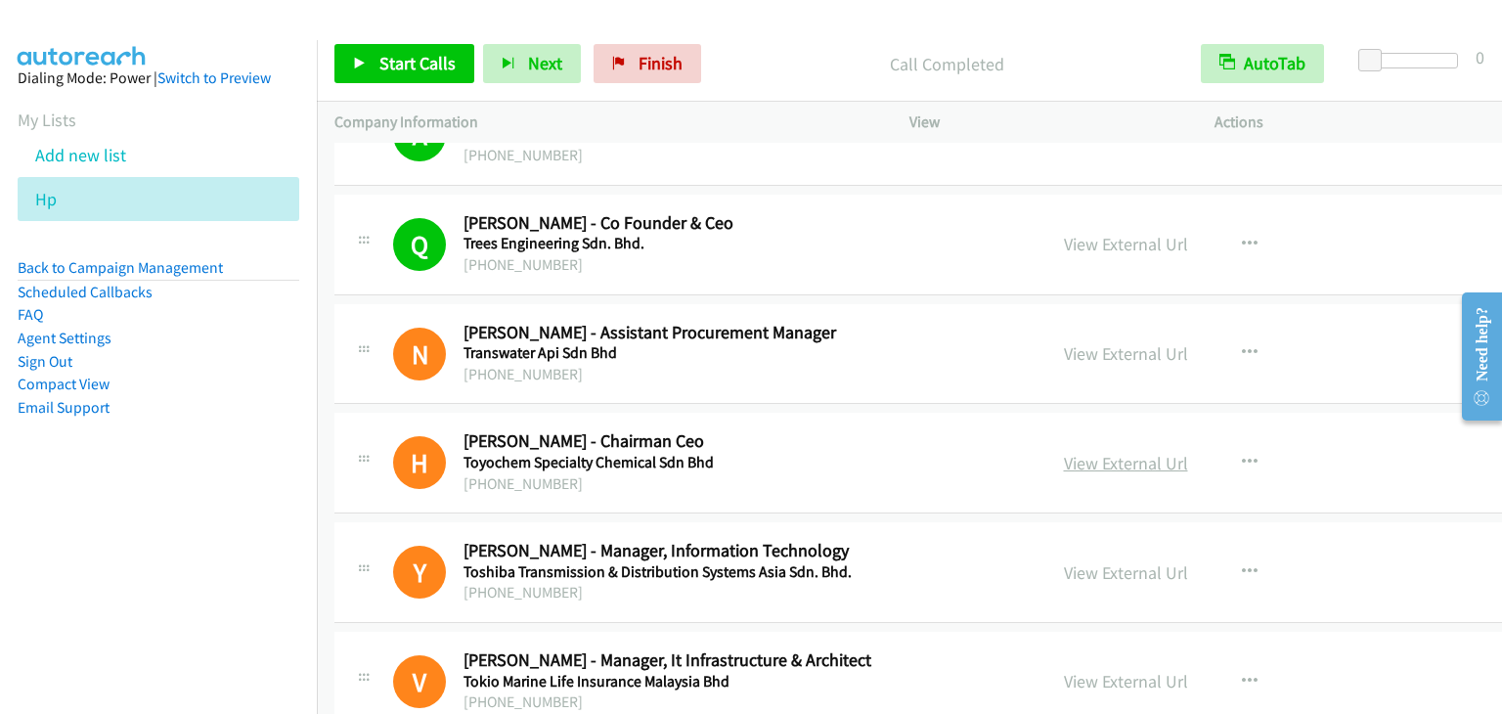
click at [1064, 452] on link "View External Url" at bounding box center [1126, 463] width 124 height 22
click at [1064, 561] on link "View External Url" at bounding box center [1126, 572] width 124 height 22
click at [1064, 678] on link "View External Url" at bounding box center [1126, 681] width 124 height 22
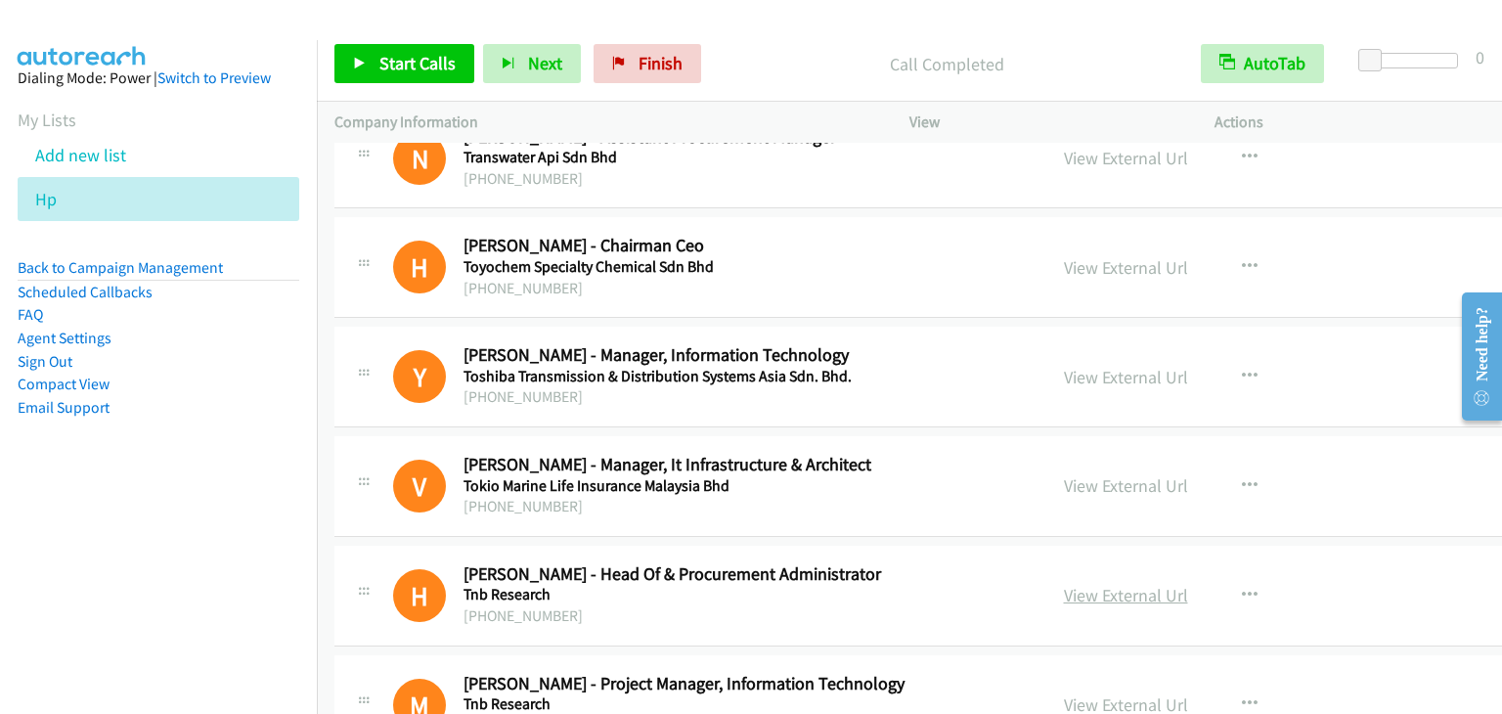
click at [1064, 584] on link "View External Url" at bounding box center [1126, 595] width 124 height 22
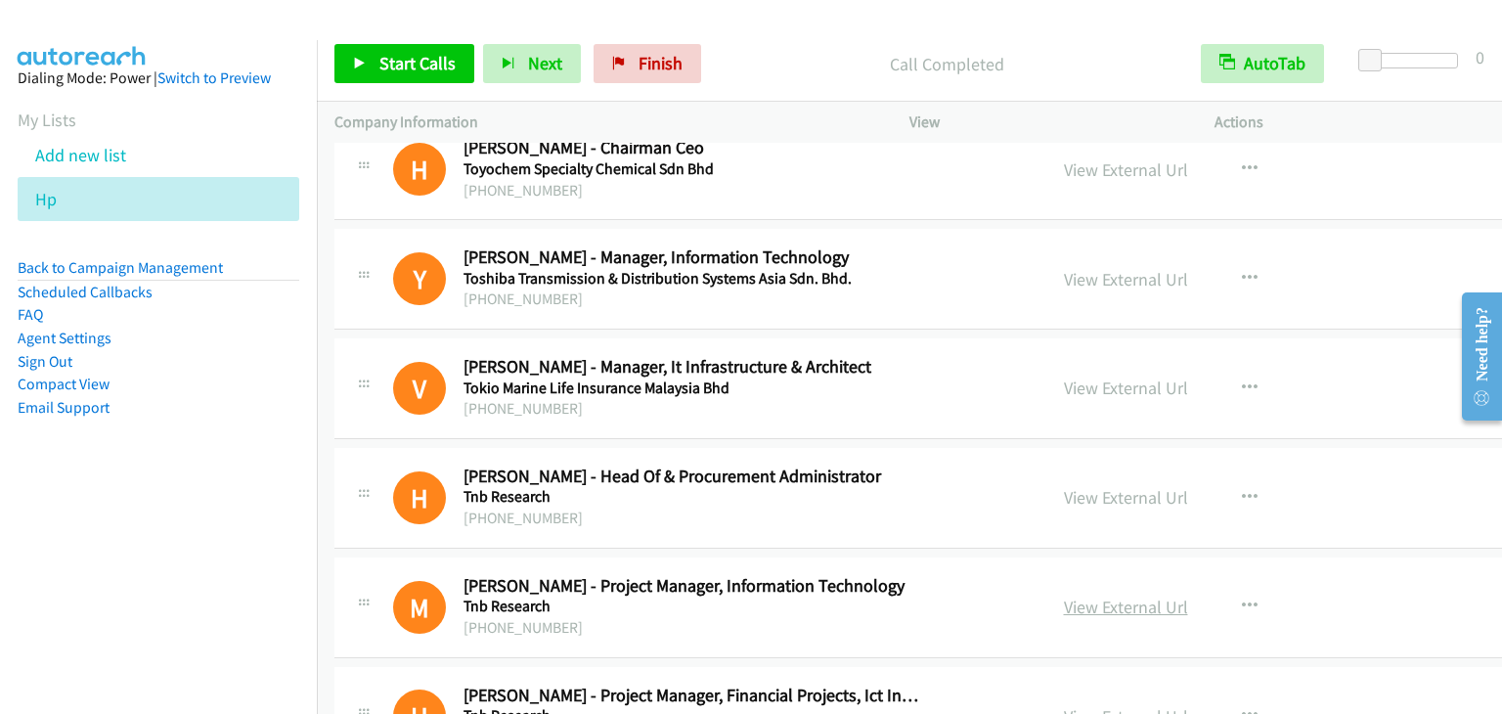
click at [1064, 598] on link "View External Url" at bounding box center [1126, 607] width 124 height 22
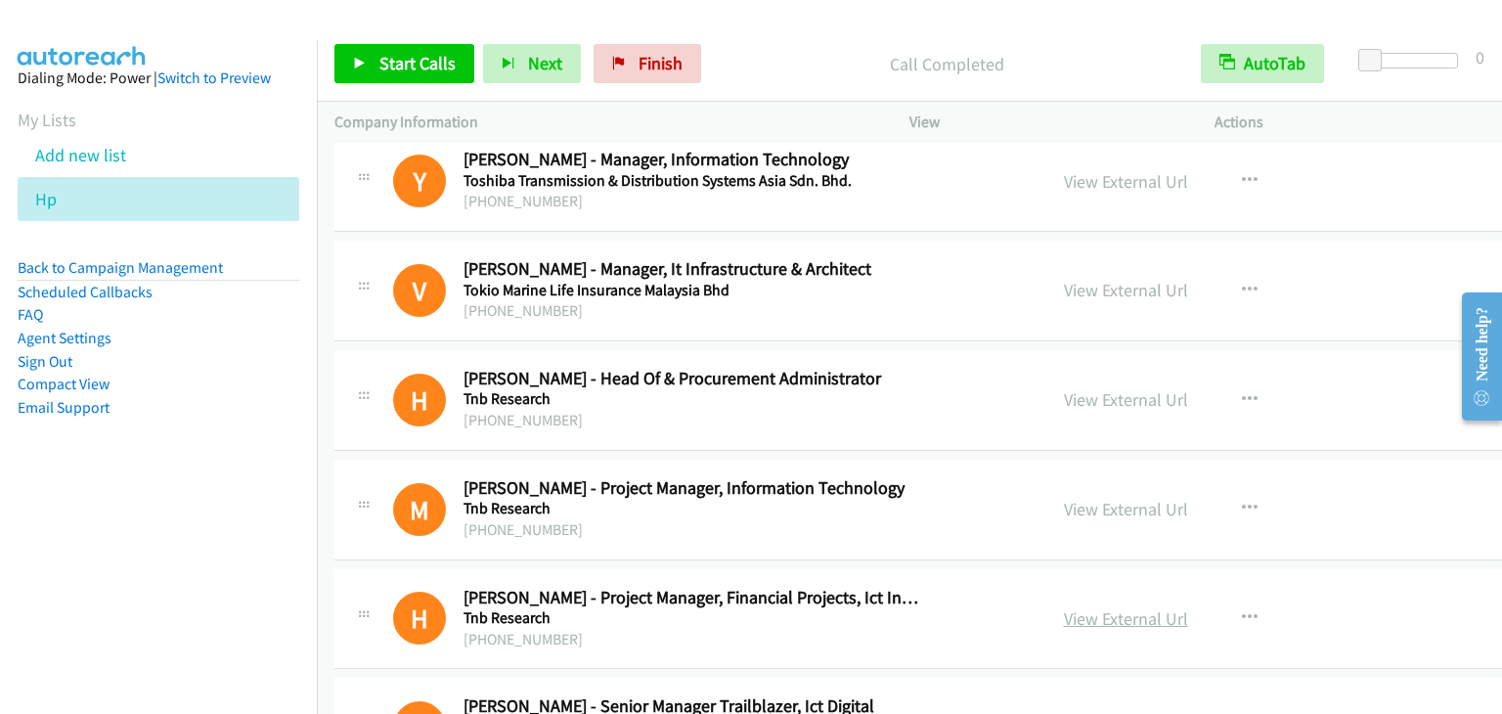
click at [1084, 607] on link "View External Url" at bounding box center [1126, 618] width 124 height 22
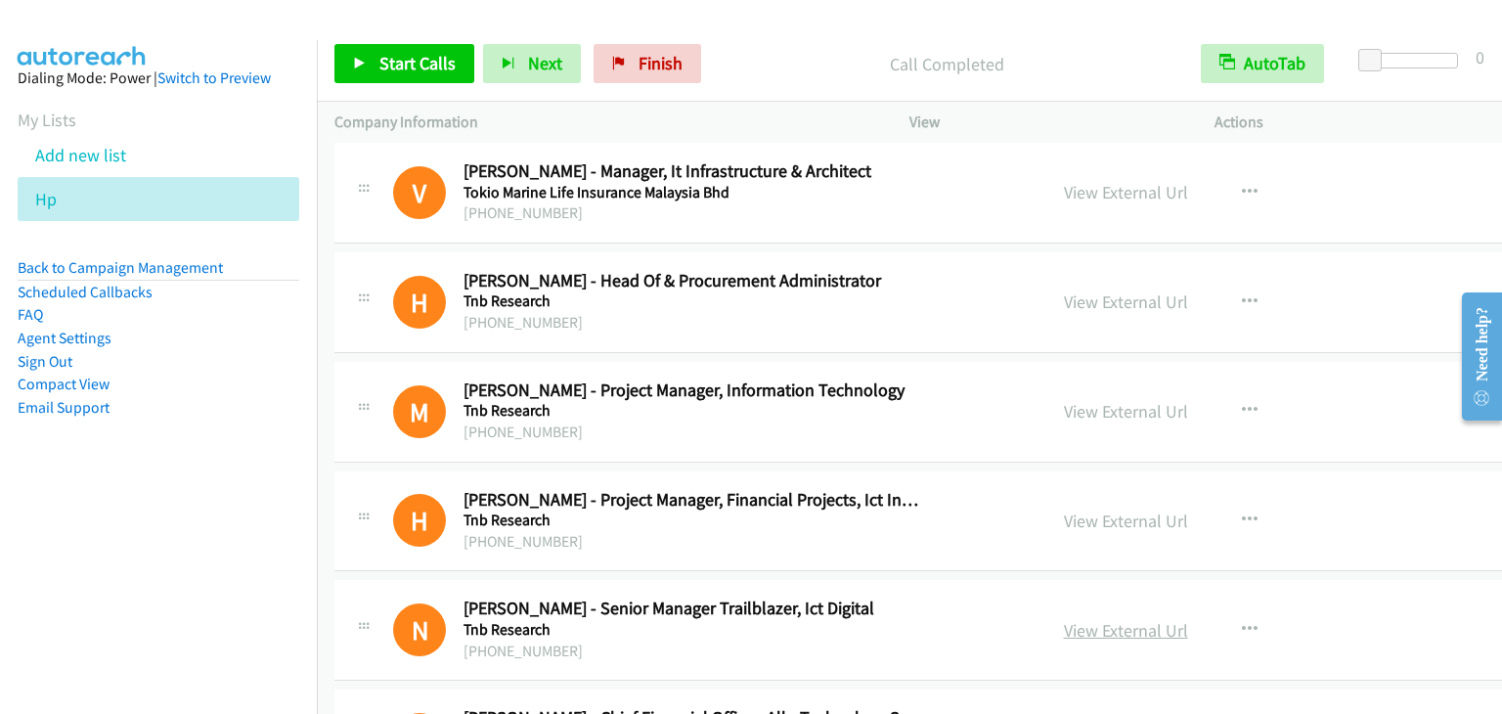
click at [1064, 620] on link "View External Url" at bounding box center [1126, 630] width 124 height 22
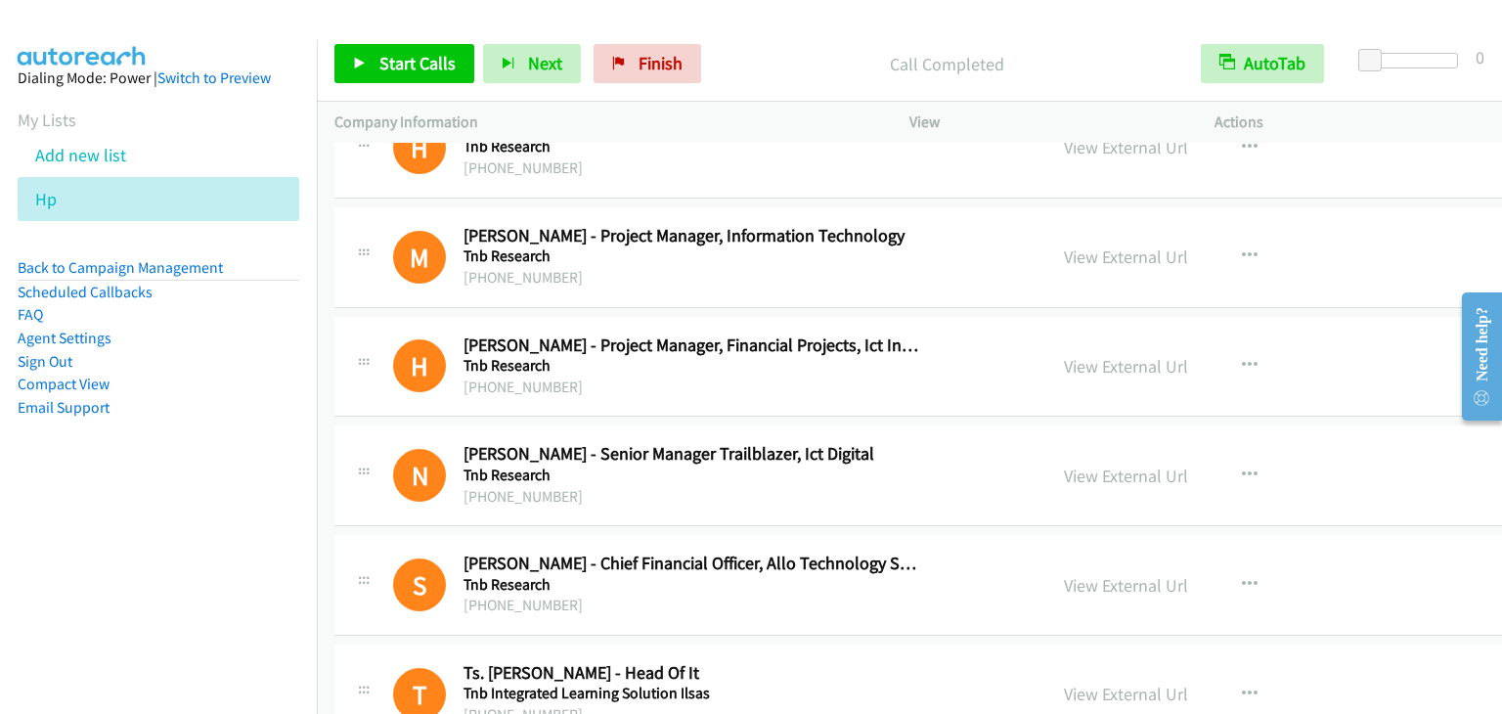
scroll to position [5183, 0]
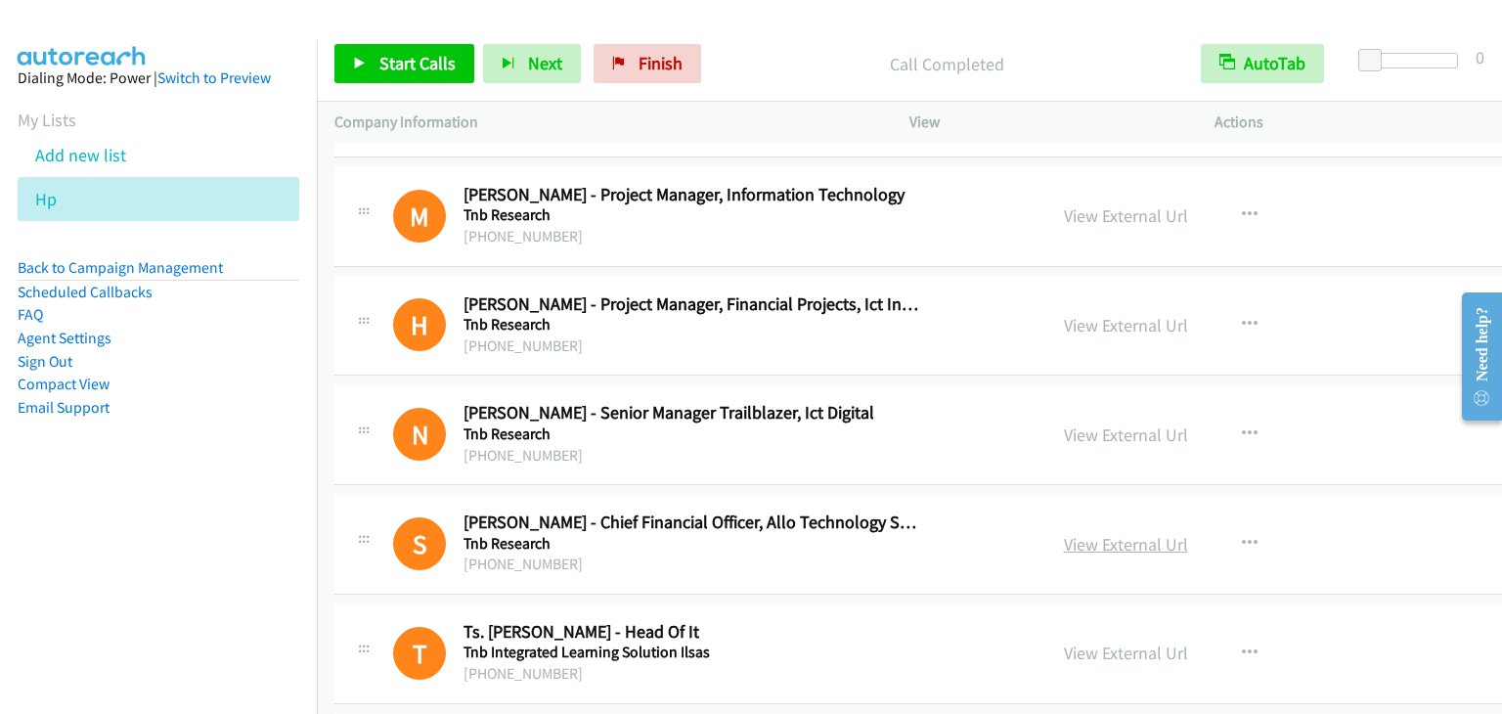
click at [1064, 537] on link "View External Url" at bounding box center [1126, 544] width 124 height 22
click at [1066, 642] on link "View External Url" at bounding box center [1126, 652] width 124 height 22
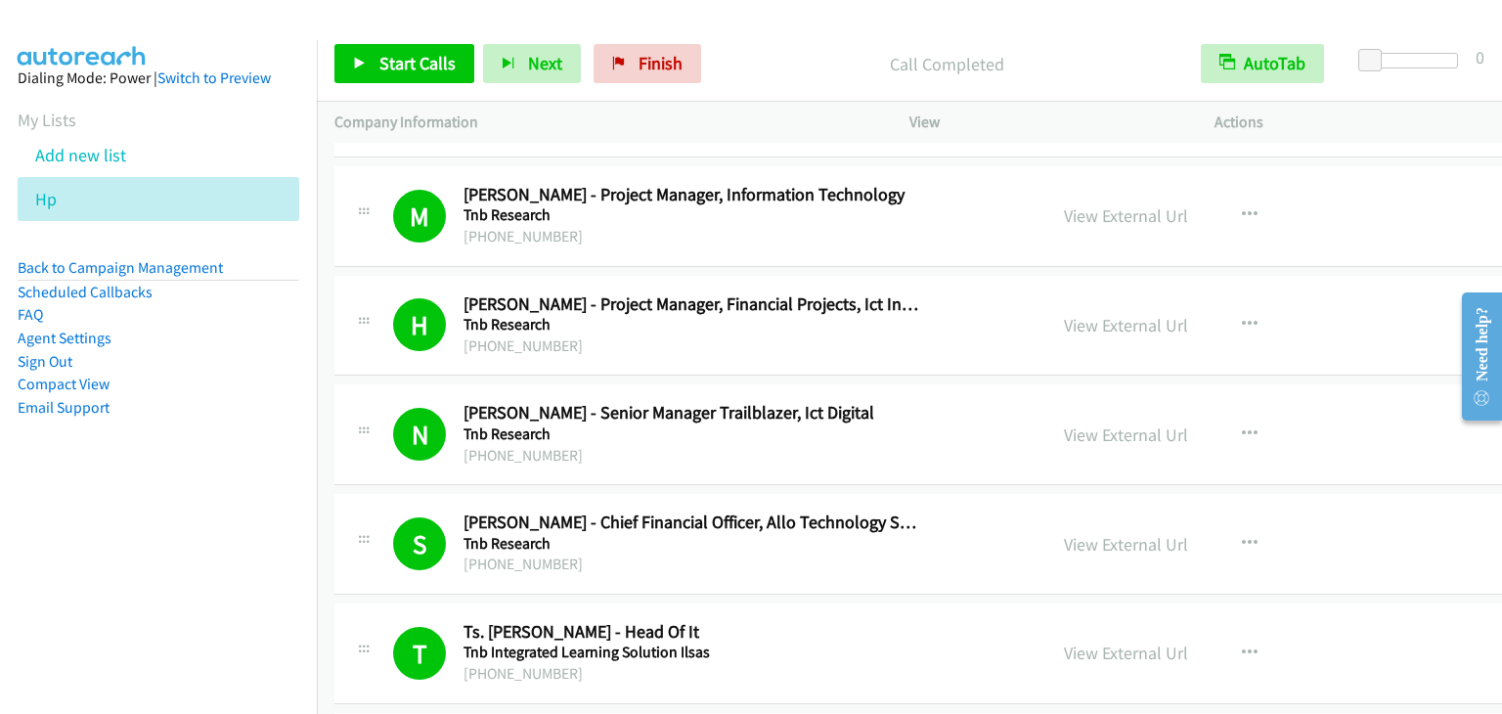
click at [829, 32] on div "Start Calls Pause Next Finish Call Completed AutoTab AutoTab 0" at bounding box center [909, 63] width 1185 height 75
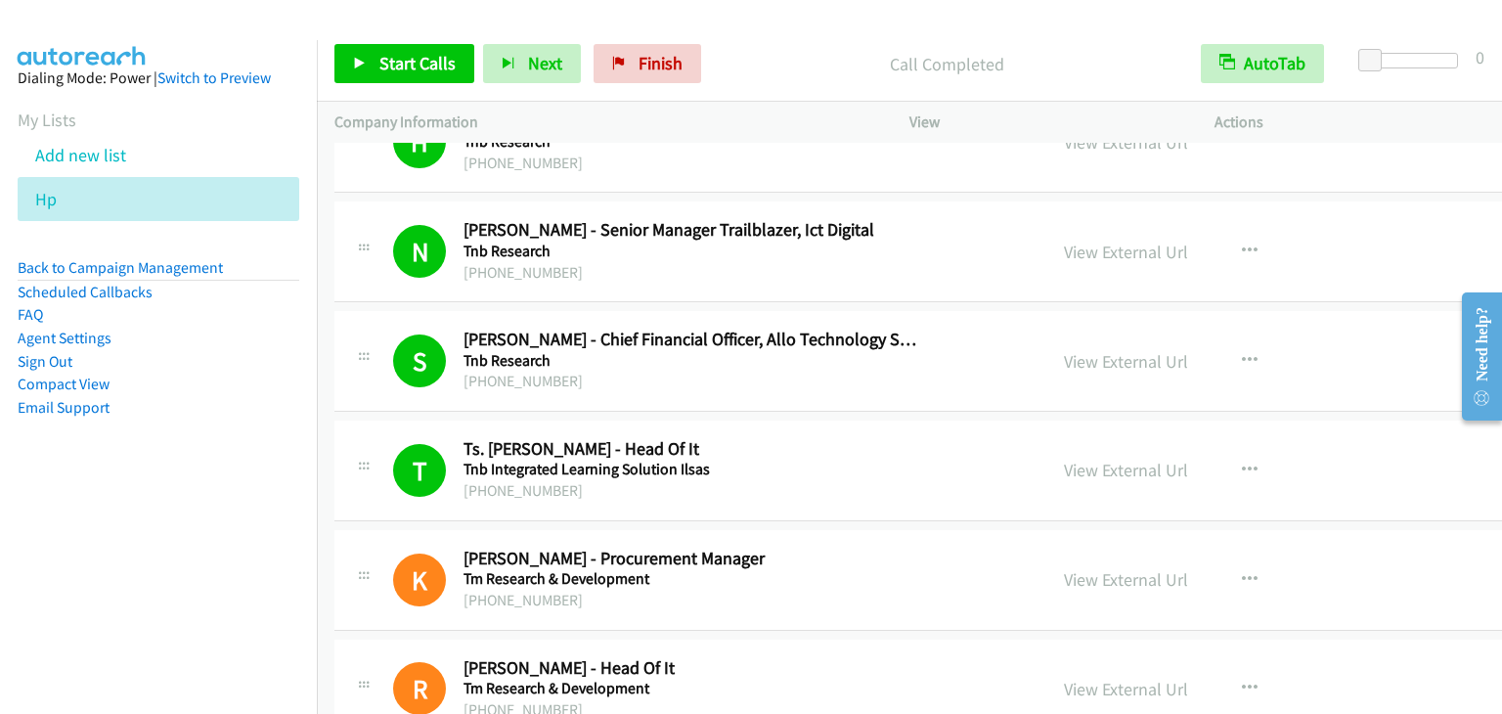
scroll to position [5378, 0]
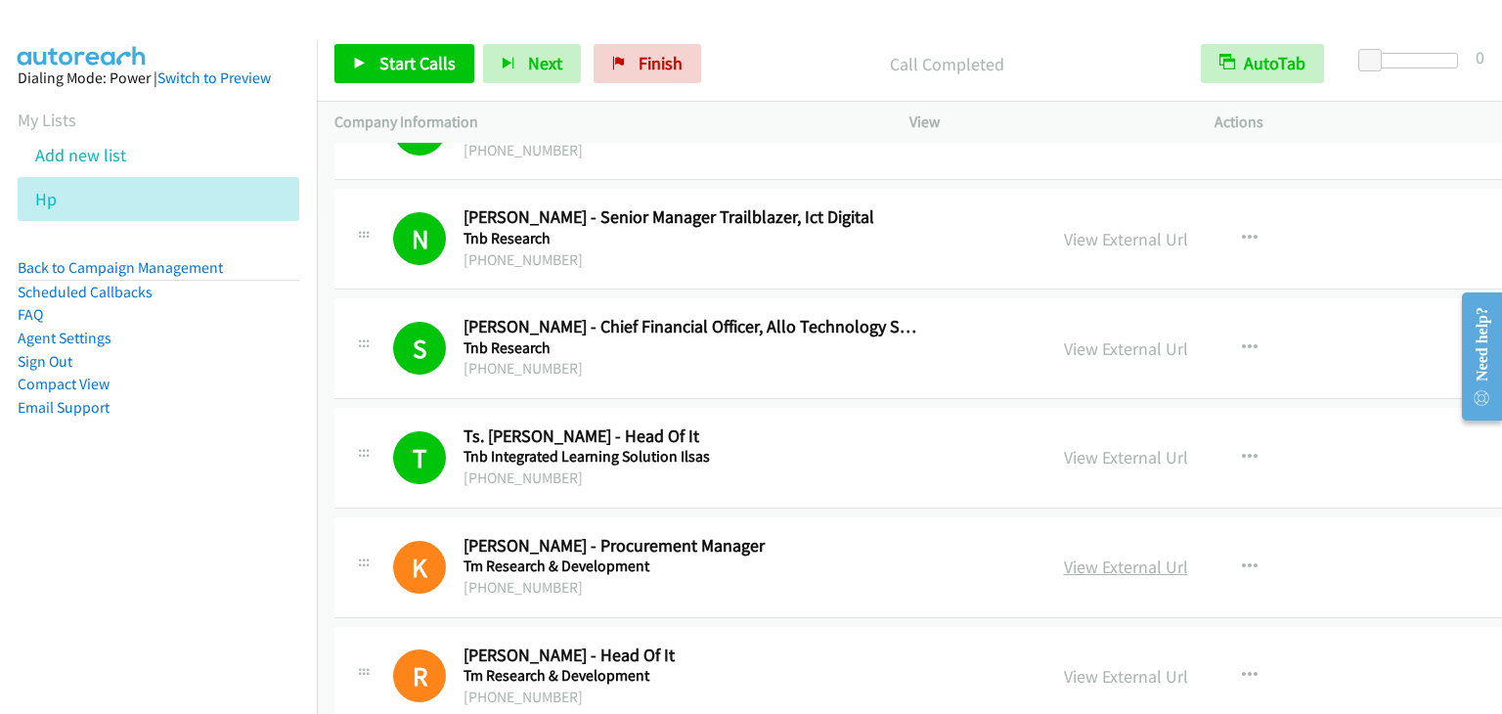
click at [1064, 555] on link "View External Url" at bounding box center [1126, 566] width 124 height 22
click at [1064, 666] on link "View External Url" at bounding box center [1126, 676] width 124 height 22
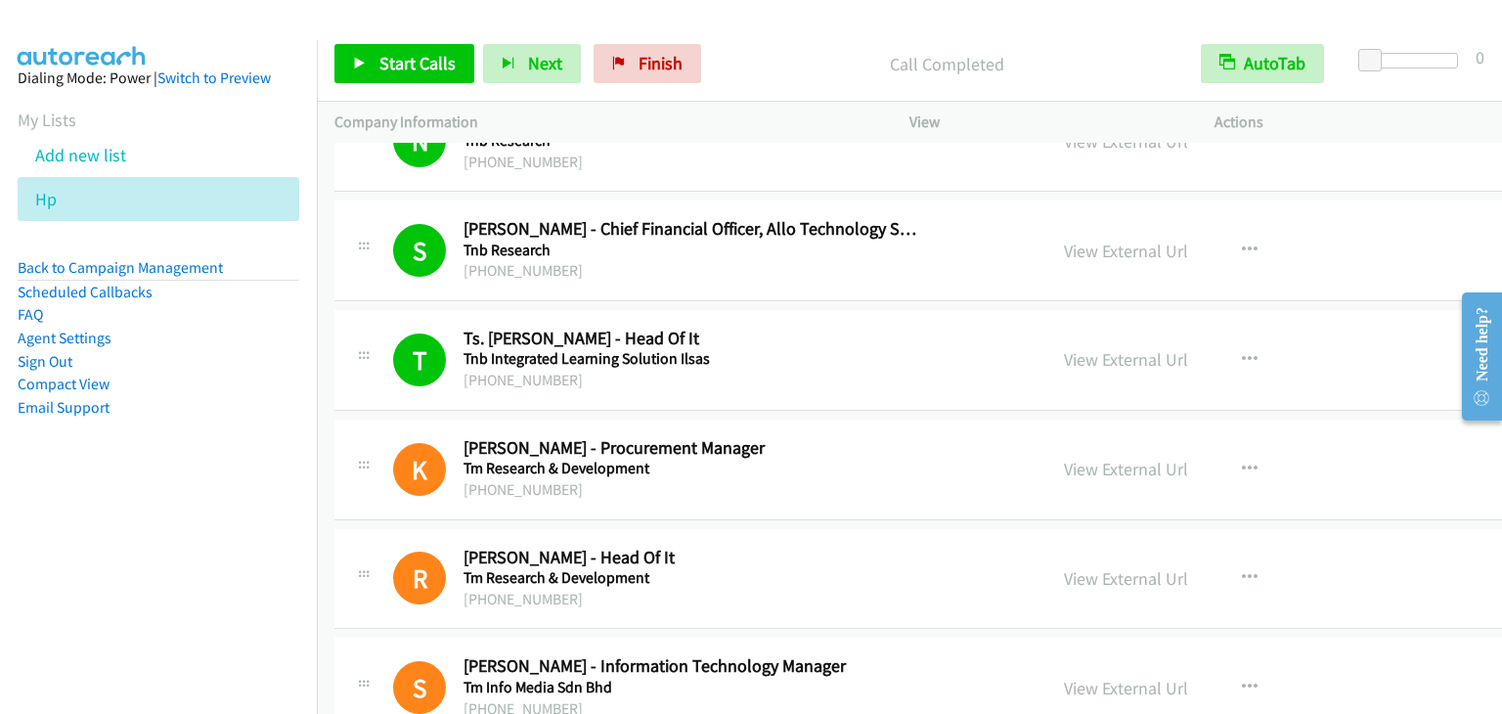
scroll to position [5574, 0]
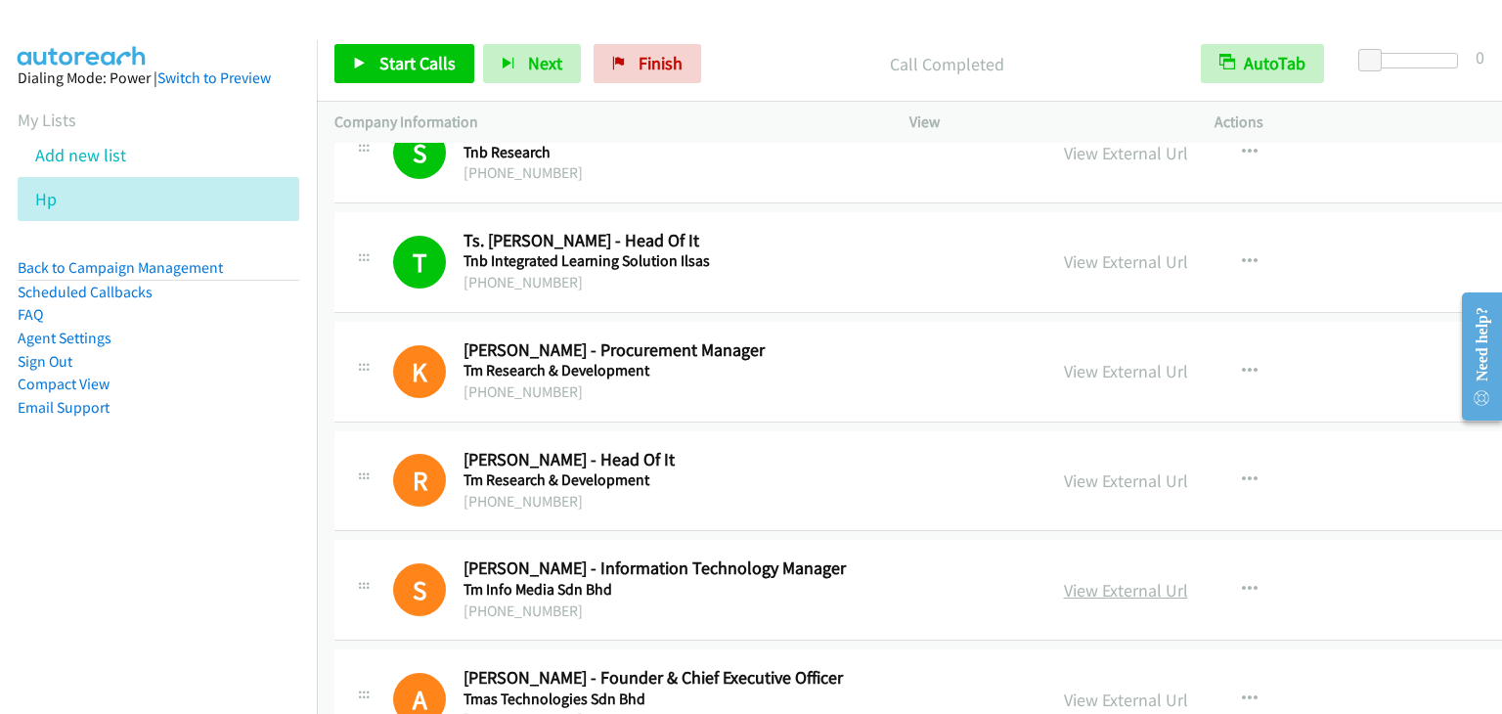
click at [1091, 579] on link "View External Url" at bounding box center [1126, 590] width 124 height 22
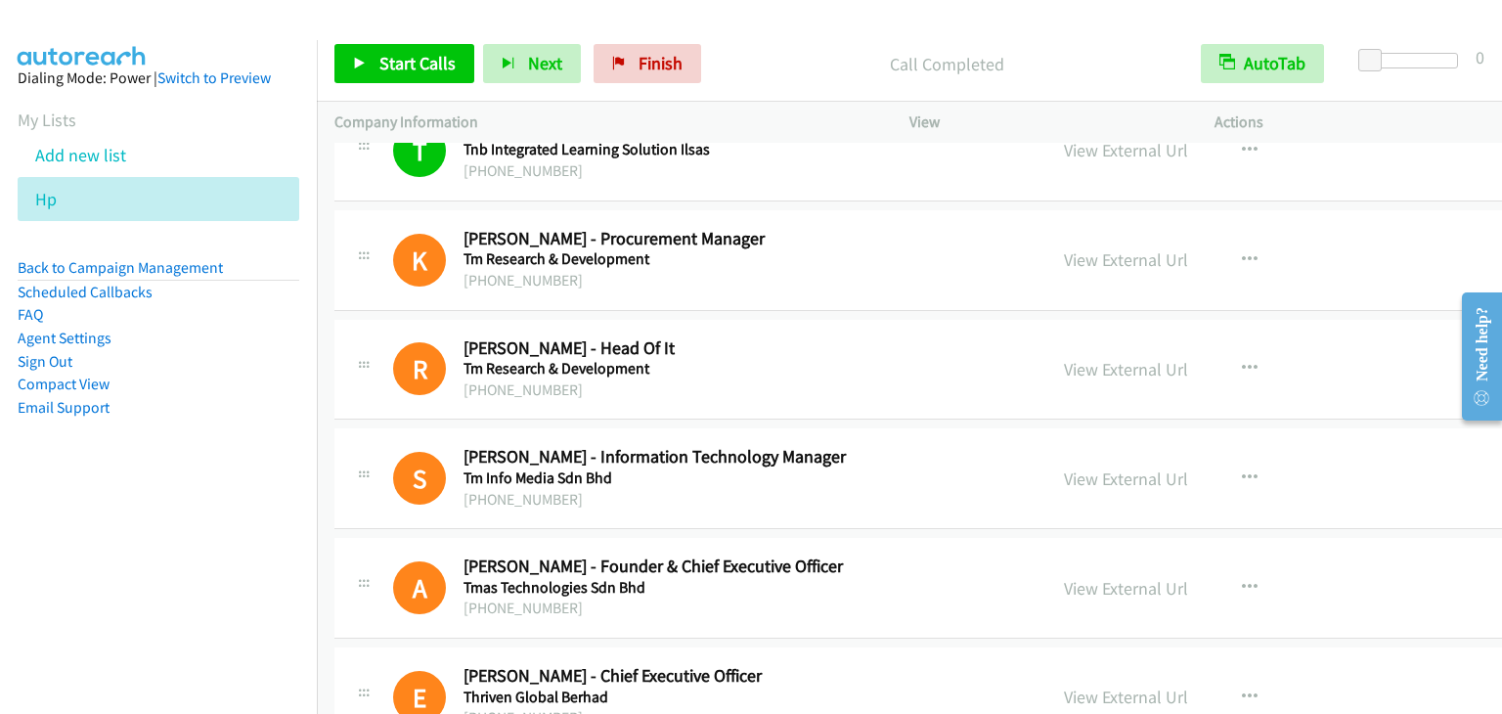
scroll to position [5769, 0]
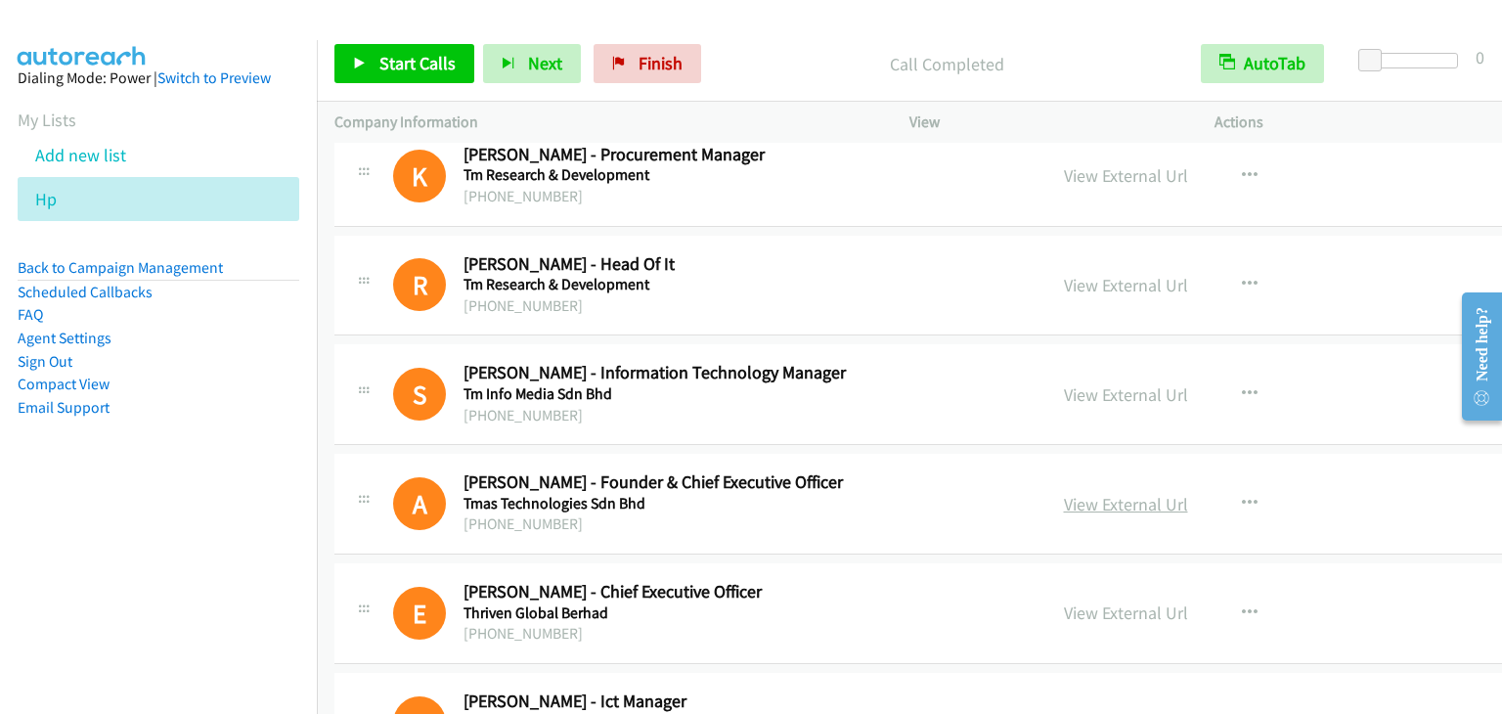
click at [1081, 493] on link "View External Url" at bounding box center [1126, 504] width 124 height 22
click at [1064, 601] on link "View External Url" at bounding box center [1126, 612] width 124 height 22
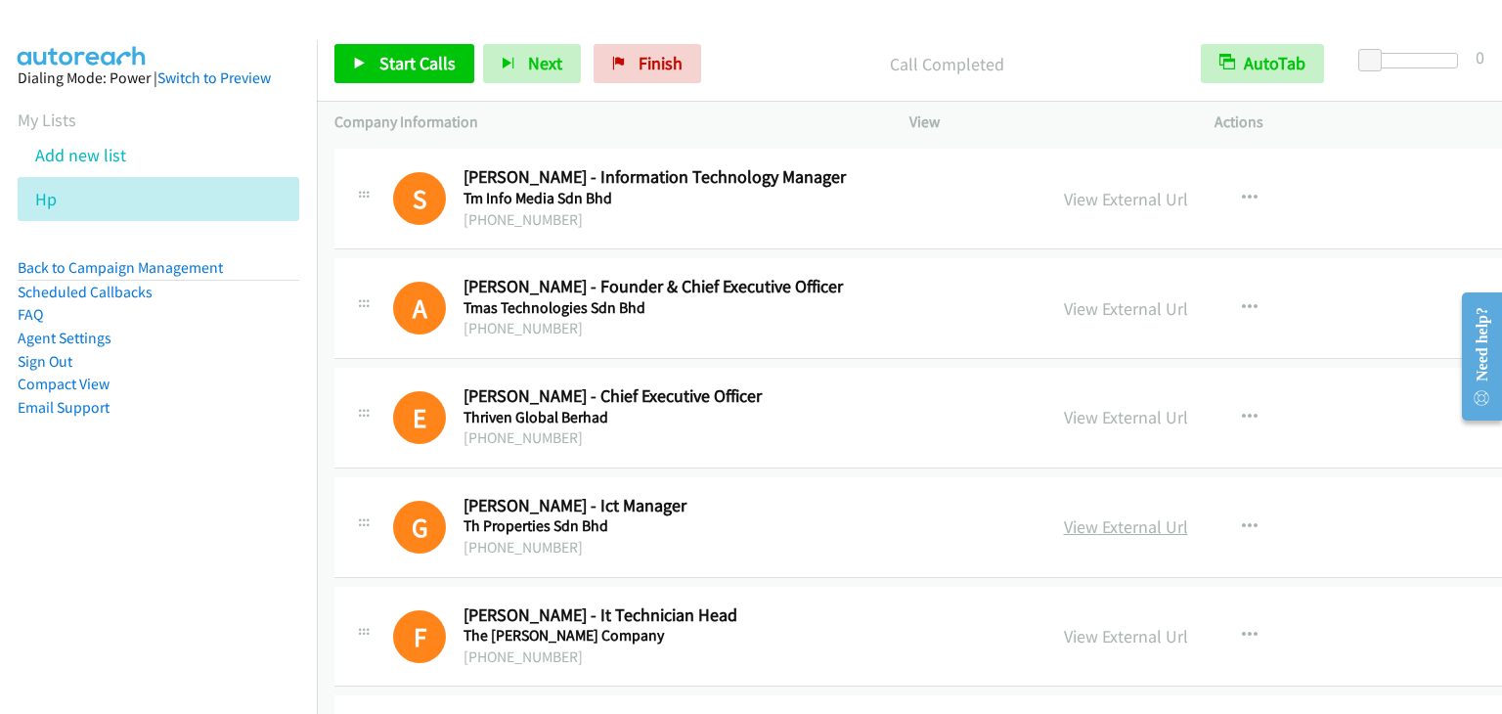
click at [1064, 517] on link "View External Url" at bounding box center [1126, 526] width 124 height 22
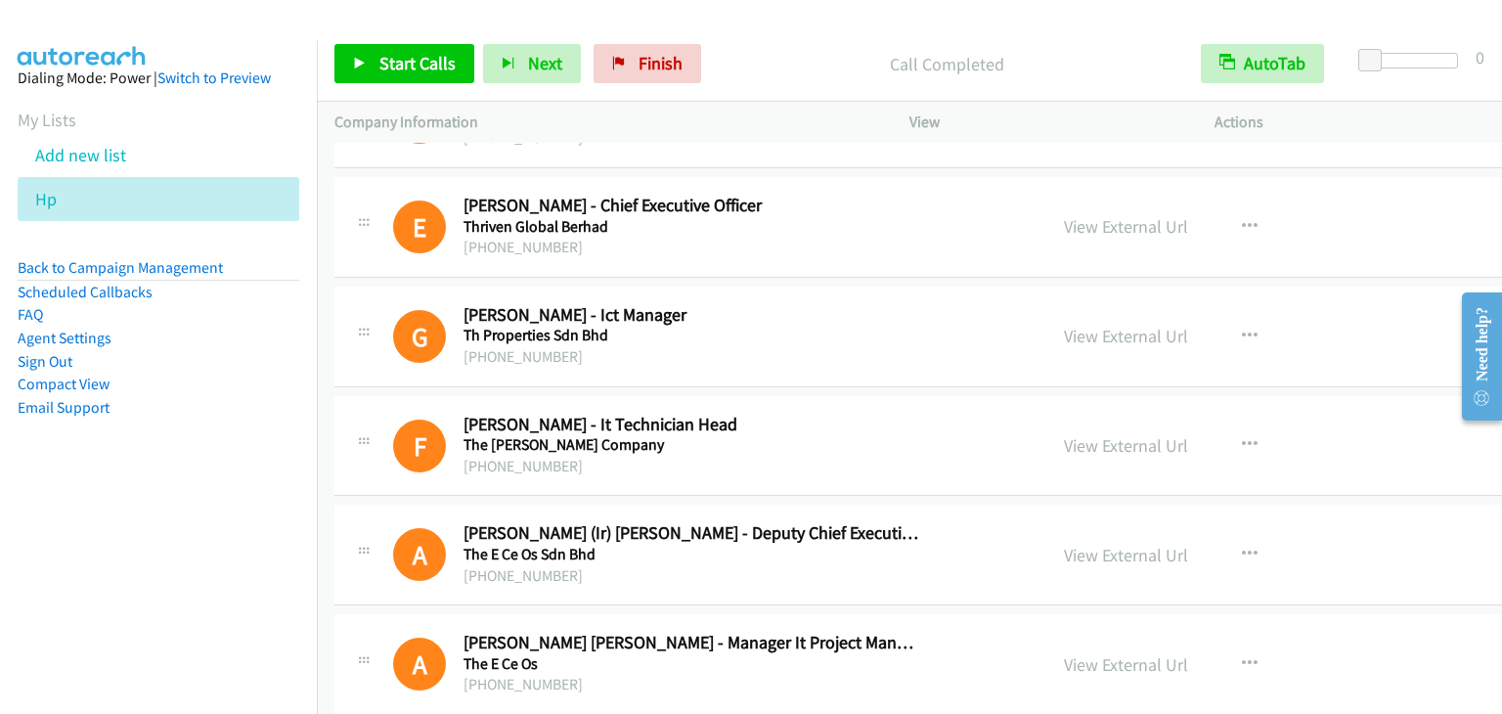
scroll to position [6160, 0]
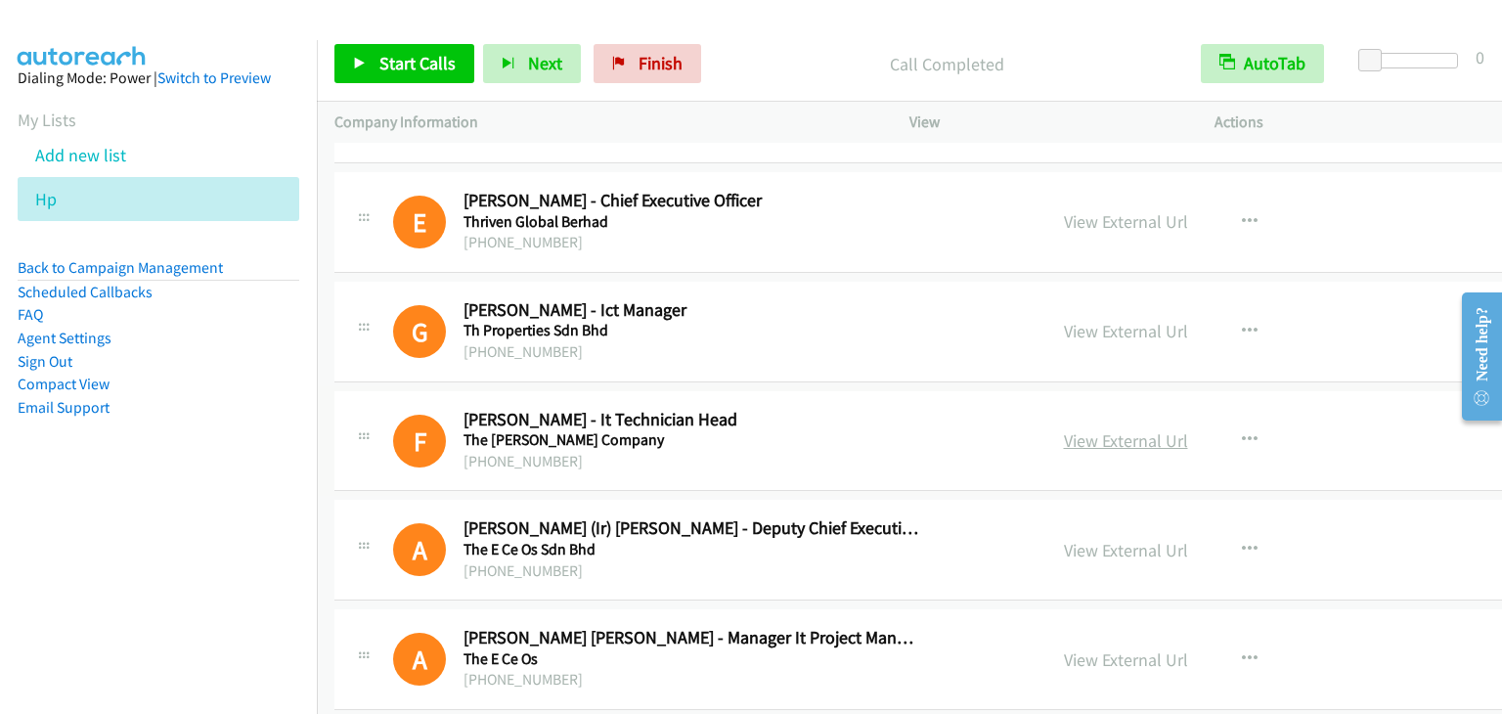
click at [1064, 433] on link "View External Url" at bounding box center [1126, 440] width 124 height 22
click at [1064, 543] on link "View External Url" at bounding box center [1126, 550] width 124 height 22
click at [1065, 653] on link "View External Url" at bounding box center [1126, 659] width 124 height 22
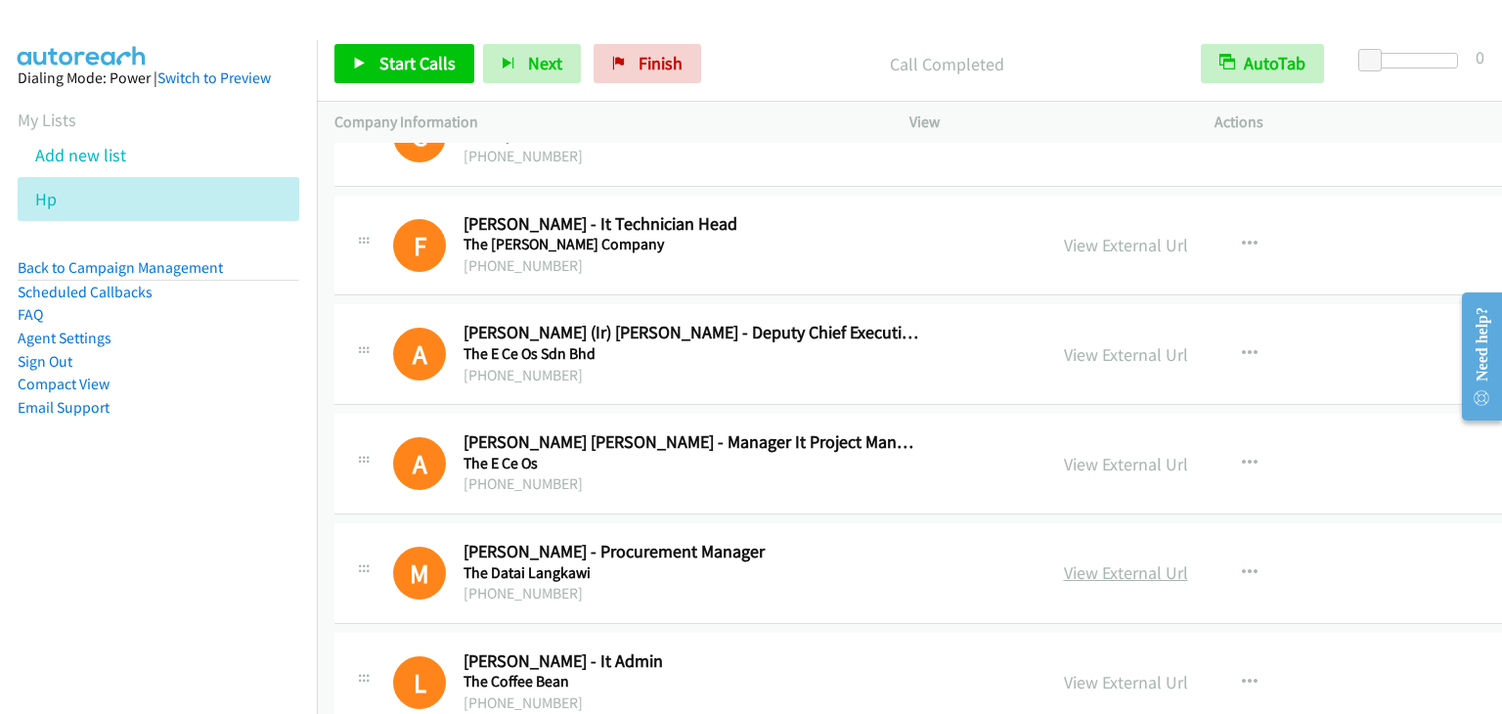
click at [1085, 563] on link "View External Url" at bounding box center [1126, 572] width 124 height 22
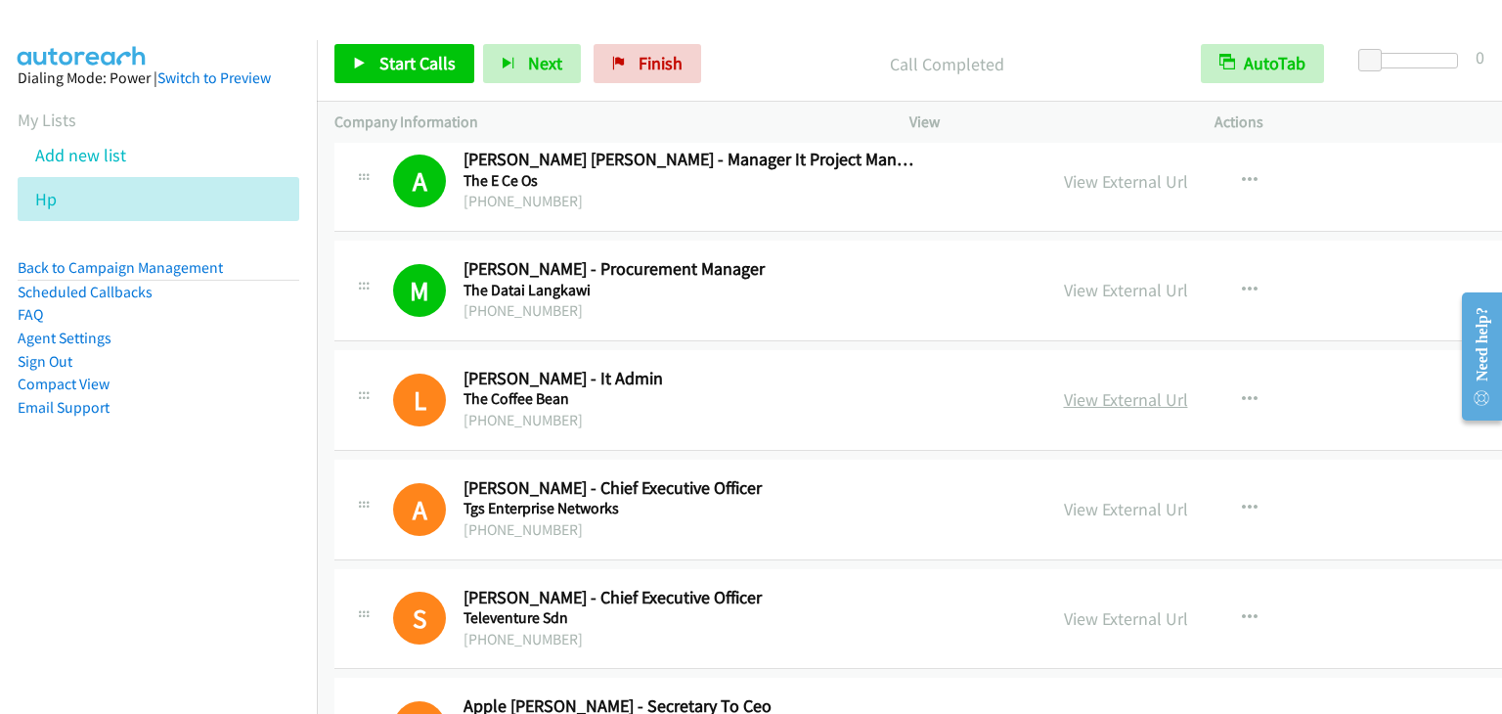
scroll to position [6649, 0]
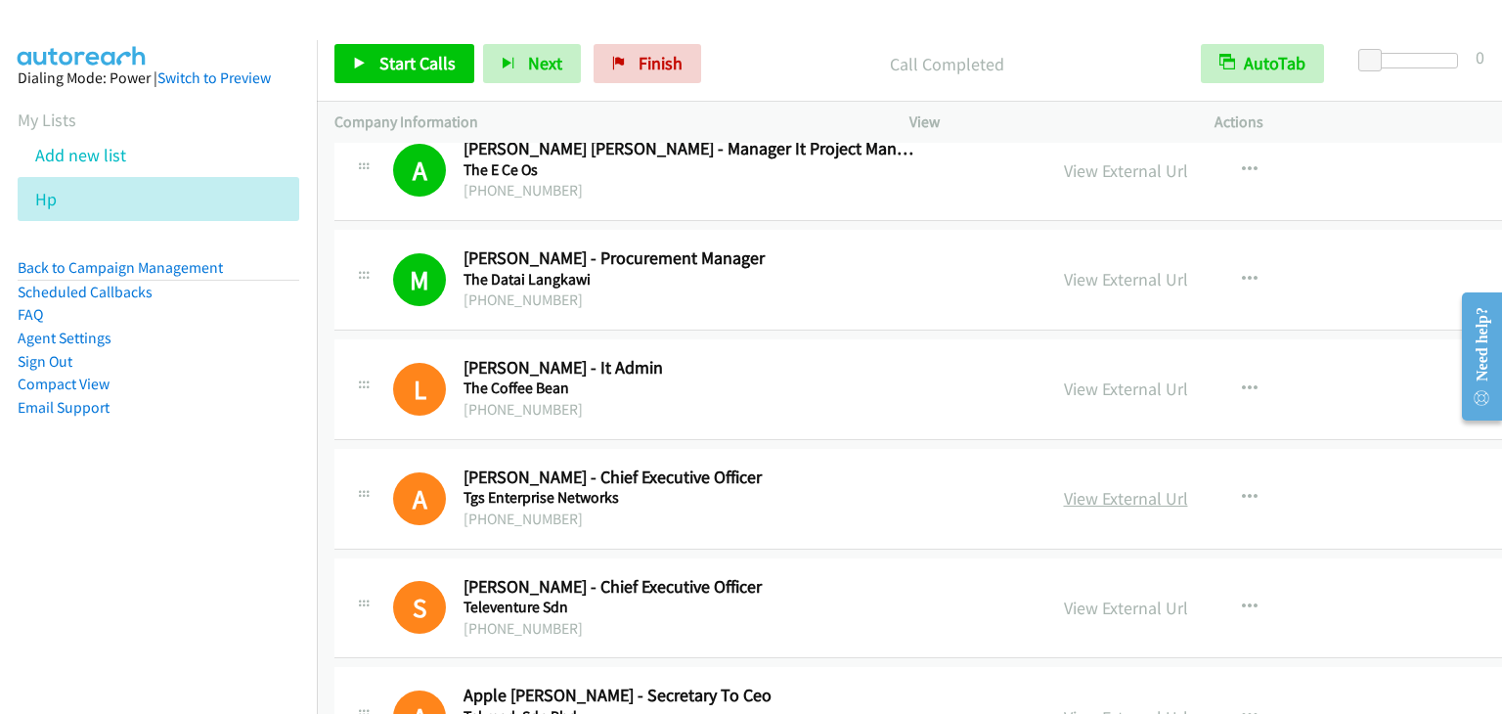
click at [1064, 487] on link "View External Url" at bounding box center [1126, 498] width 124 height 22
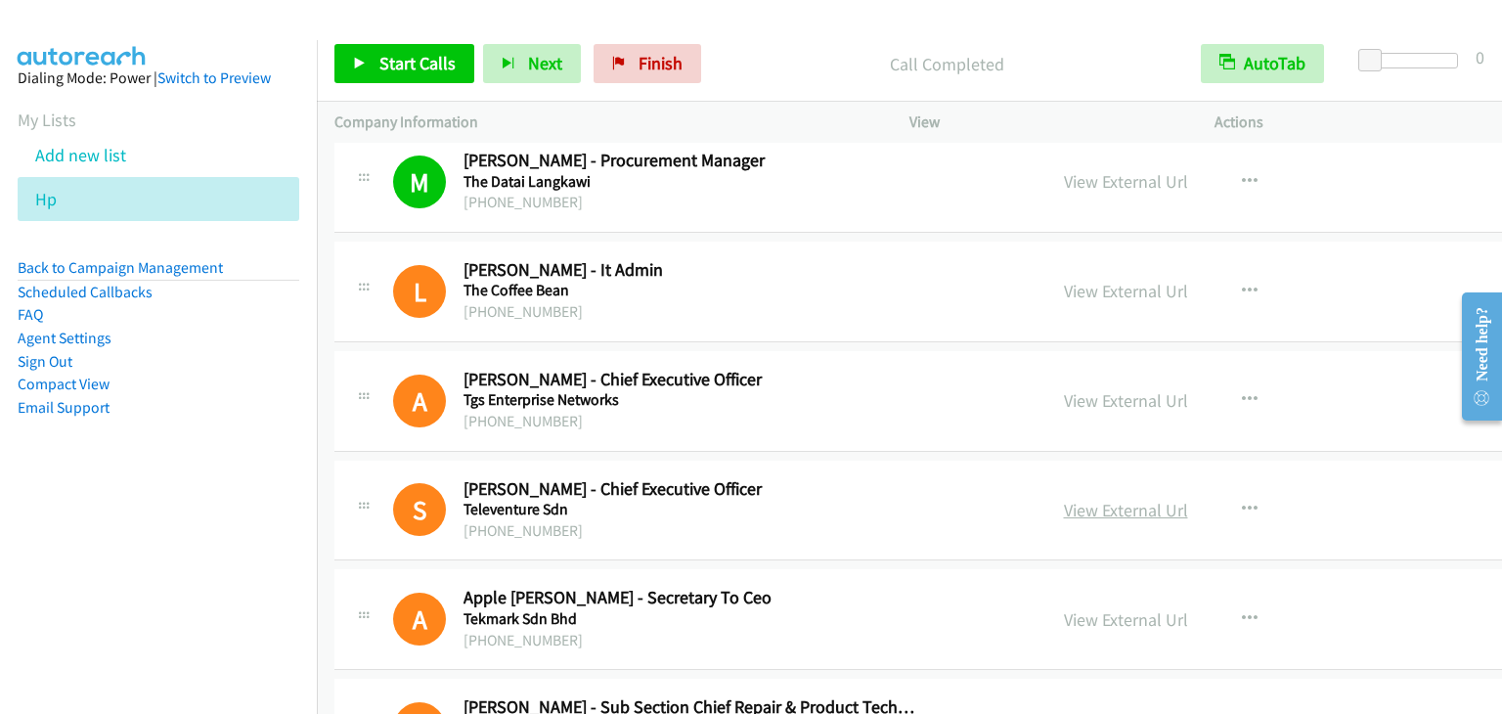
click at [1064, 499] on link "View External Url" at bounding box center [1126, 510] width 124 height 22
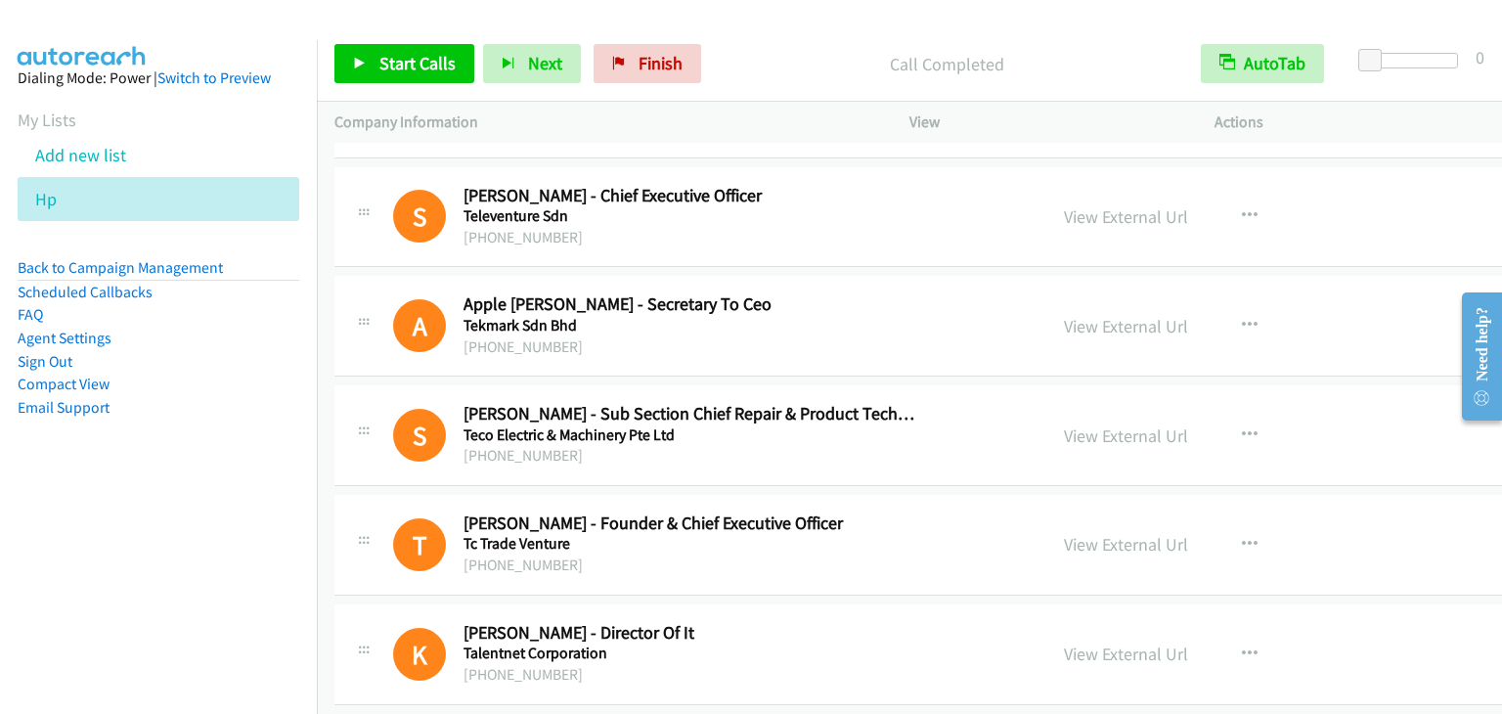
scroll to position [7138, 0]
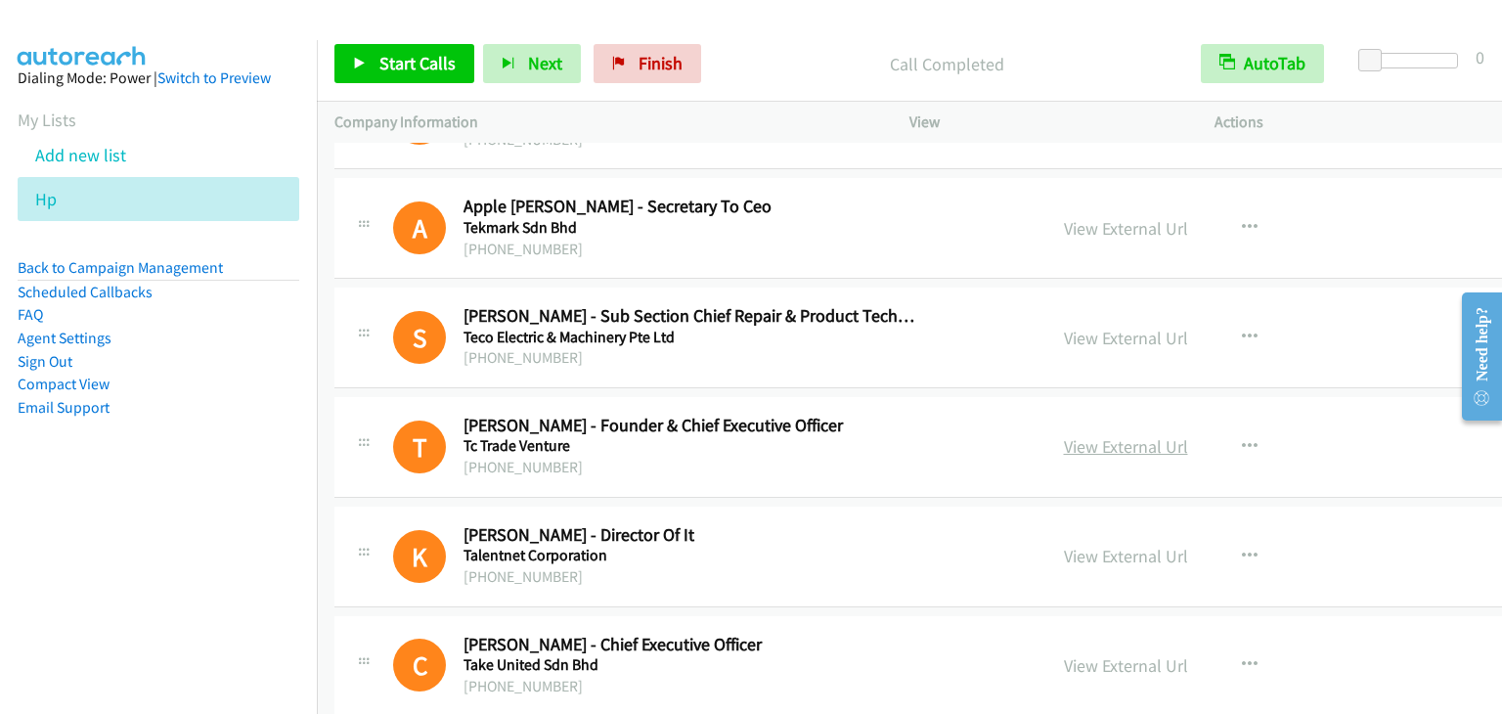
click at [1064, 435] on link "View External Url" at bounding box center [1126, 446] width 124 height 22
click at [1064, 548] on link "View External Url" at bounding box center [1126, 556] width 124 height 22
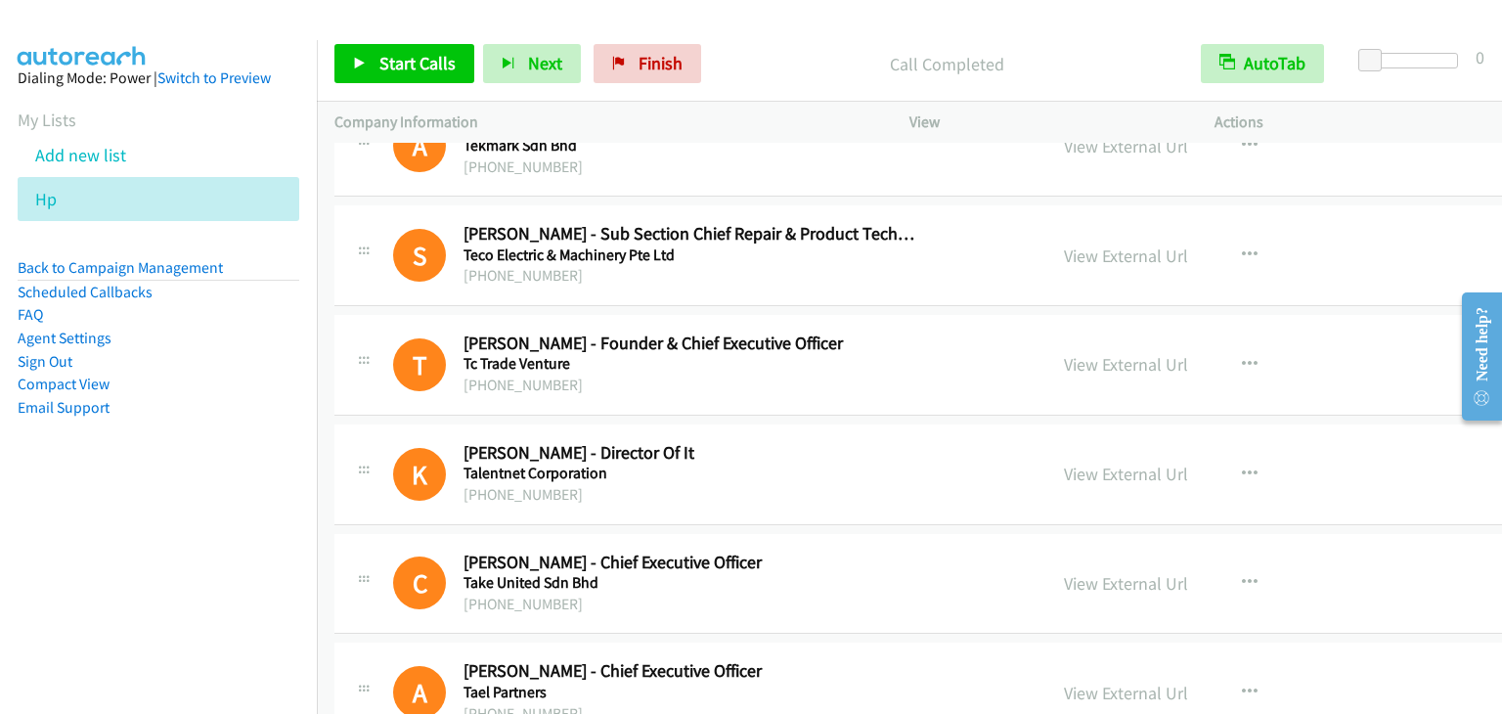
scroll to position [7236, 0]
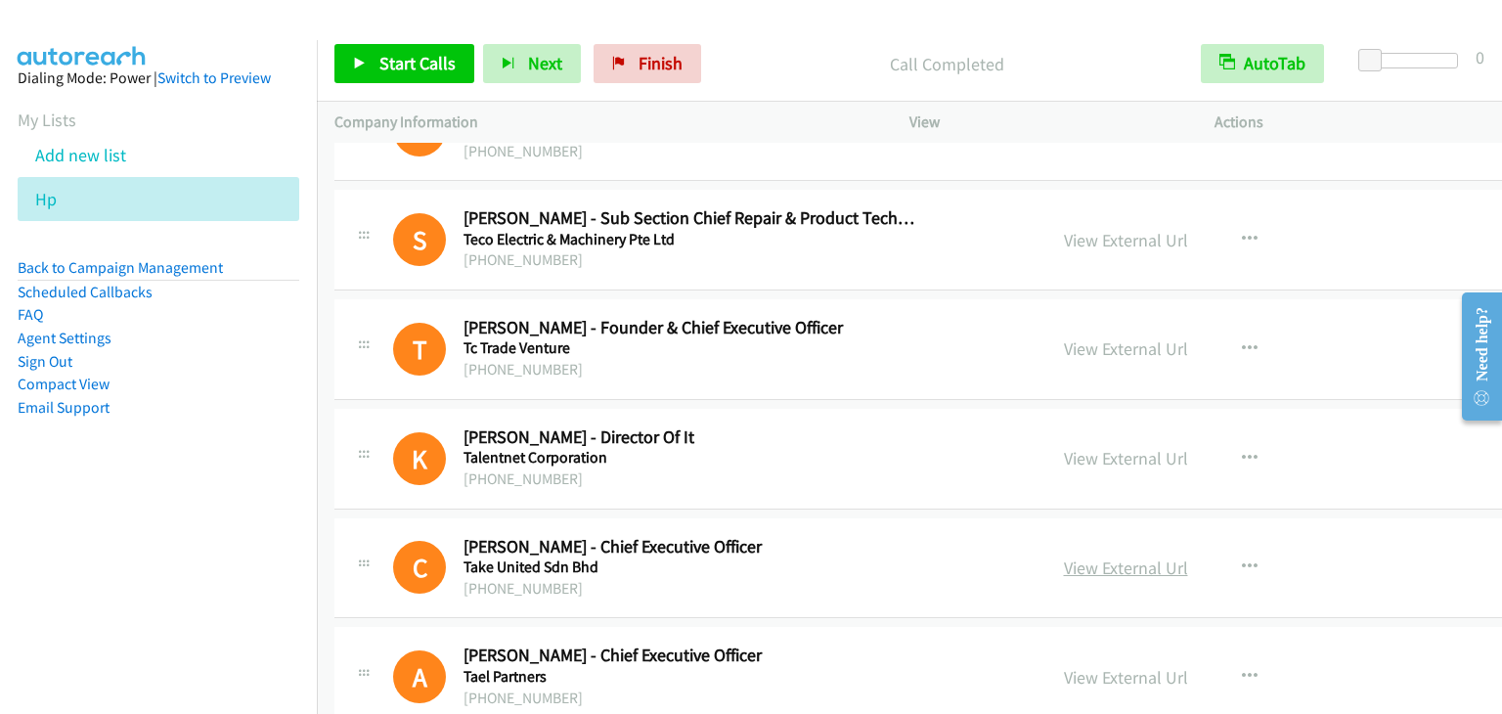
click at [1064, 556] on link "View External Url" at bounding box center [1126, 567] width 124 height 22
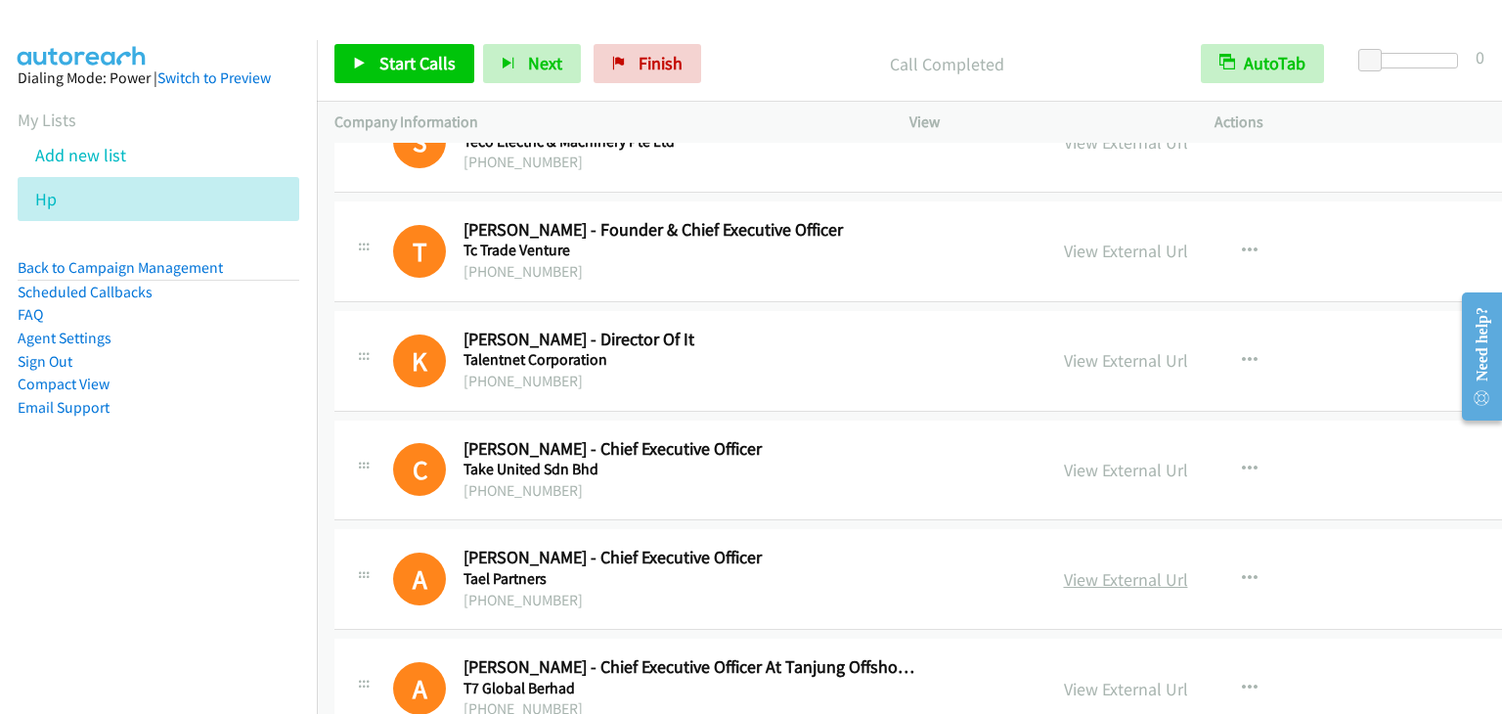
click at [1064, 570] on link "View External Url" at bounding box center [1126, 579] width 124 height 22
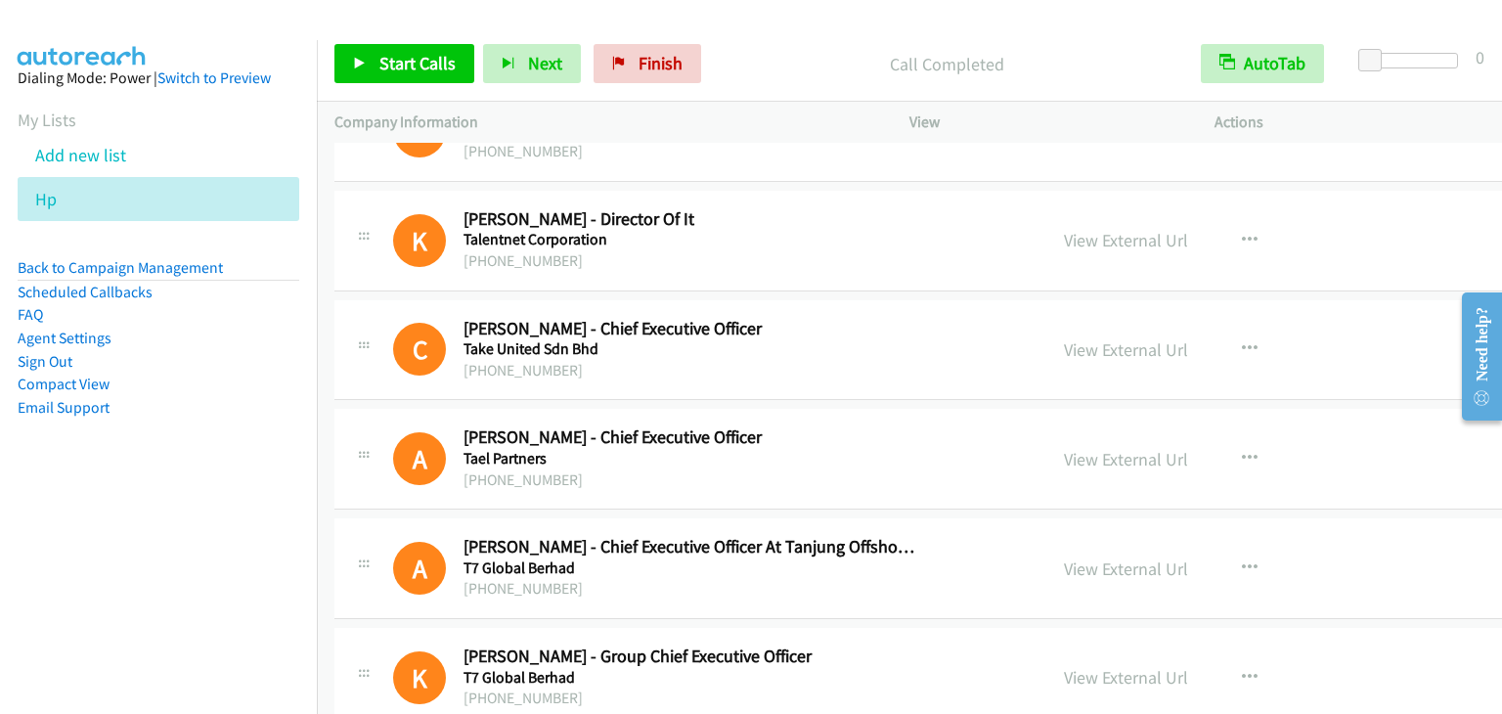
scroll to position [7529, 0]
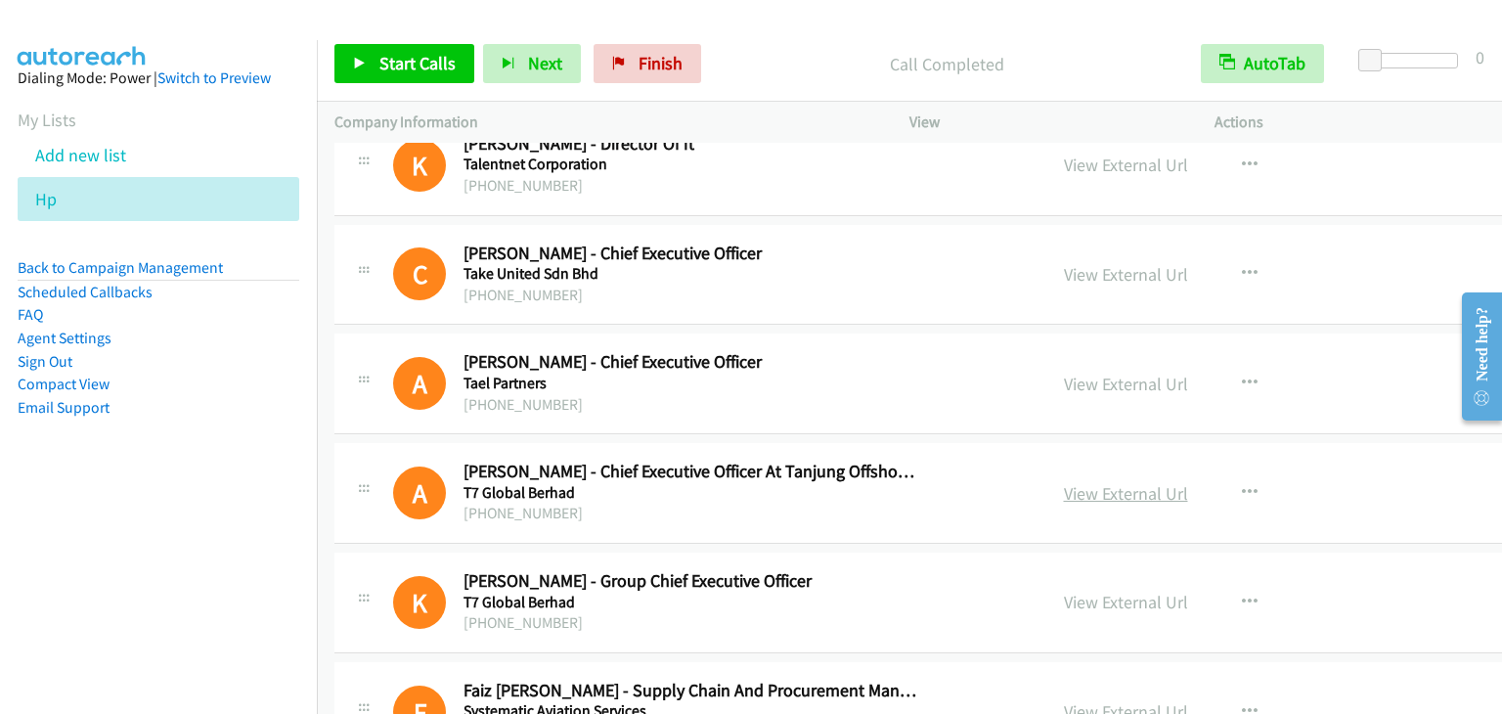
click at [1083, 482] on link "View External Url" at bounding box center [1126, 493] width 124 height 22
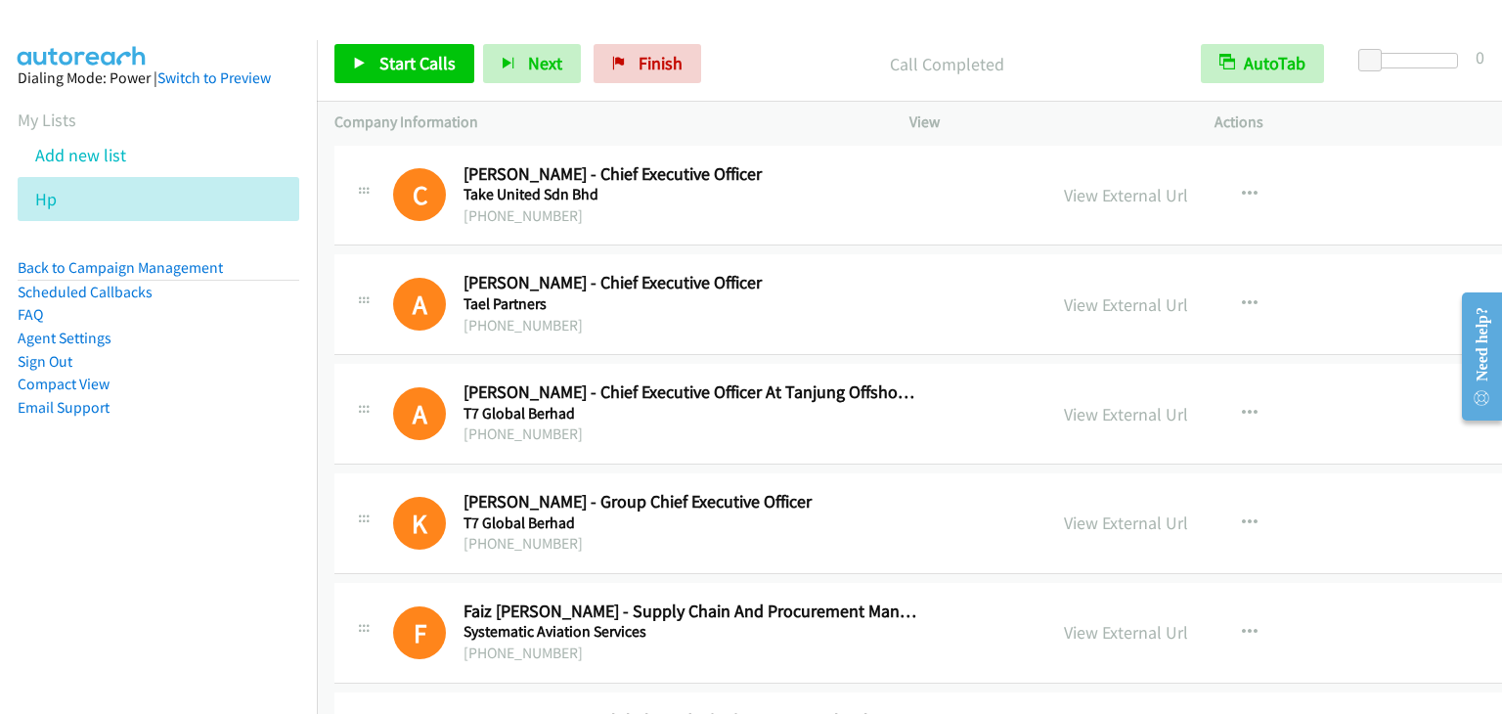
scroll to position [7627, 0]
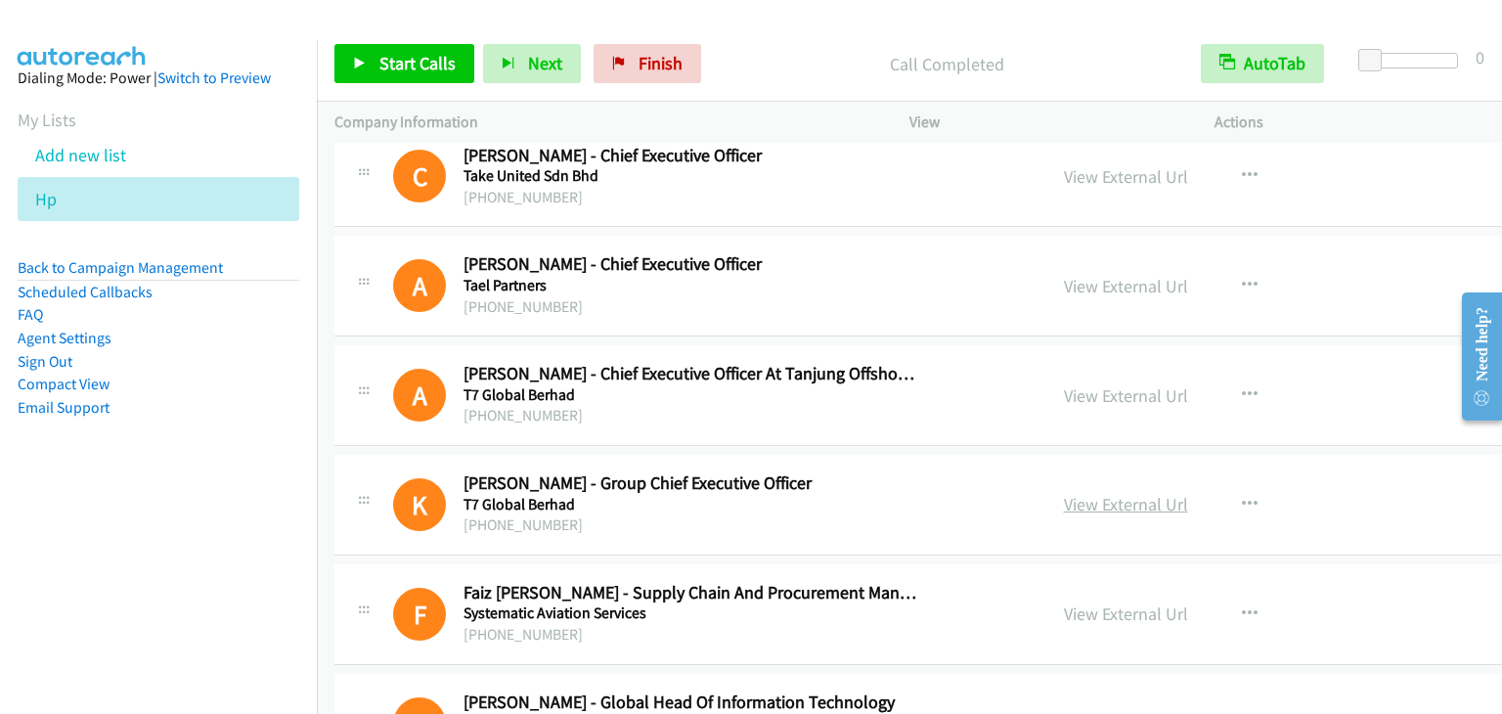
click at [1064, 493] on link "View External Url" at bounding box center [1126, 504] width 124 height 22
click at [1064, 603] on link "View External Url" at bounding box center [1126, 613] width 124 height 22
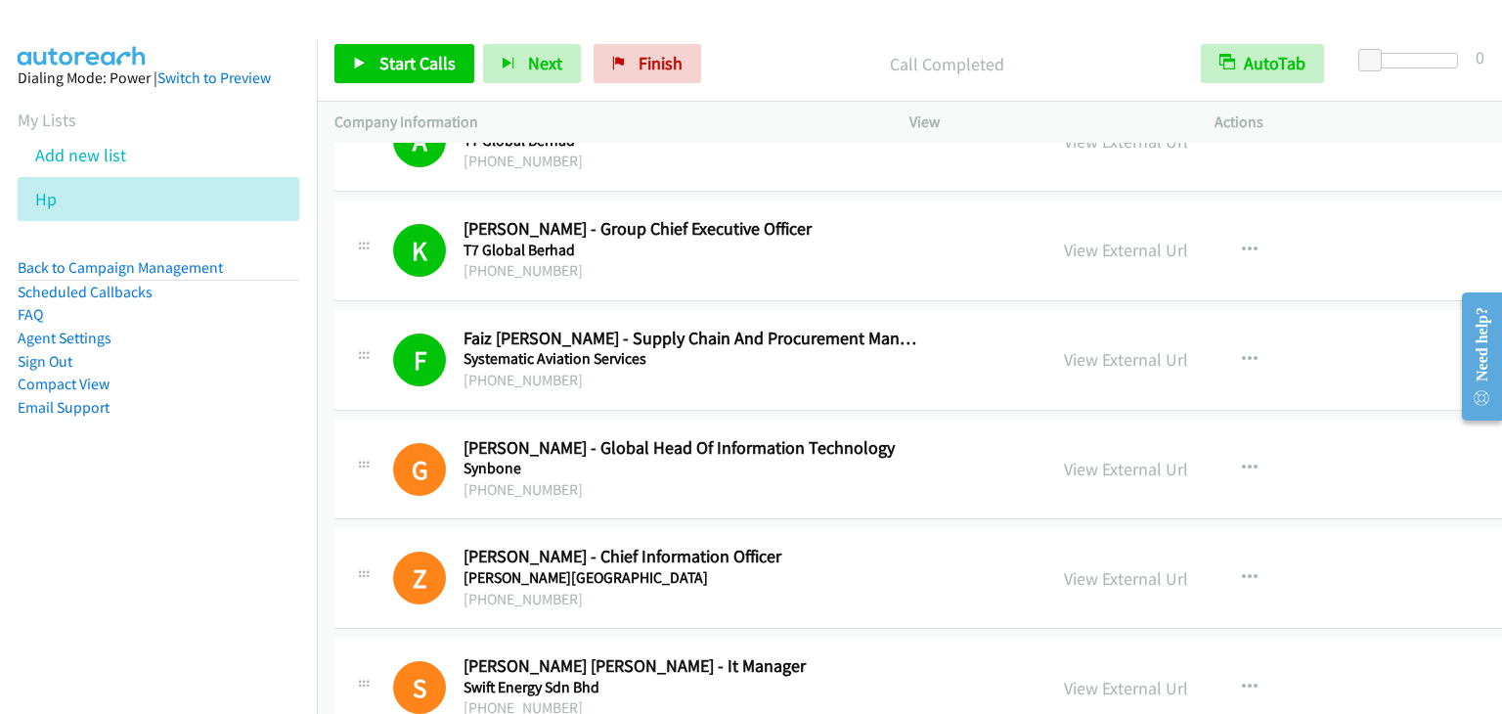
scroll to position [7921, 0]
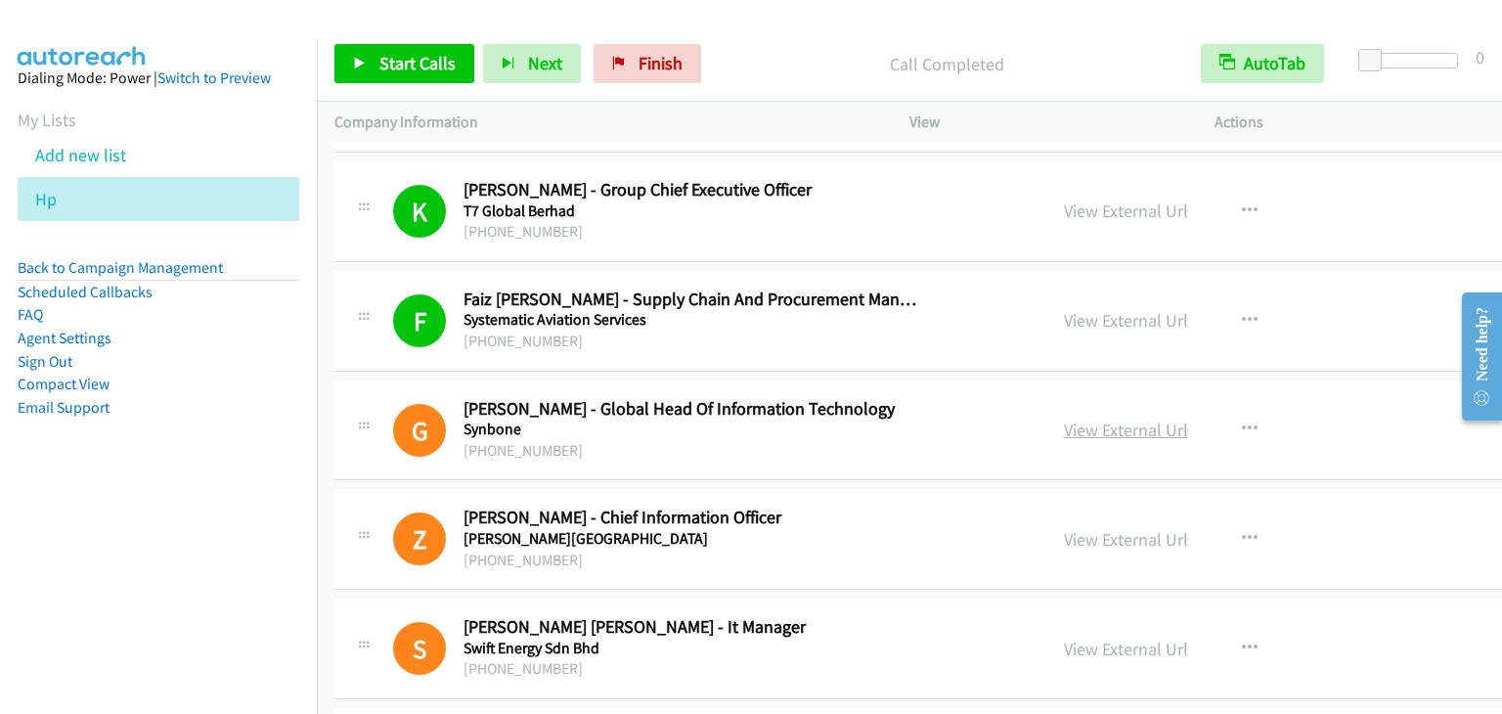
click at [1073, 419] on link "View External Url" at bounding box center [1126, 430] width 124 height 22
click at [1064, 528] on link "View External Url" at bounding box center [1126, 539] width 124 height 22
click at [1064, 638] on link "View External Url" at bounding box center [1126, 649] width 124 height 22
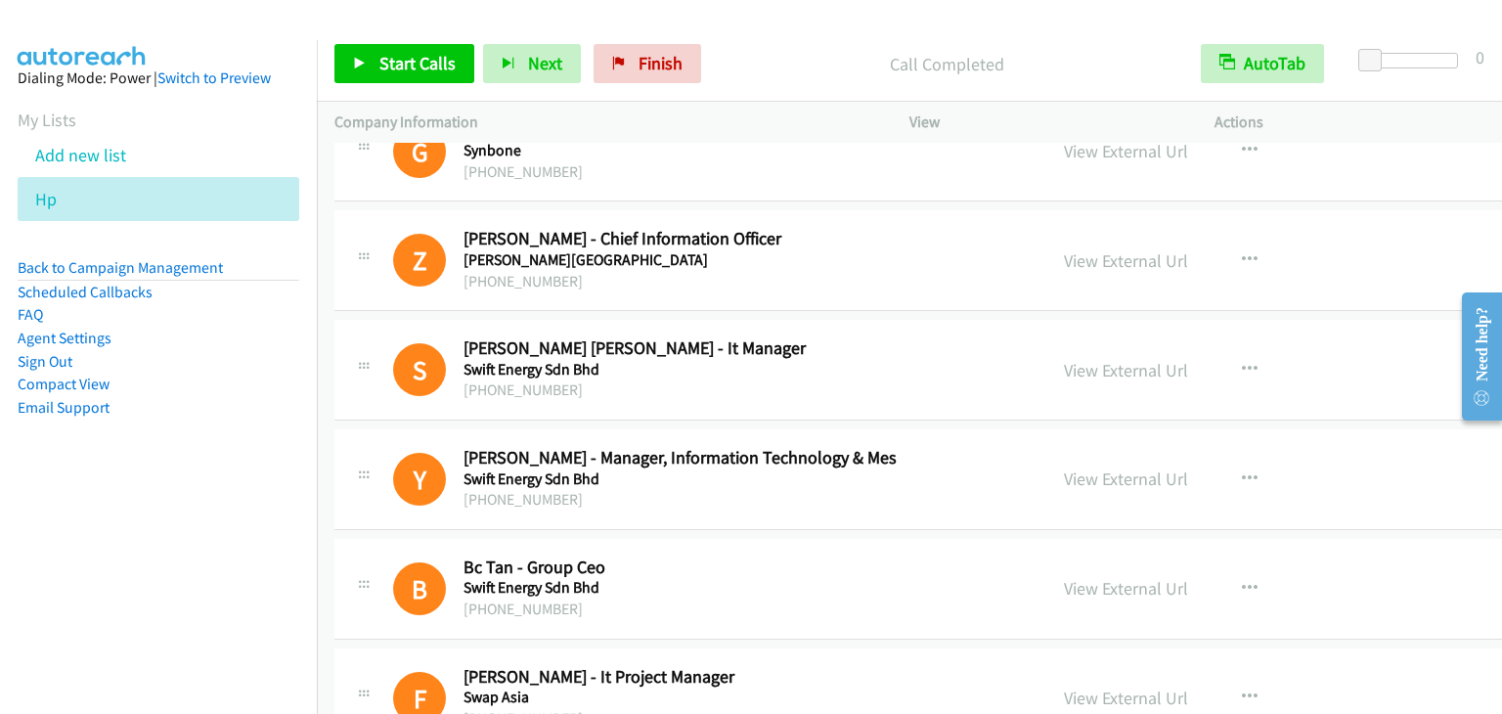
scroll to position [8214, 0]
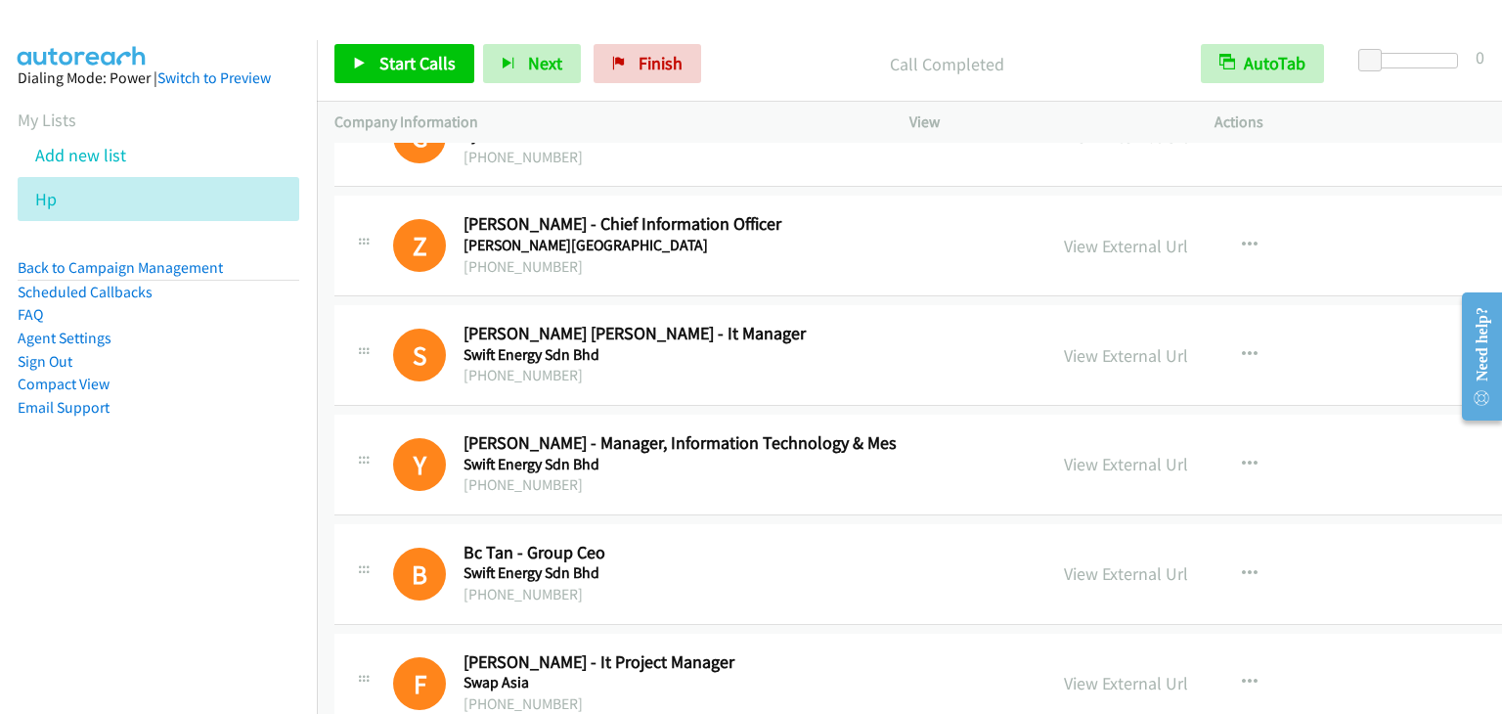
drag, startPoint x: 1052, startPoint y: 451, endPoint x: 304, endPoint y: 18, distance: 864.4
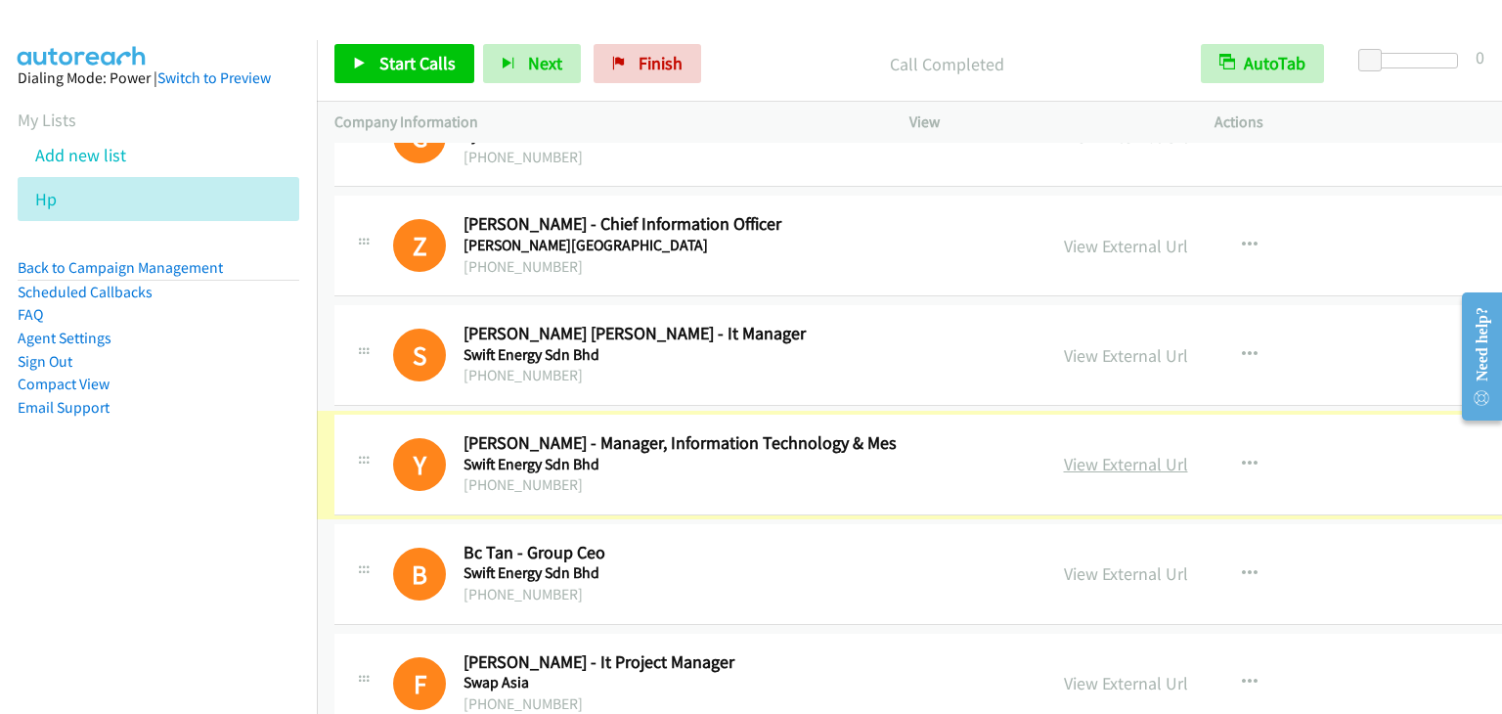
click at [1075, 453] on link "View External Url" at bounding box center [1126, 464] width 124 height 22
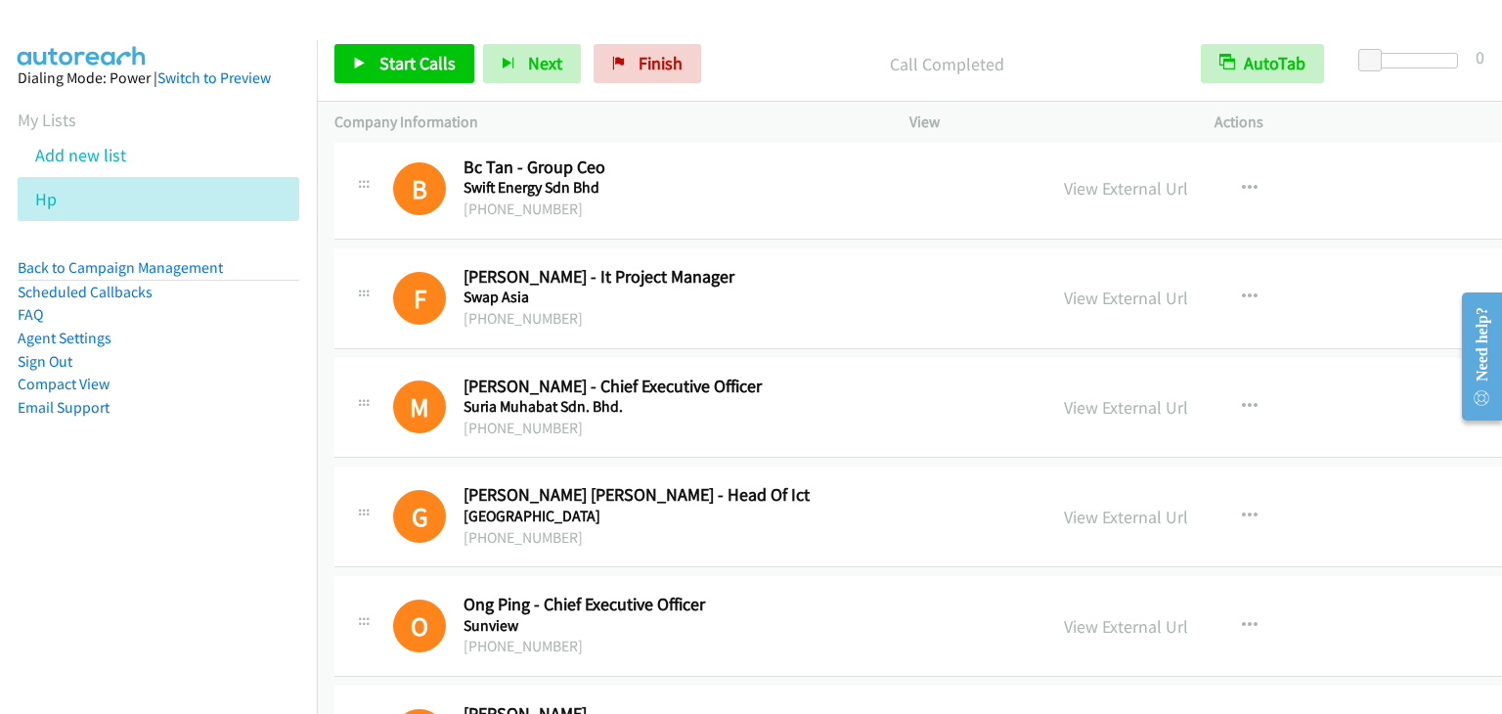
scroll to position [8605, 0]
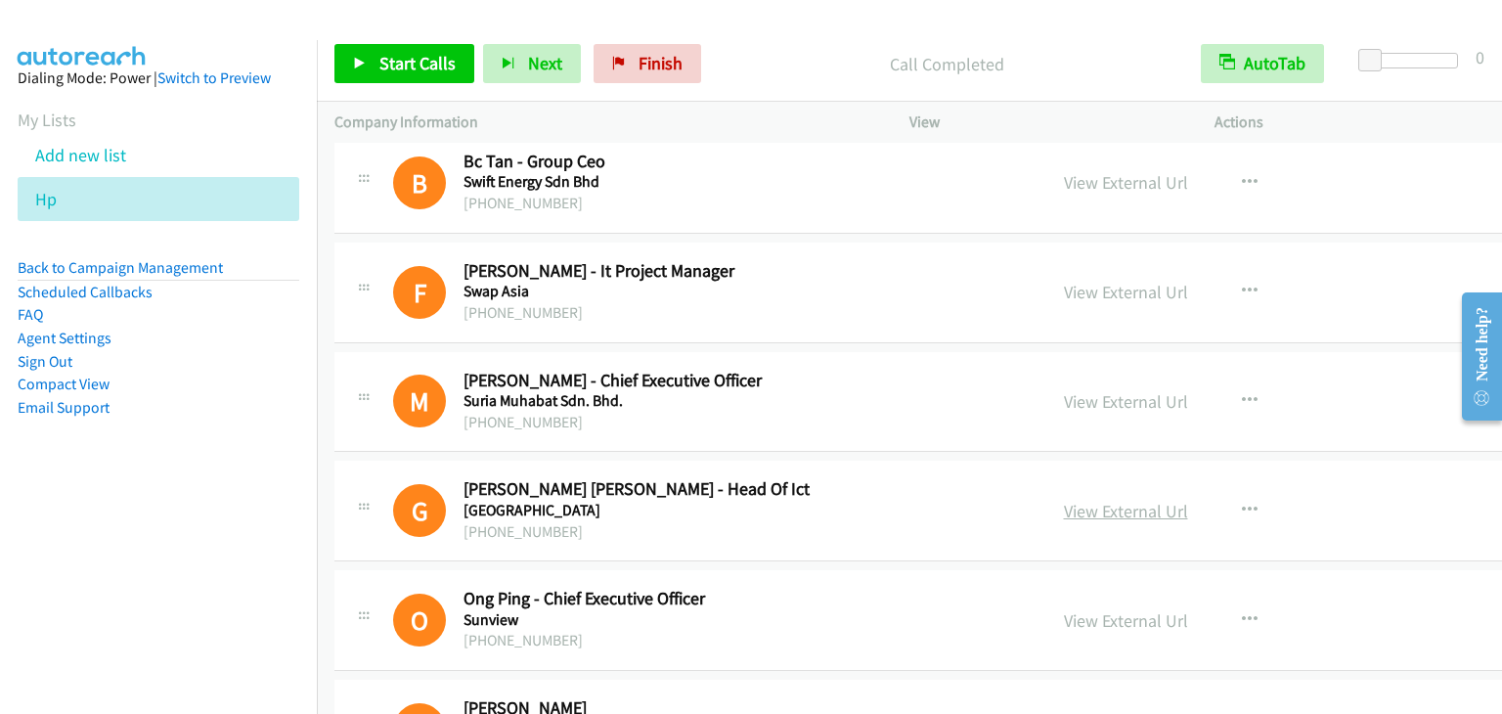
click at [1064, 500] on link "View External Url" at bounding box center [1126, 511] width 124 height 22
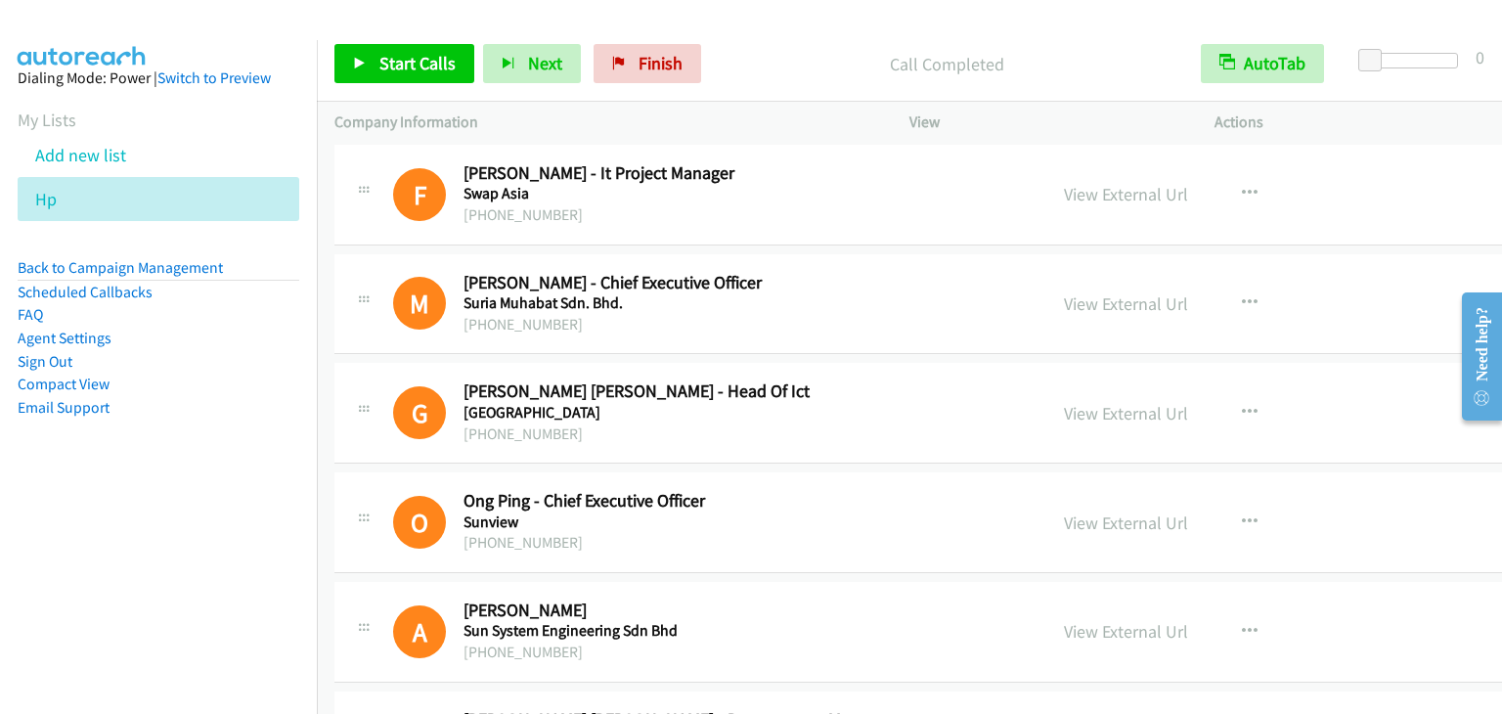
scroll to position [8898, 0]
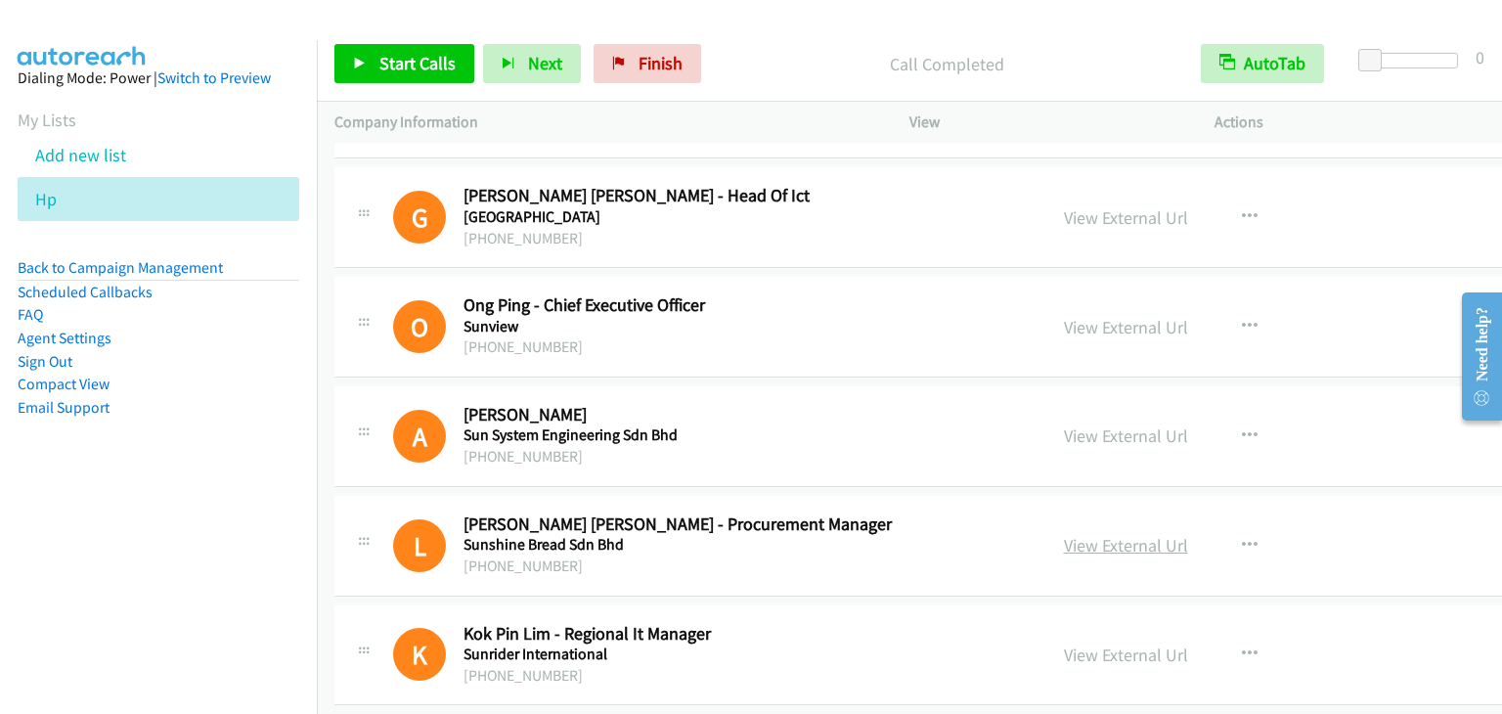
click at [1086, 534] on link "View External Url" at bounding box center [1126, 545] width 124 height 22
click at [1064, 643] on link "View External Url" at bounding box center [1126, 654] width 124 height 22
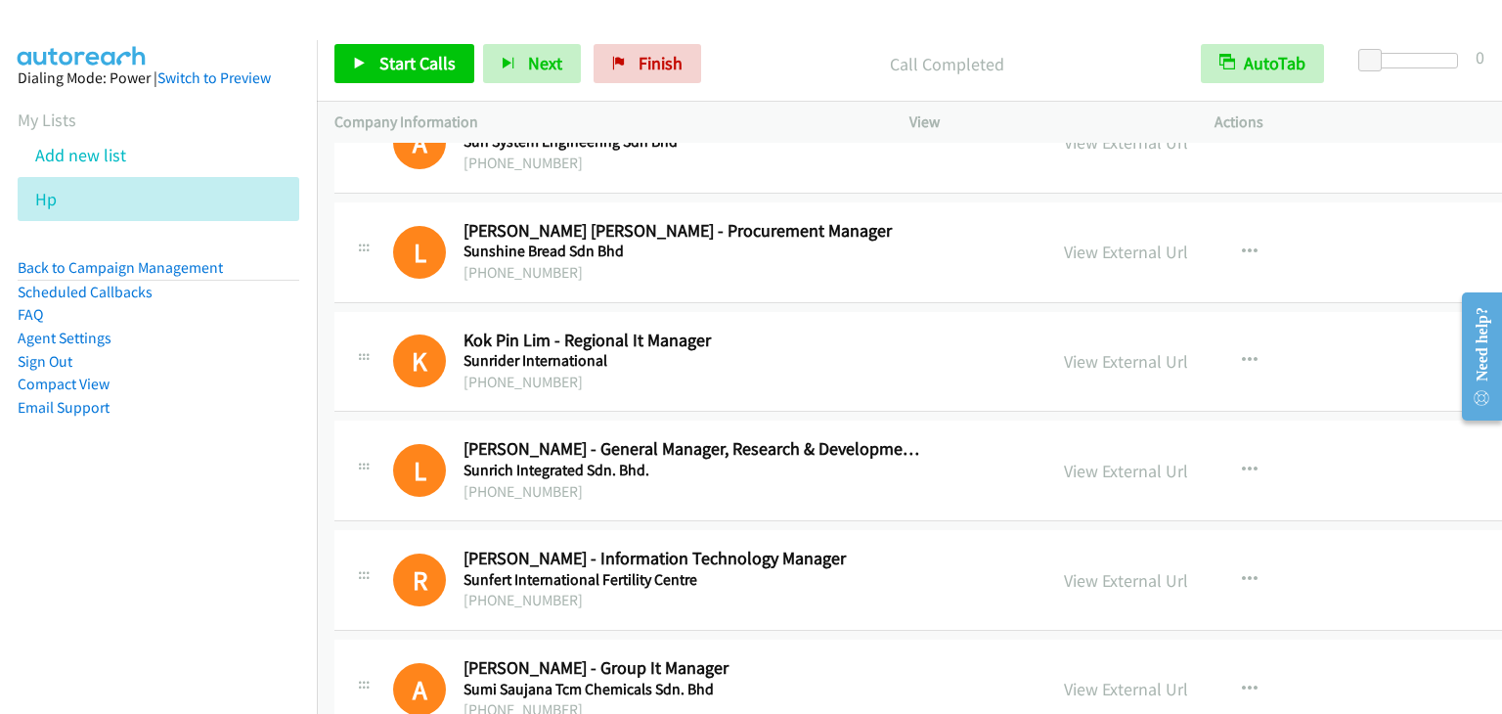
scroll to position [9289, 0]
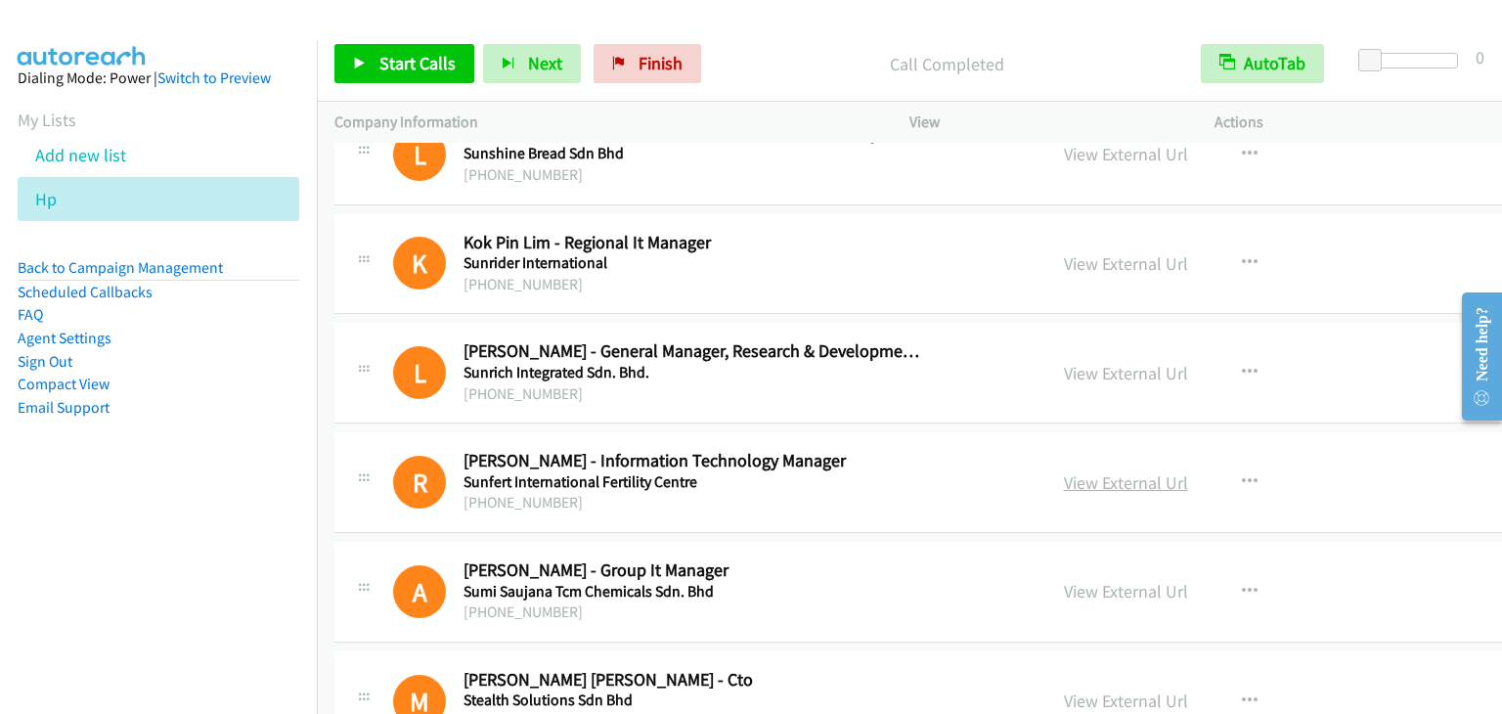
click at [1071, 471] on link "View External Url" at bounding box center [1126, 482] width 124 height 22
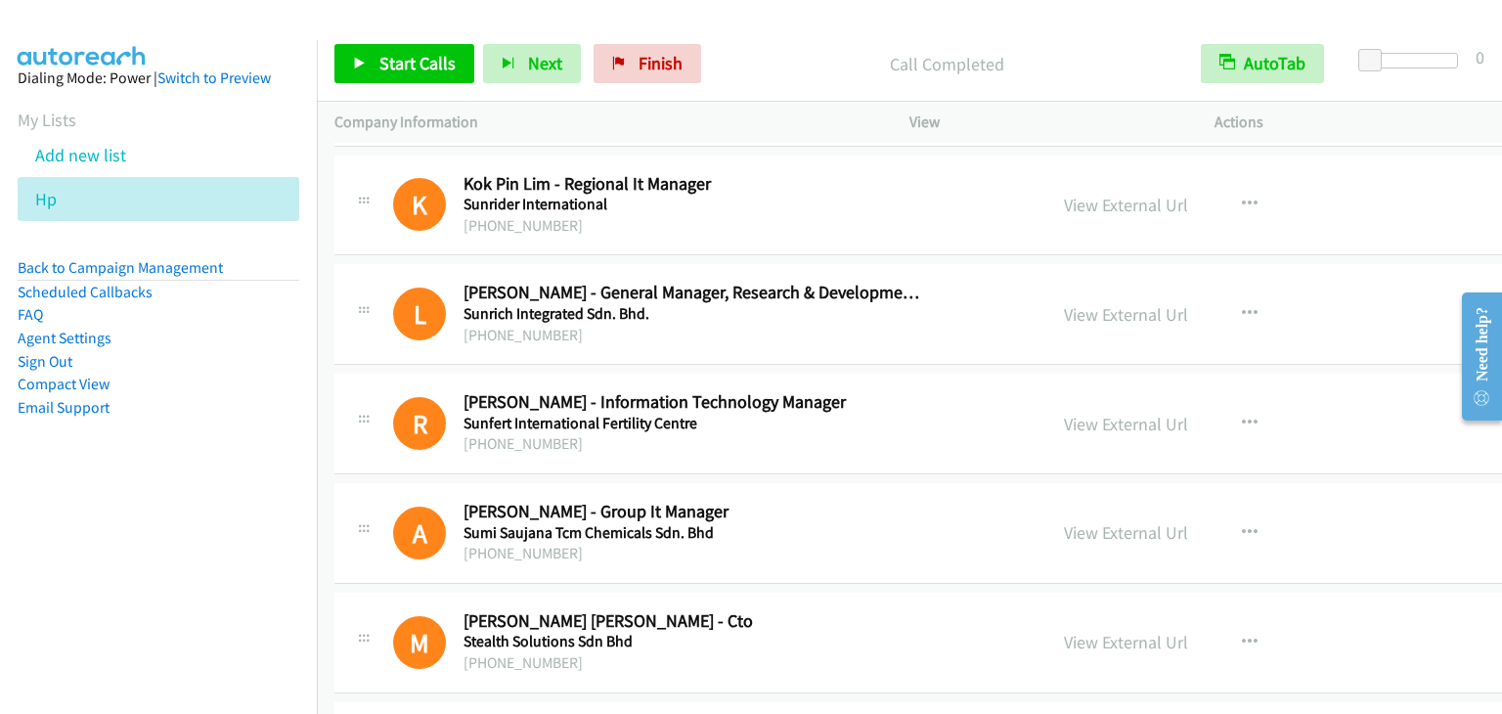
scroll to position [9387, 0]
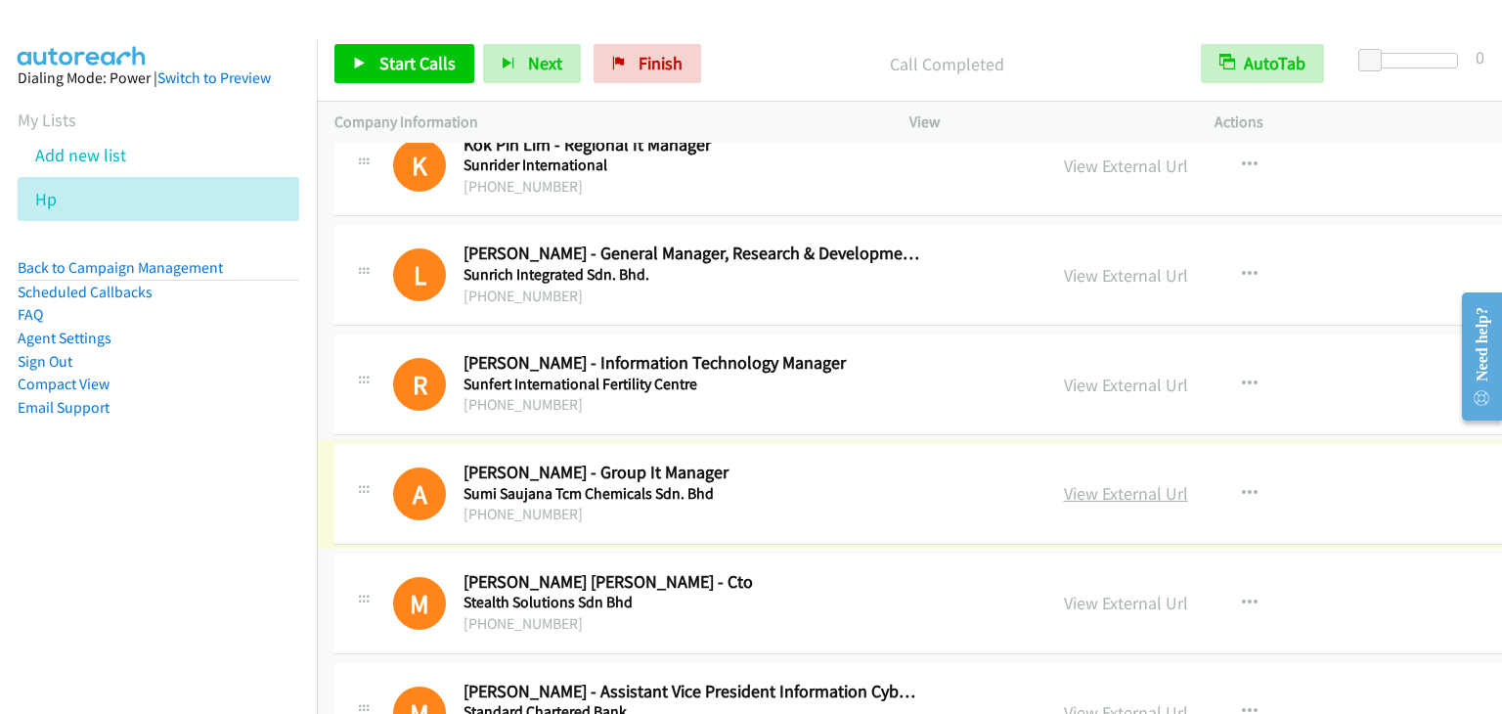
click at [1064, 482] on link "View External Url" at bounding box center [1126, 493] width 124 height 22
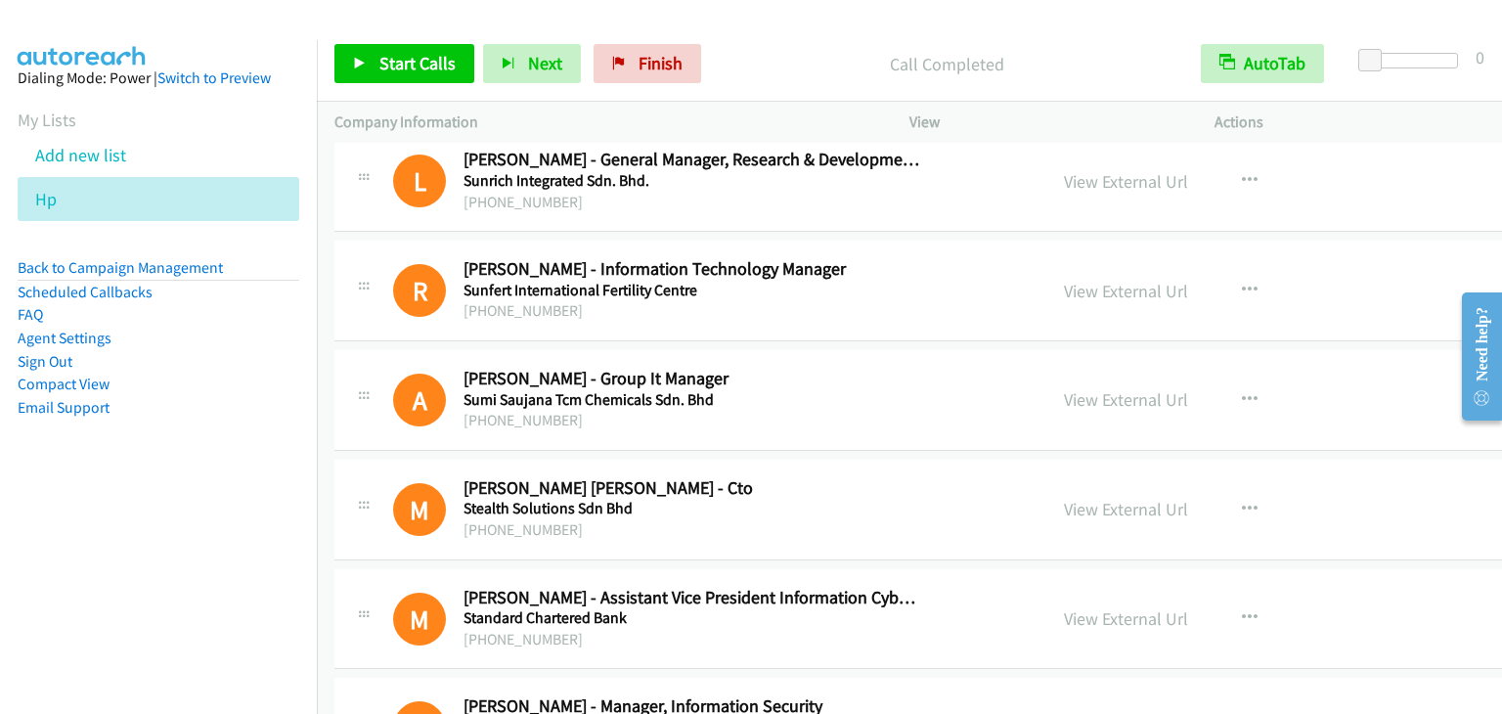
scroll to position [9485, 0]
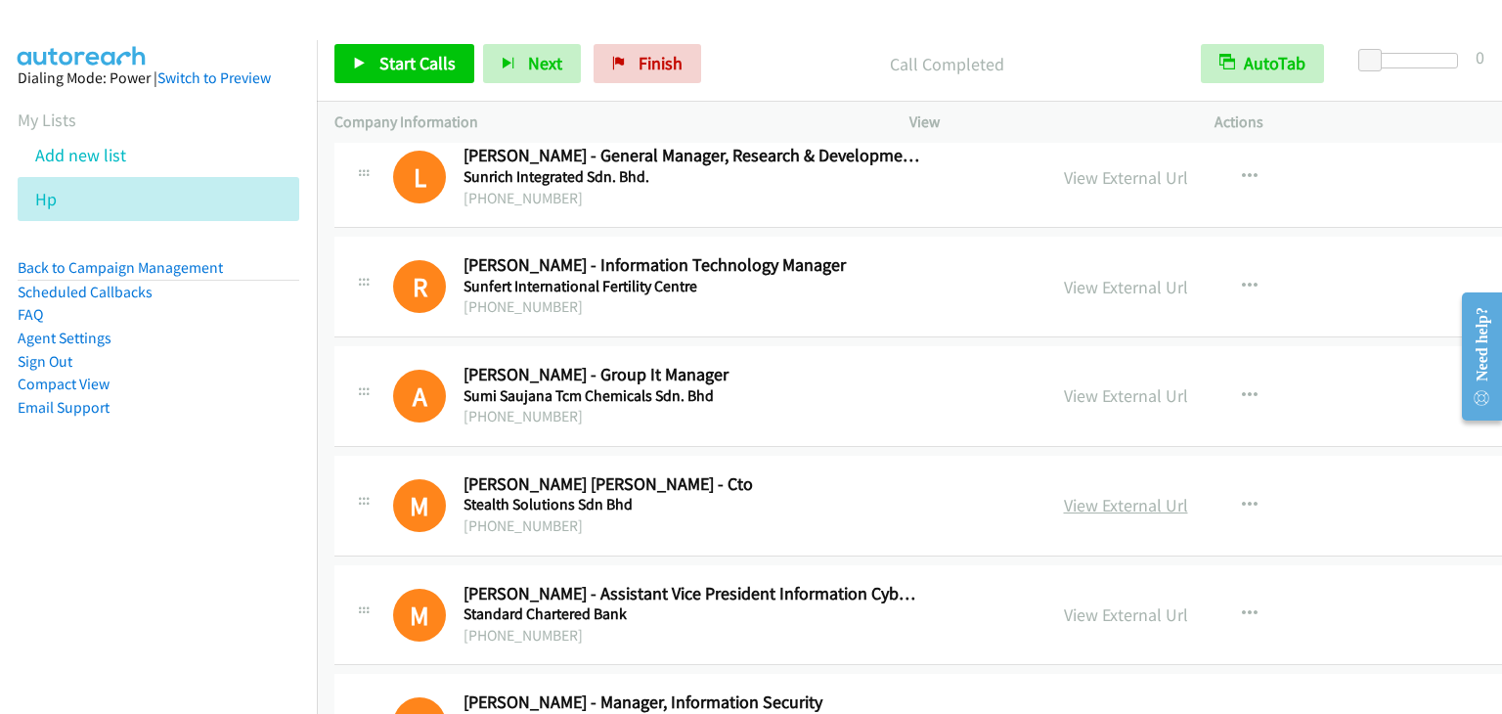
click at [1064, 494] on link "View External Url" at bounding box center [1126, 505] width 124 height 22
click at [1064, 603] on link "View External Url" at bounding box center [1126, 614] width 124 height 22
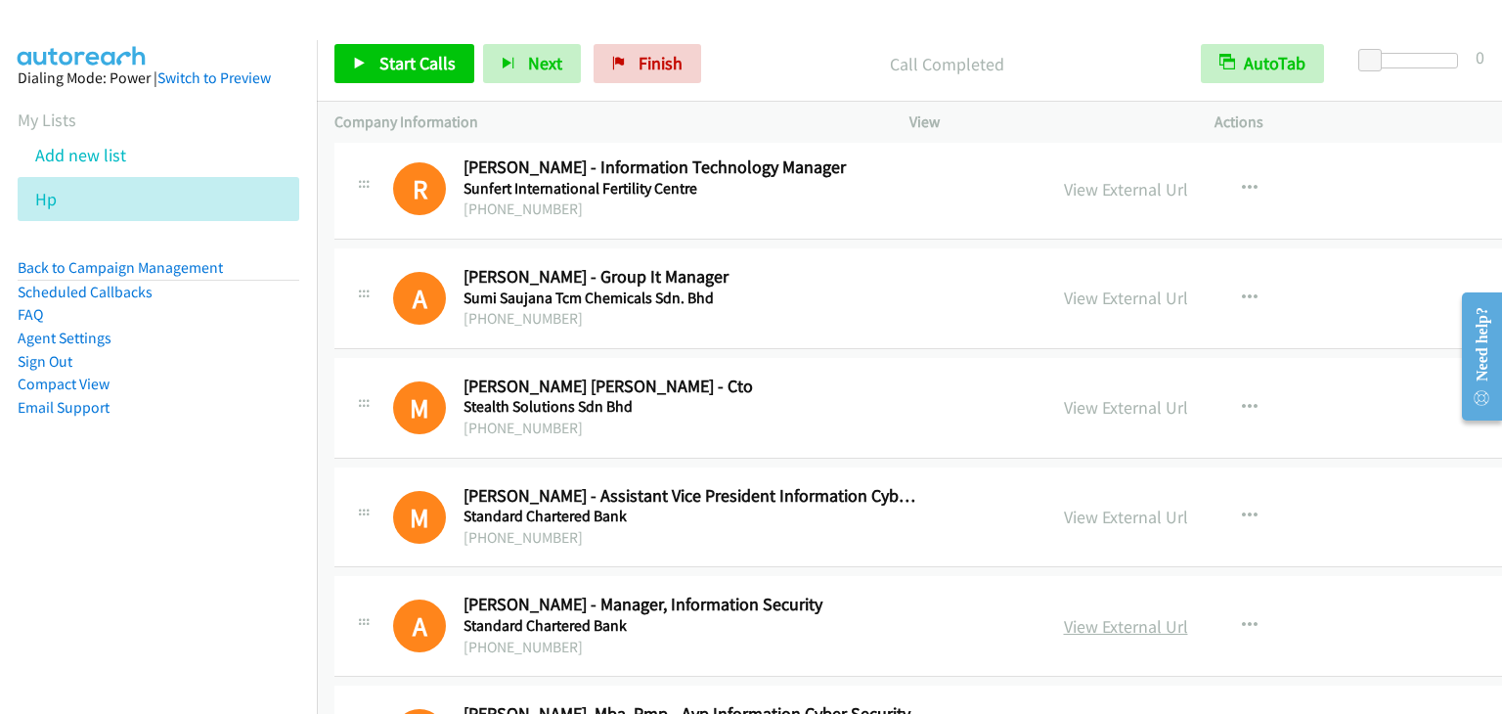
click at [1064, 615] on link "View External Url" at bounding box center [1126, 626] width 124 height 22
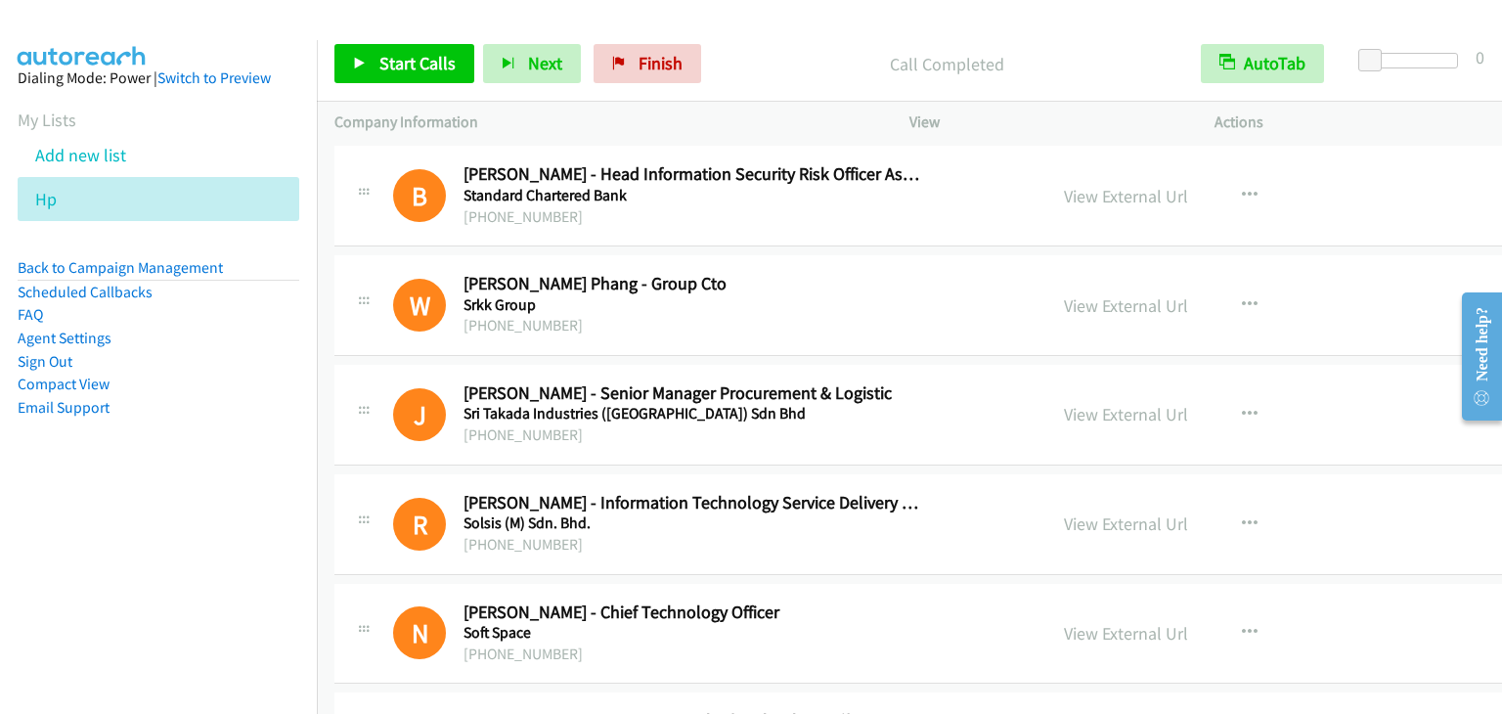
scroll to position [12223, 0]
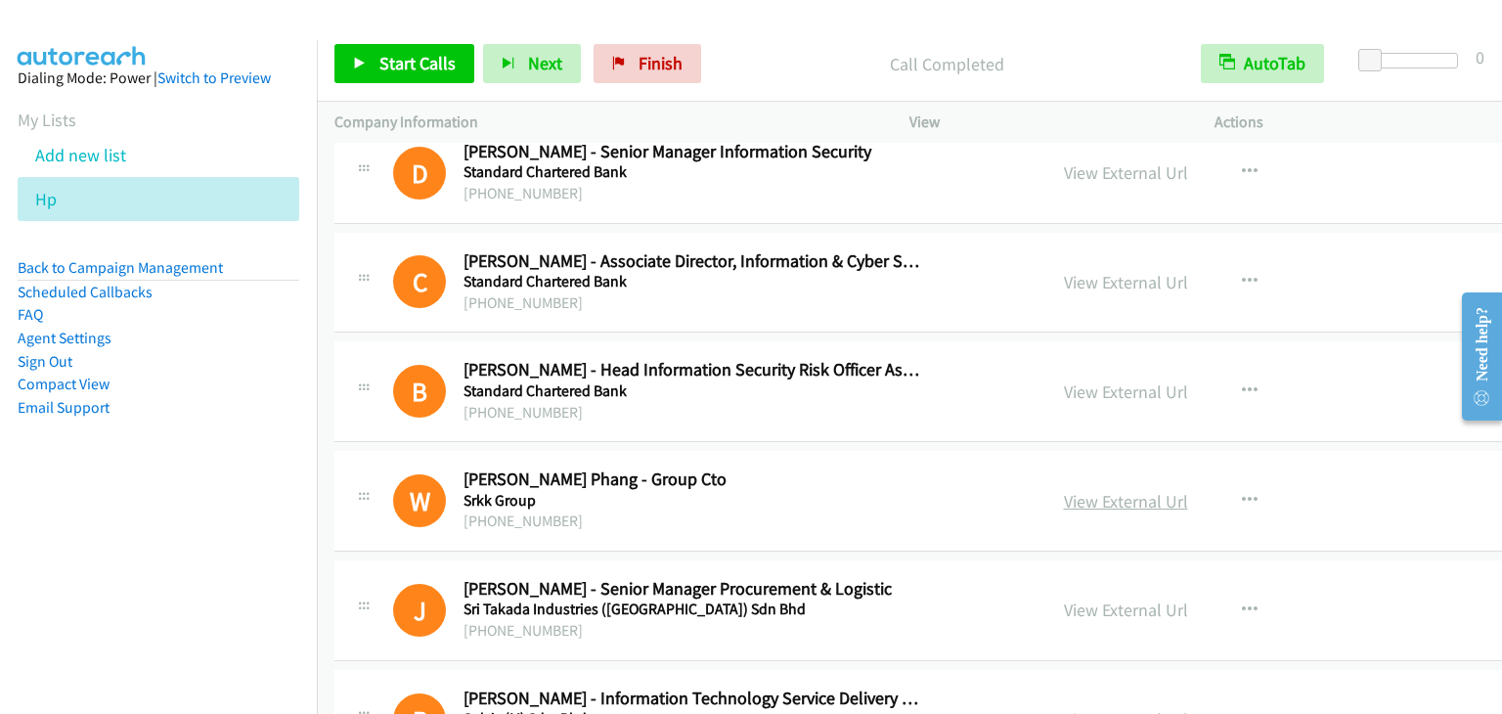
click at [1075, 490] on link "View External Url" at bounding box center [1126, 501] width 124 height 22
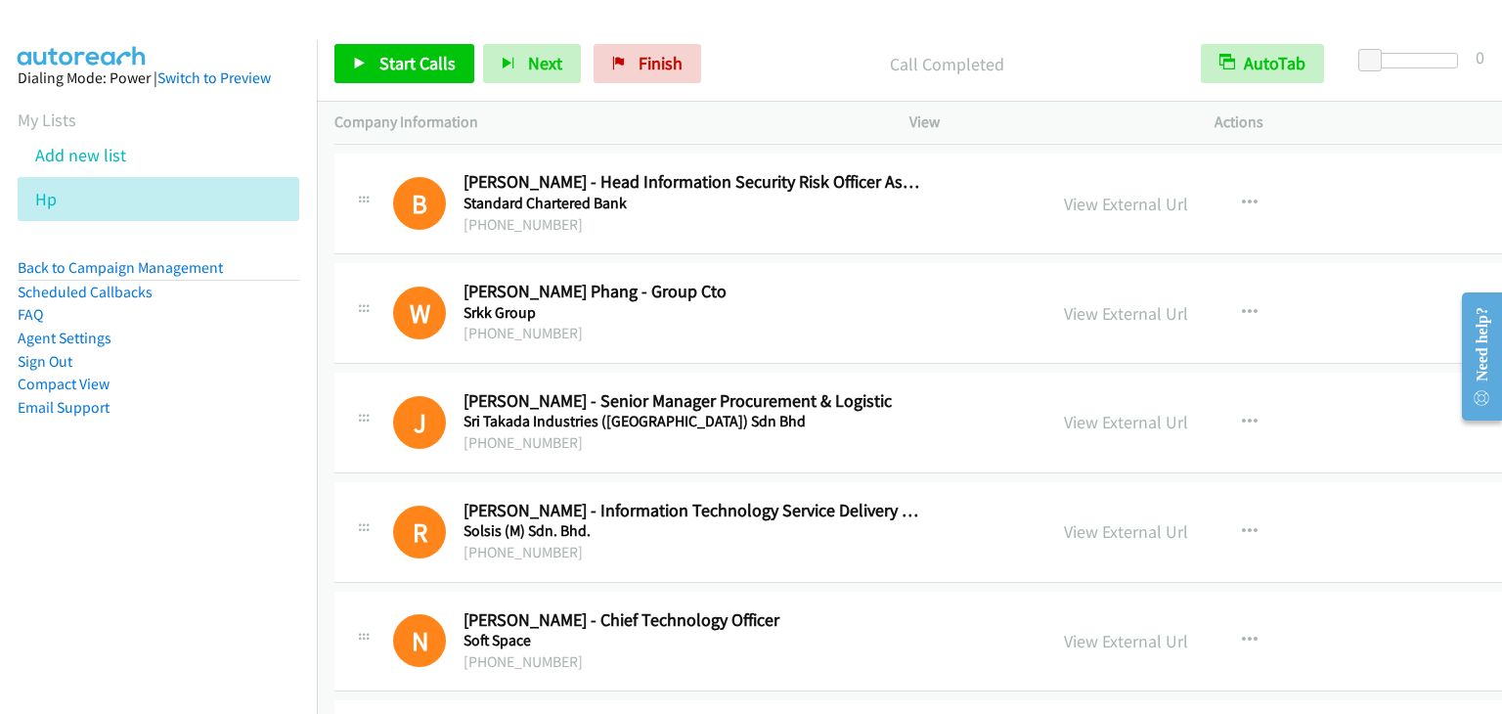
scroll to position [12419, 0]
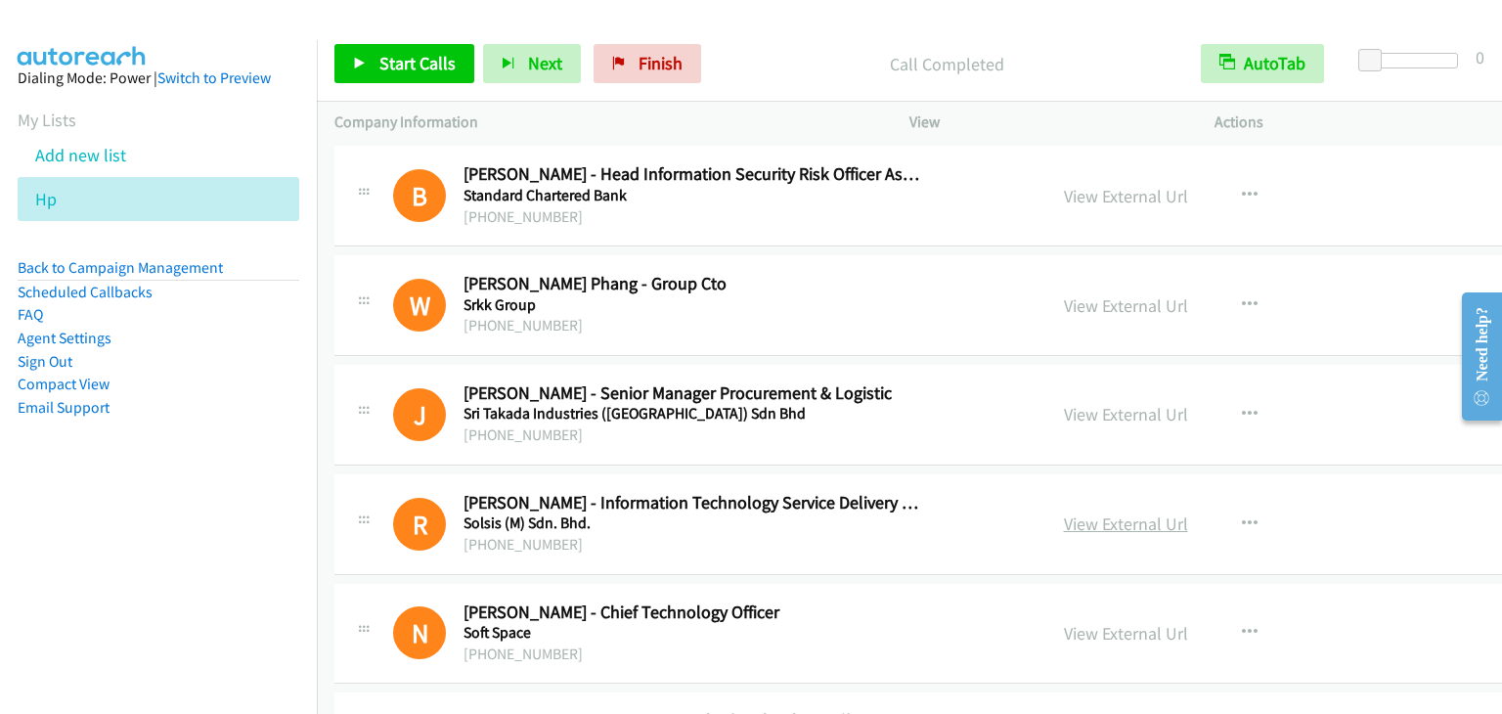
click at [1064, 512] on link "View External Url" at bounding box center [1126, 523] width 124 height 22
click at [1071, 622] on link "View External Url" at bounding box center [1126, 633] width 124 height 22
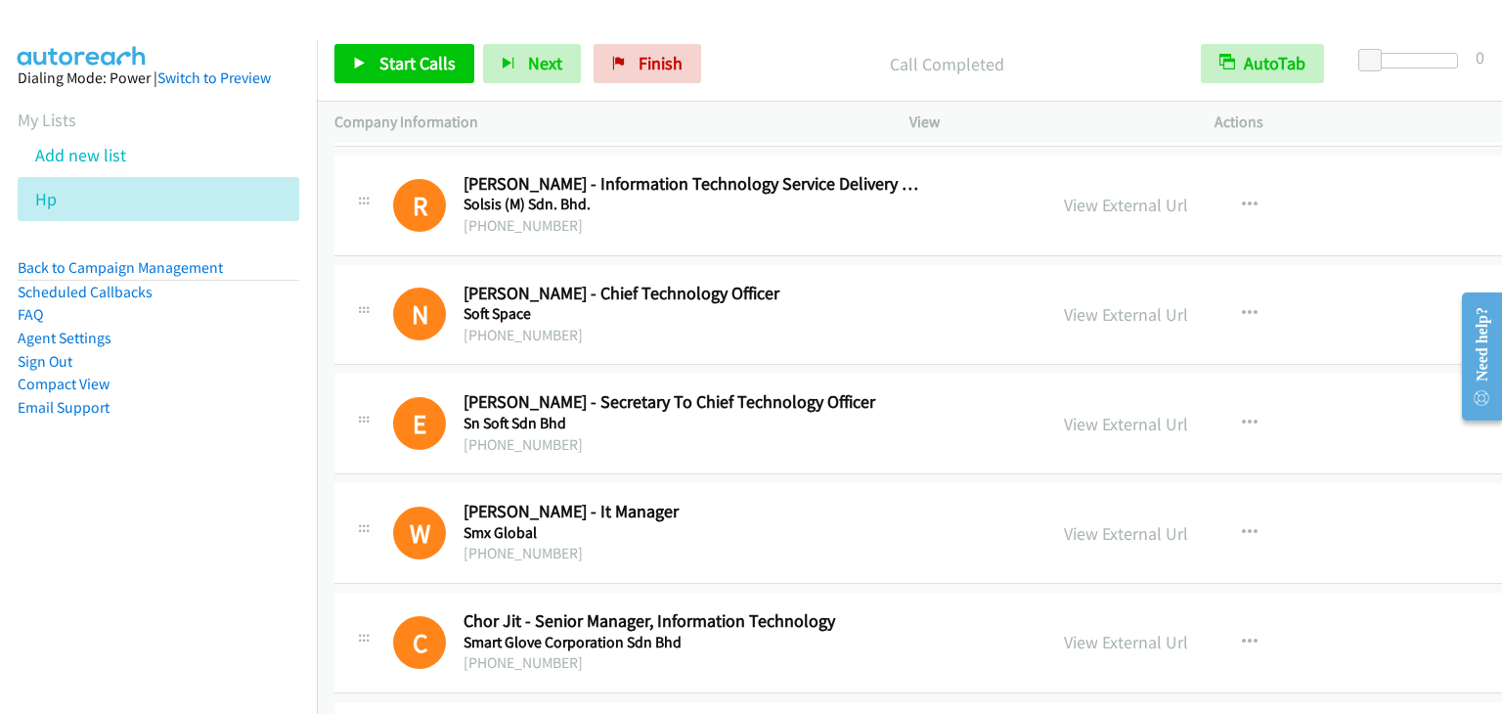
scroll to position [12810, 0]
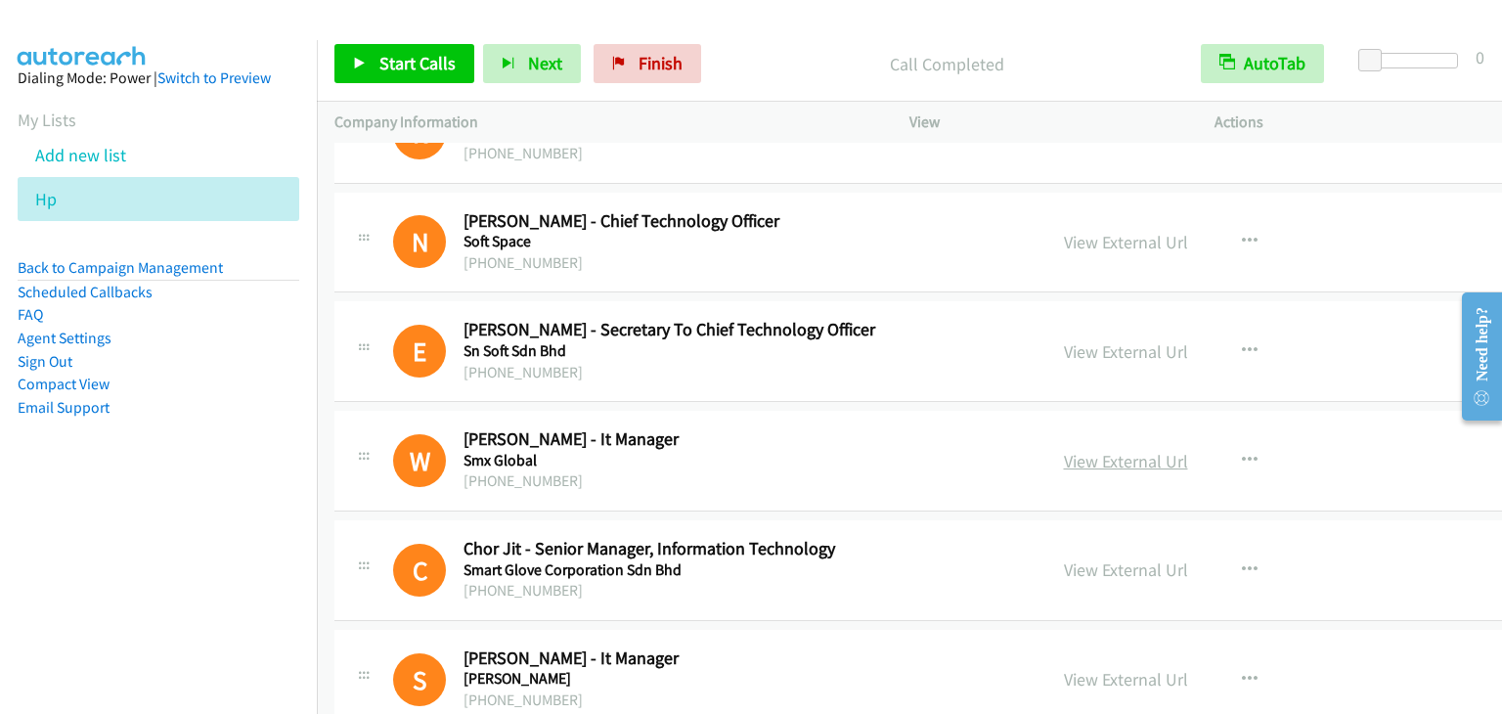
click at [1068, 450] on link "View External Url" at bounding box center [1126, 461] width 124 height 22
click at [1064, 558] on link "View External Url" at bounding box center [1126, 569] width 124 height 22
click at [1064, 668] on link "View External Url" at bounding box center [1126, 679] width 124 height 22
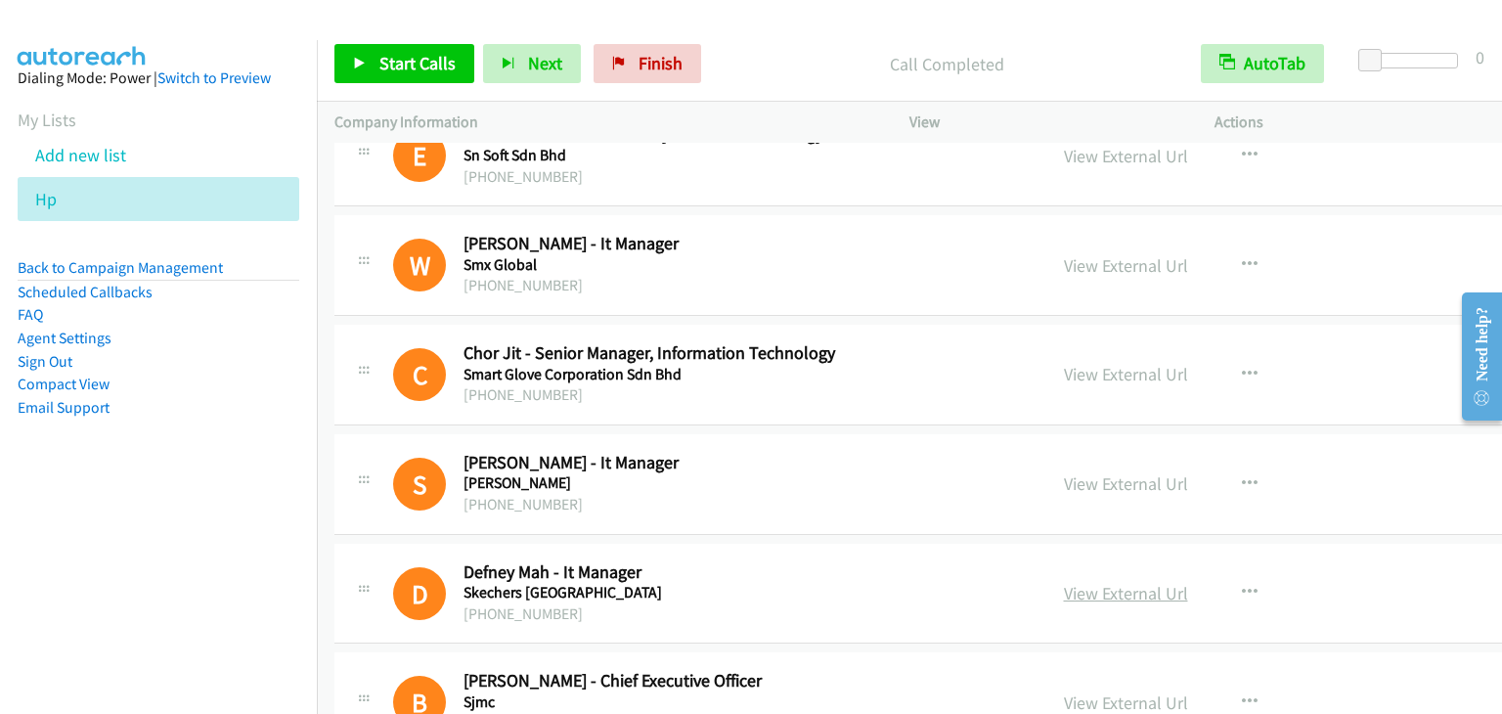
click at [1064, 582] on link "View External Url" at bounding box center [1126, 593] width 124 height 22
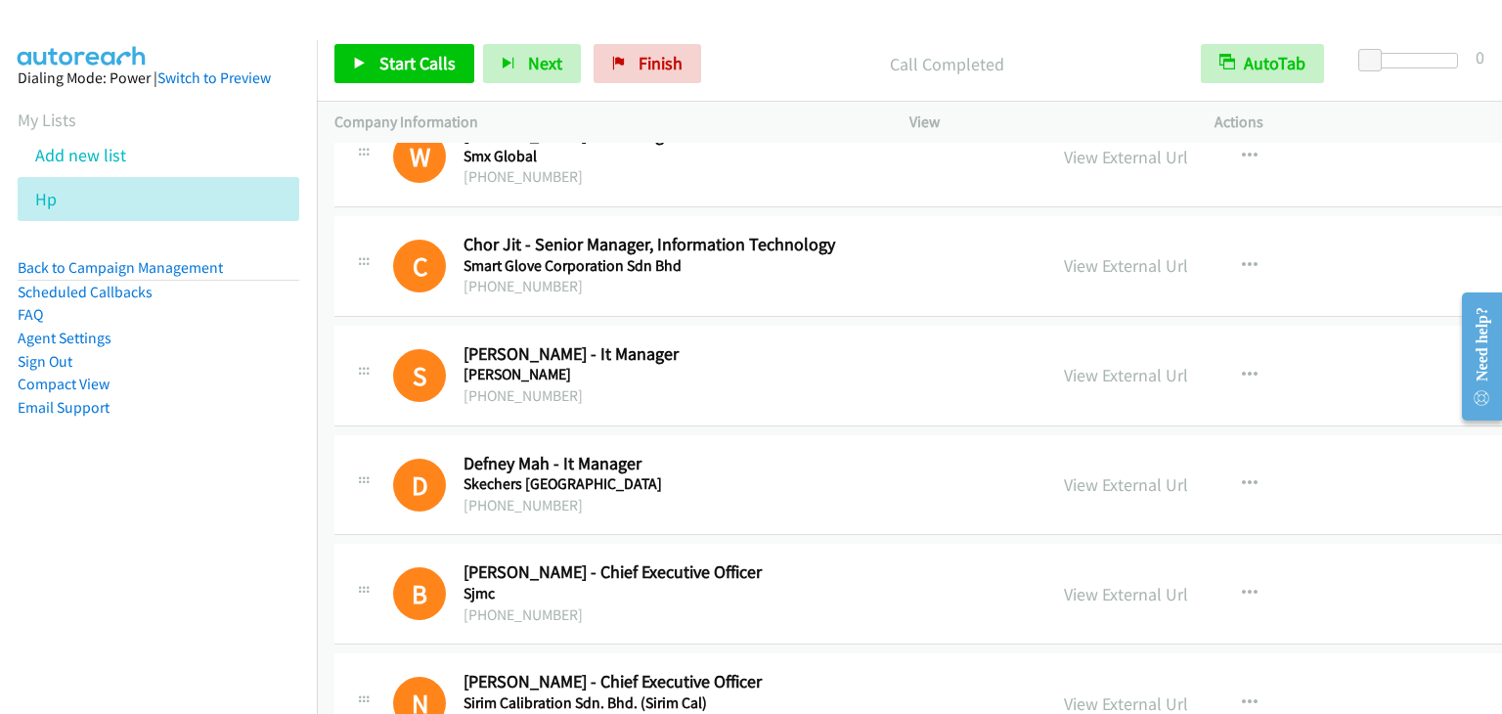
scroll to position [13201, 0]
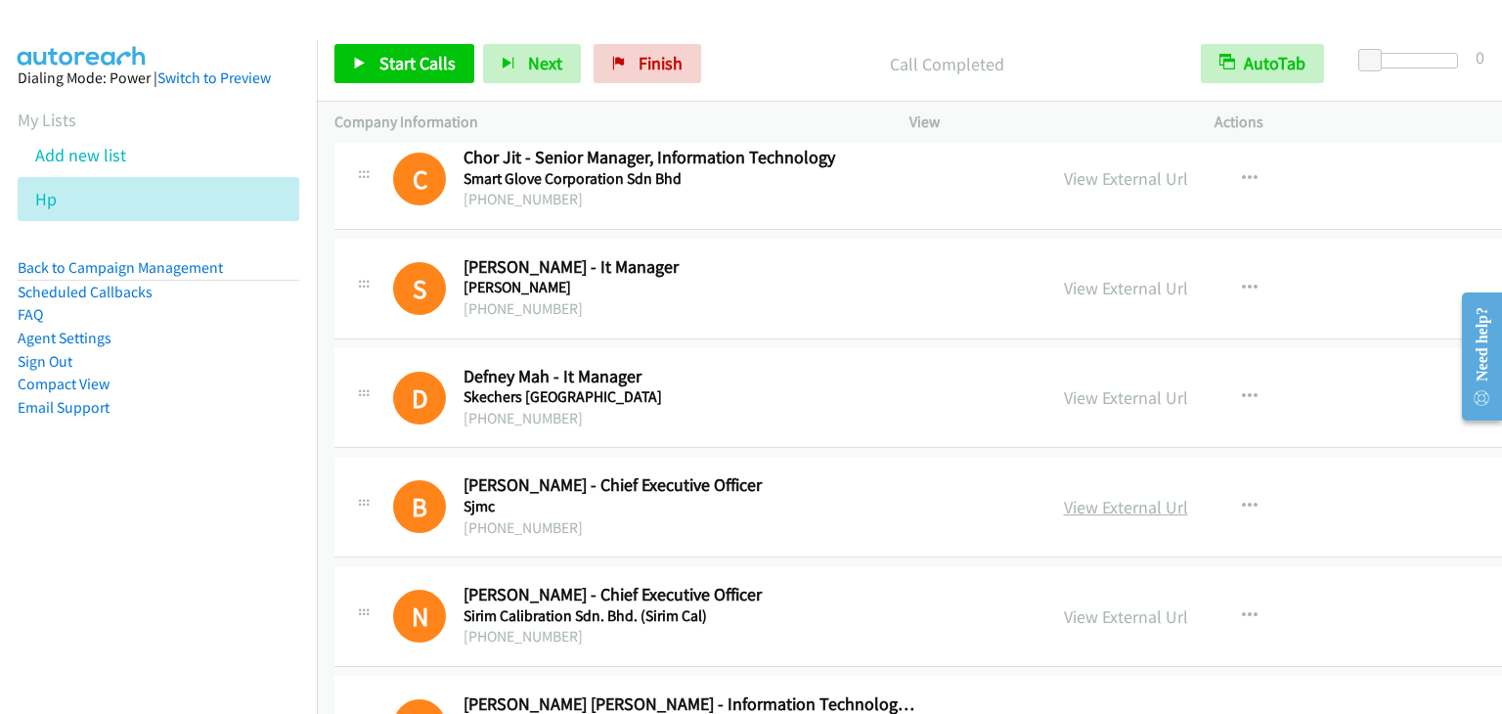
click at [1064, 496] on link "View External Url" at bounding box center [1126, 507] width 124 height 22
click at [1080, 605] on link "View External Url" at bounding box center [1126, 616] width 124 height 22
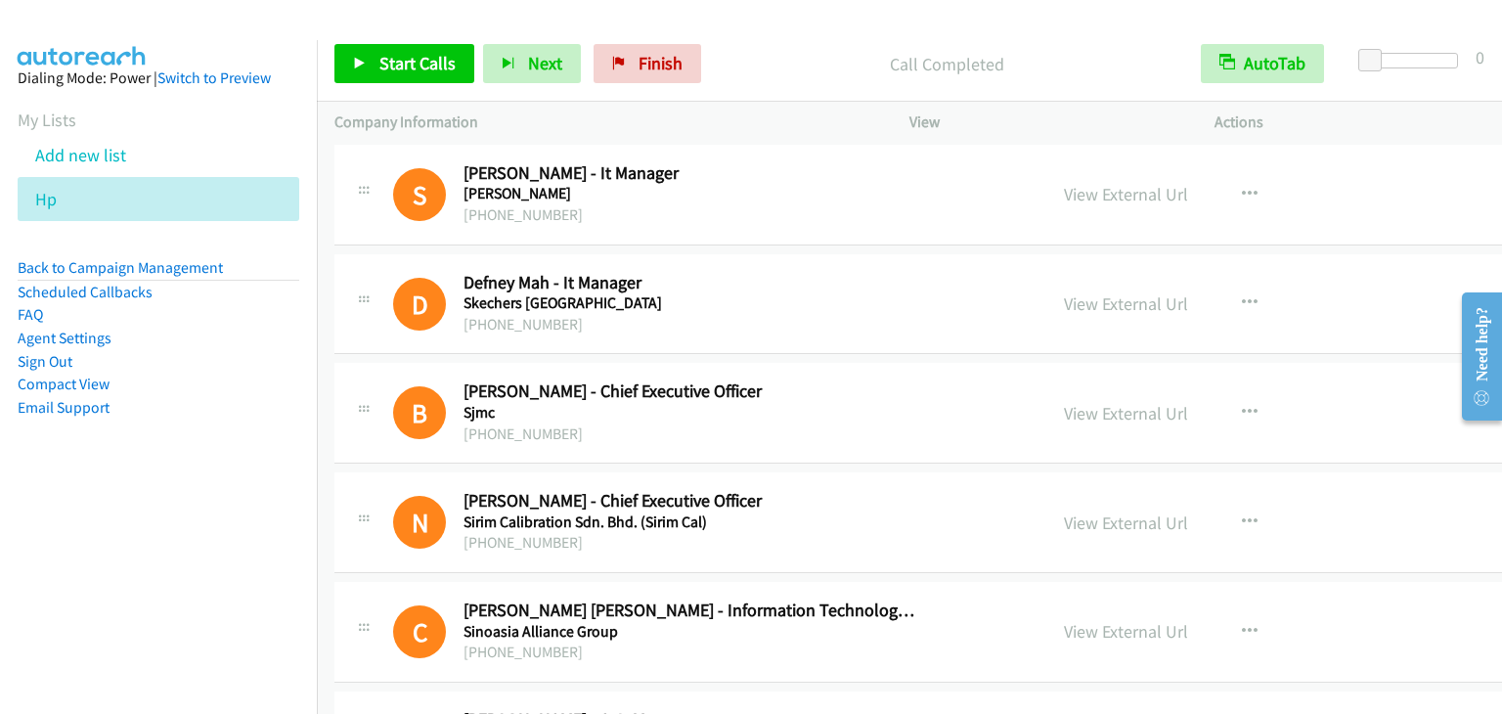
scroll to position [13299, 0]
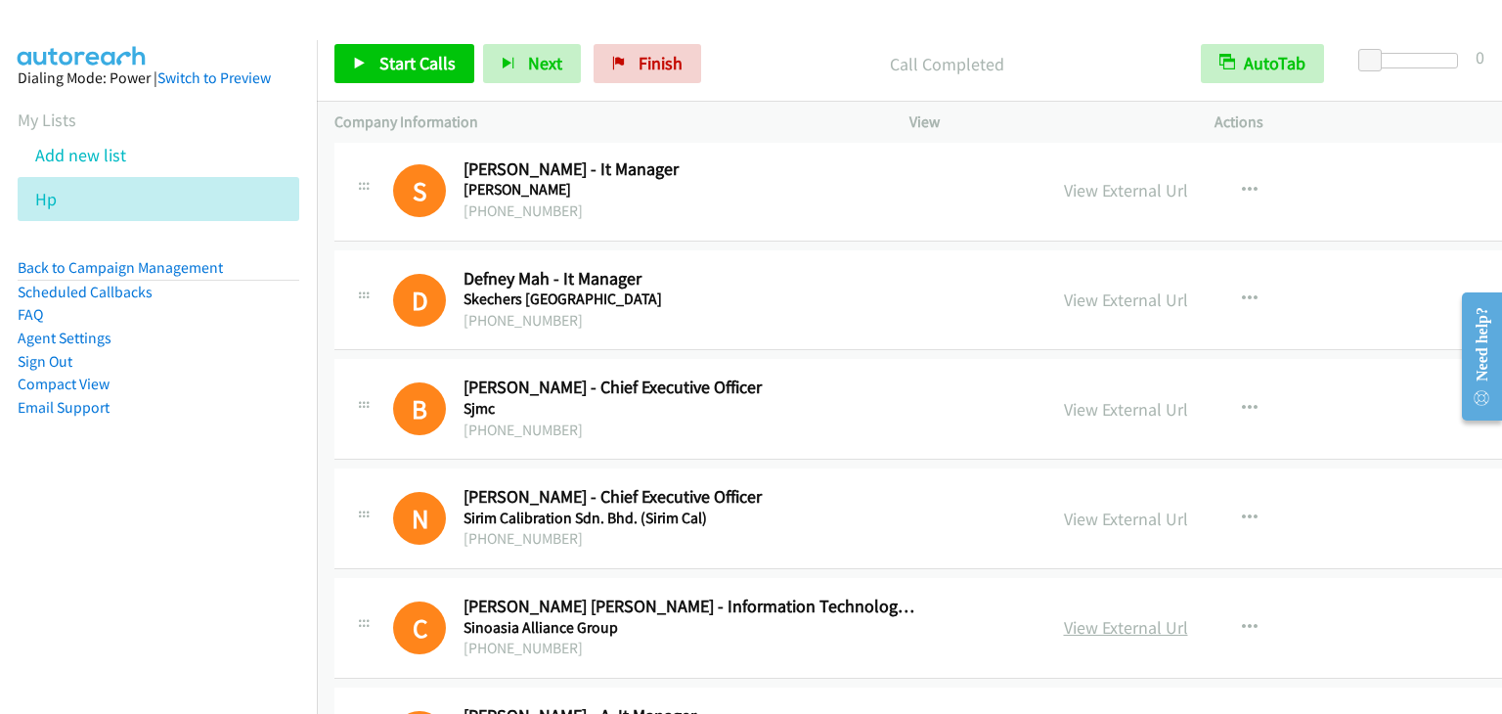
click at [1064, 616] on link "View External Url" at bounding box center [1126, 627] width 124 height 22
